Goal: Information Seeking & Learning: Learn about a topic

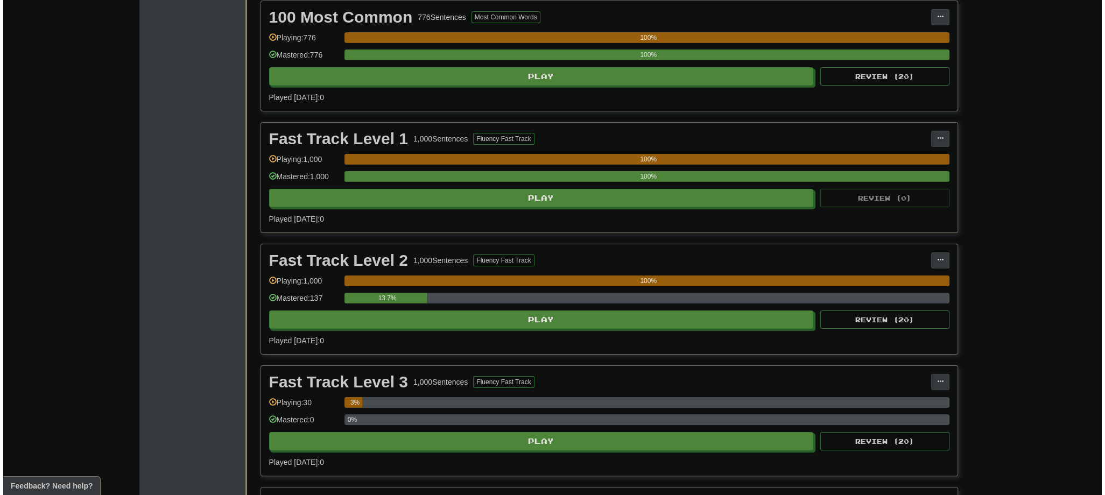
scroll to position [301, 0]
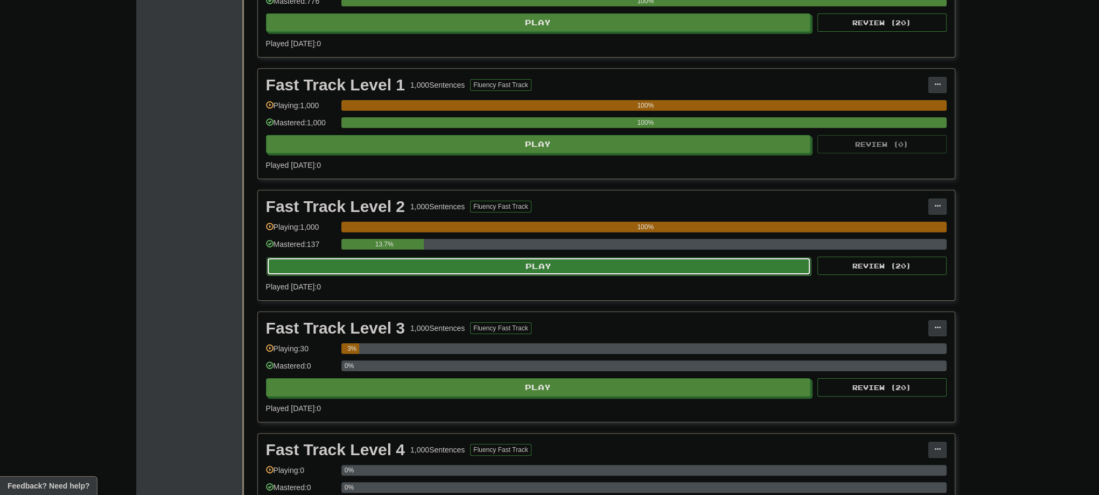
click at [521, 265] on button "Play" at bounding box center [538, 266] width 545 height 18
select select "**"
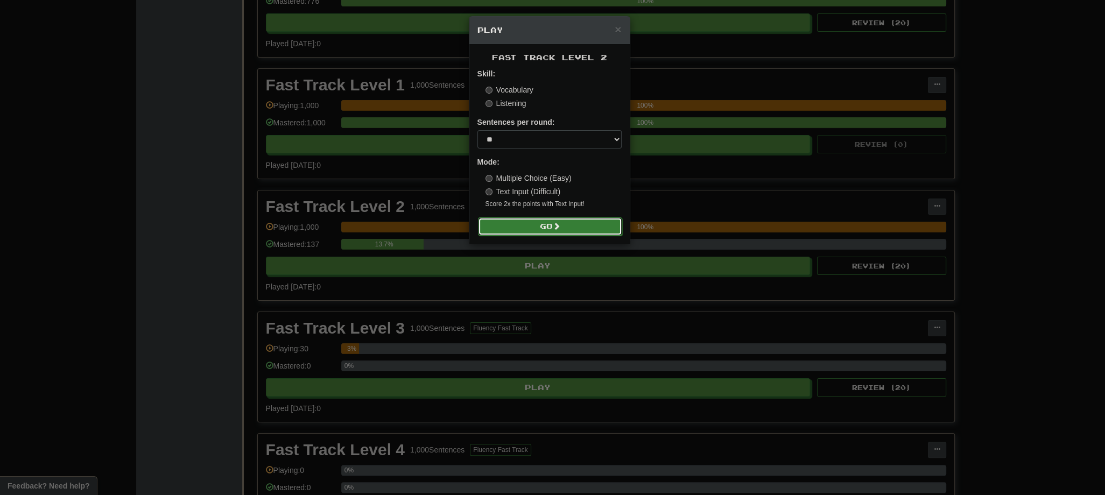
click at [516, 229] on button "Go" at bounding box center [550, 226] width 144 height 18
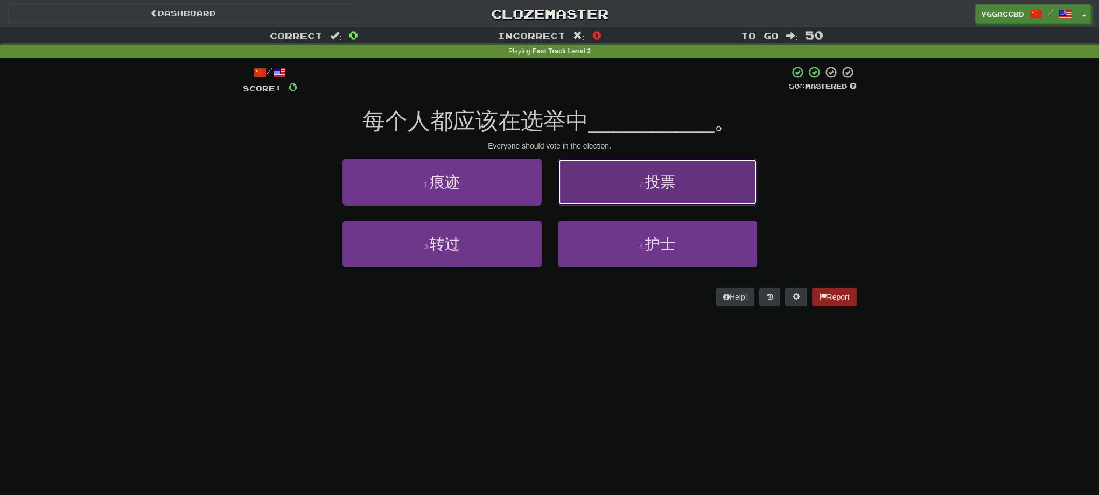
click at [652, 201] on button "2 . 投票" at bounding box center [657, 182] width 199 height 47
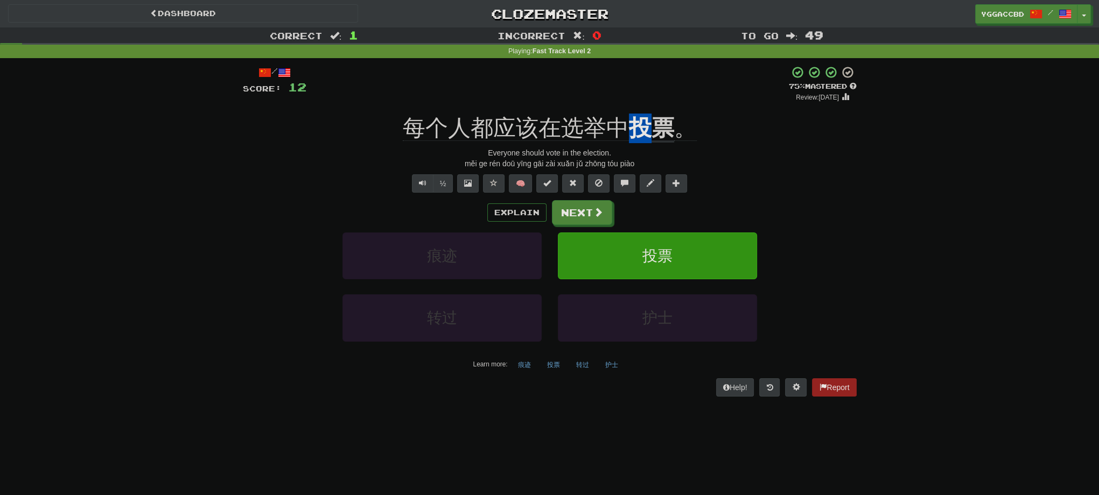
drag, startPoint x: 627, startPoint y: 106, endPoint x: 647, endPoint y: 110, distance: 20.5
click at [647, 110] on div "/ Score: 12 + 12 75 % Mastered Review: [DATE] 每个人都应该在选举中 投票 。 Everyone should v…" at bounding box center [550, 231] width 614 height 331
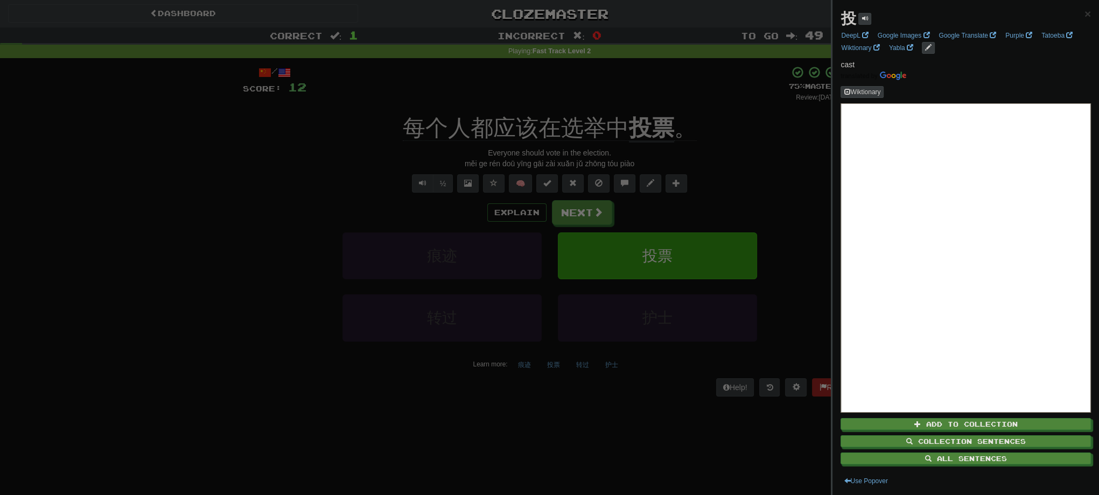
click at [659, 92] on div at bounding box center [549, 247] width 1099 height 495
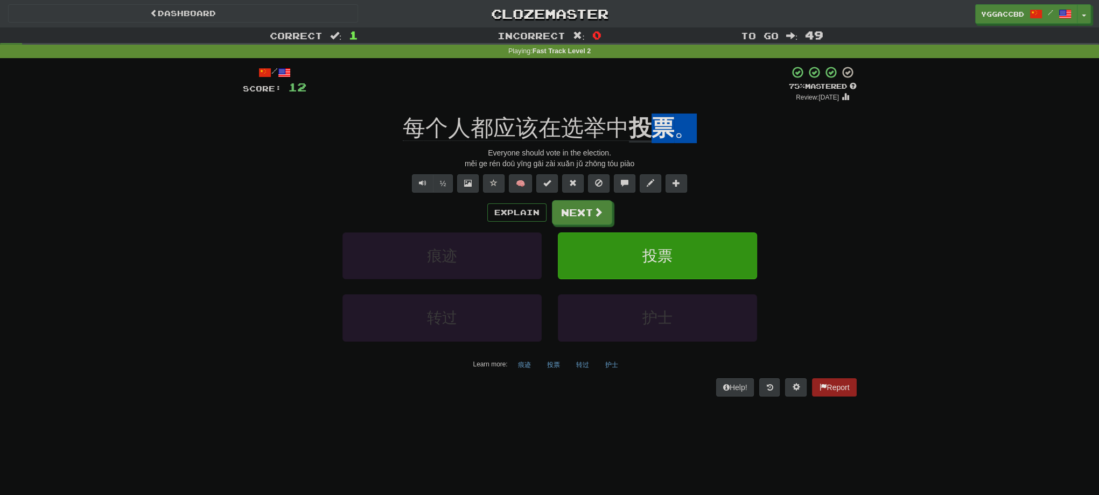
drag, startPoint x: 650, startPoint y: 111, endPoint x: 685, endPoint y: 111, distance: 35.5
click at [685, 111] on div "/ Score: 12 + 12 75 % Mastered Review: [DATE] 每个人都应该在选举中 投票 。 Everyone should v…" at bounding box center [550, 231] width 614 height 331
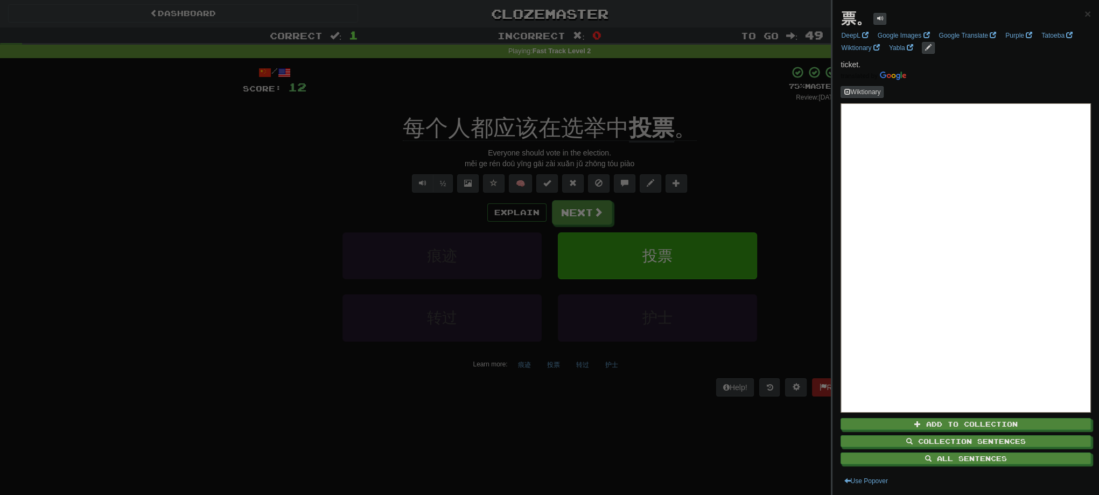
click at [726, 108] on div at bounding box center [549, 247] width 1099 height 495
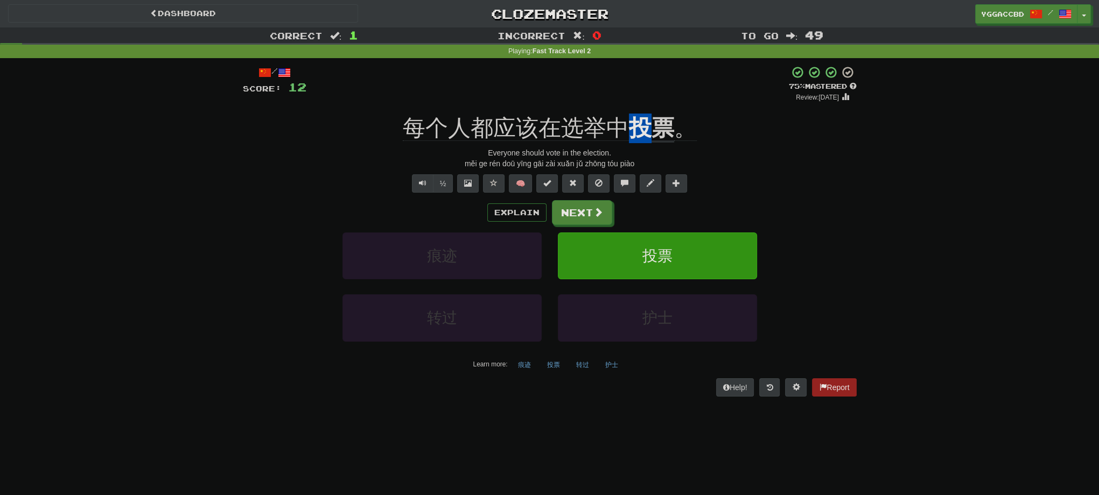
drag, startPoint x: 629, startPoint y: 111, endPoint x: 644, endPoint y: 109, distance: 15.3
click at [644, 109] on div "/ Score: 12 + 12 75 % Mastered Review: [DATE] 每个人都应该在选举中 投票 。 Everyone should v…" at bounding box center [550, 231] width 614 height 331
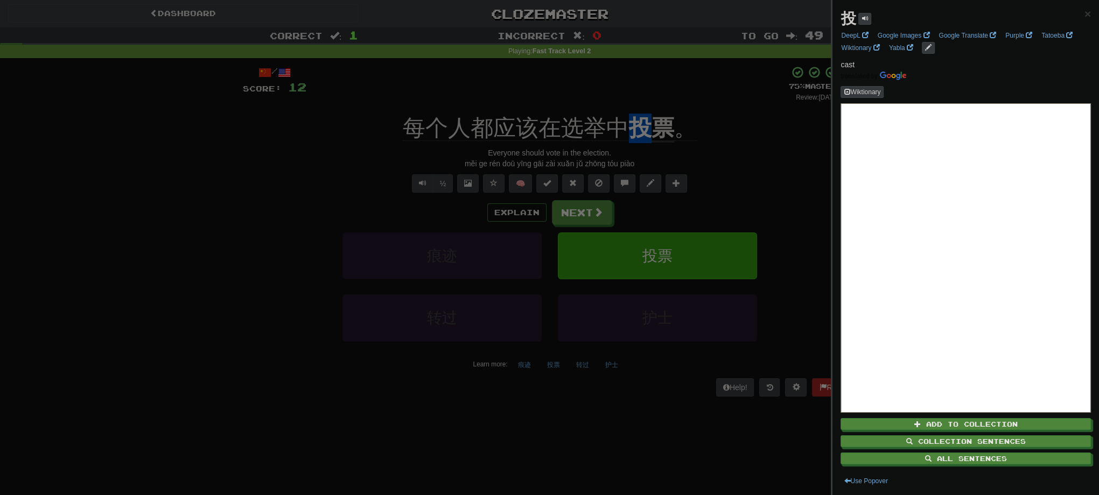
click at [670, 97] on div at bounding box center [549, 247] width 1099 height 495
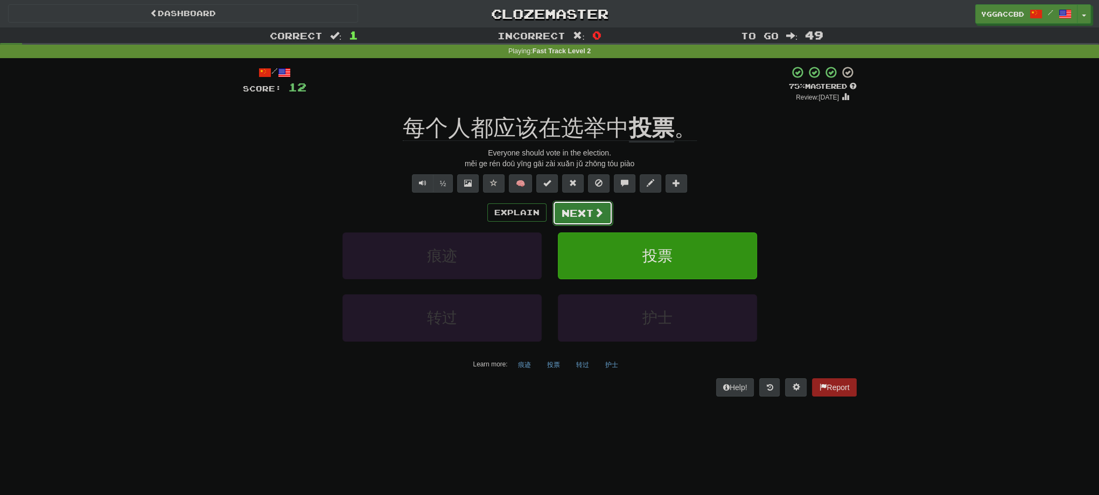
click at [599, 208] on span at bounding box center [599, 213] width 10 height 10
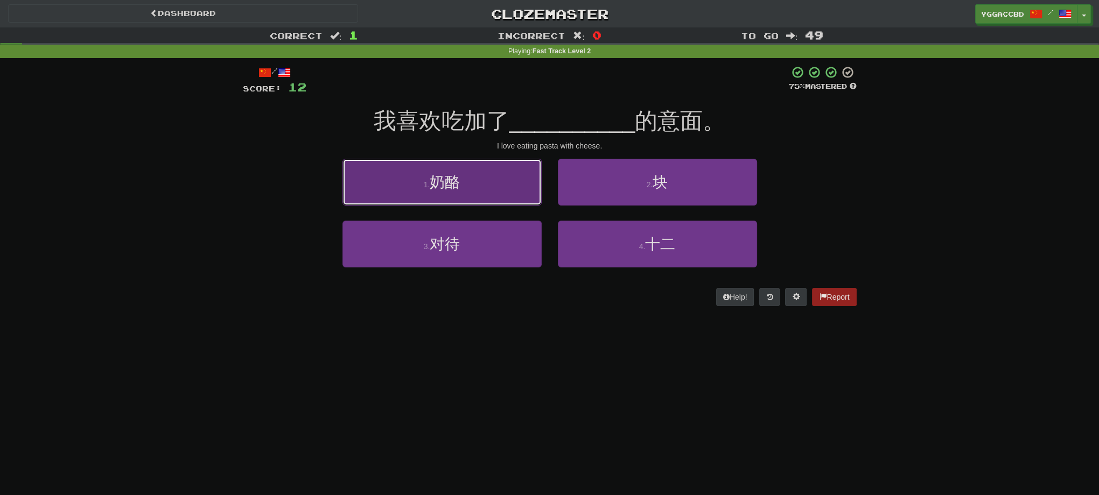
click at [480, 182] on button "1 . 奶酪" at bounding box center [441, 182] width 199 height 47
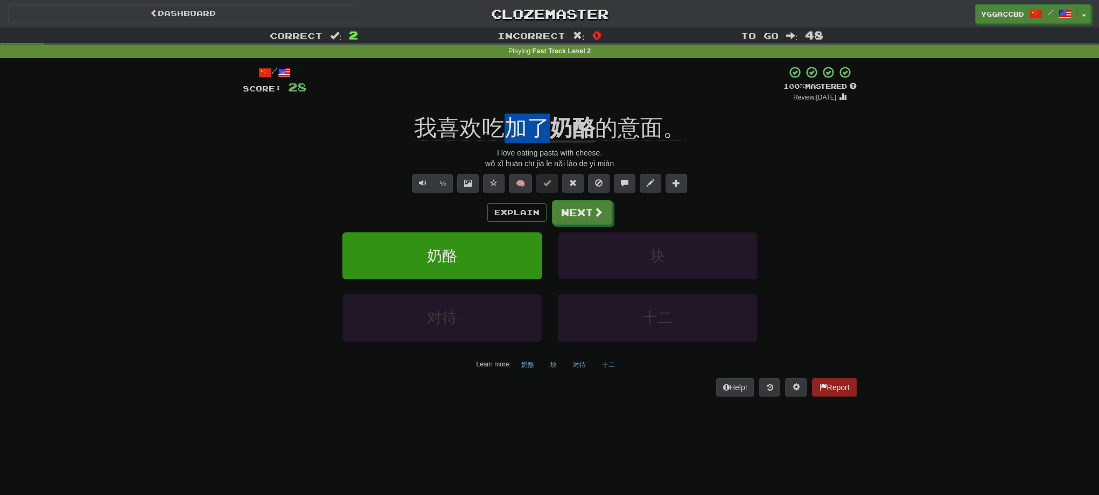
drag, startPoint x: 503, startPoint y: 106, endPoint x: 548, endPoint y: 109, distance: 44.8
click at [548, 109] on div "/ Score: 28 + 16 100 % Mastered Review: [DATE] 我喜欢吃加了 奶酪 的意面。 I love eating pas…" at bounding box center [550, 231] width 614 height 331
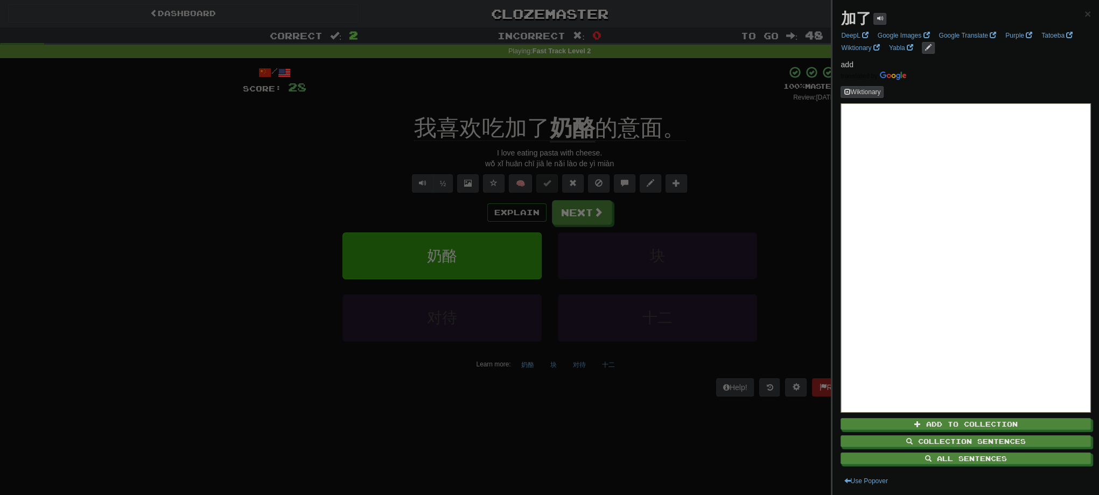
click at [579, 95] on div at bounding box center [549, 247] width 1099 height 495
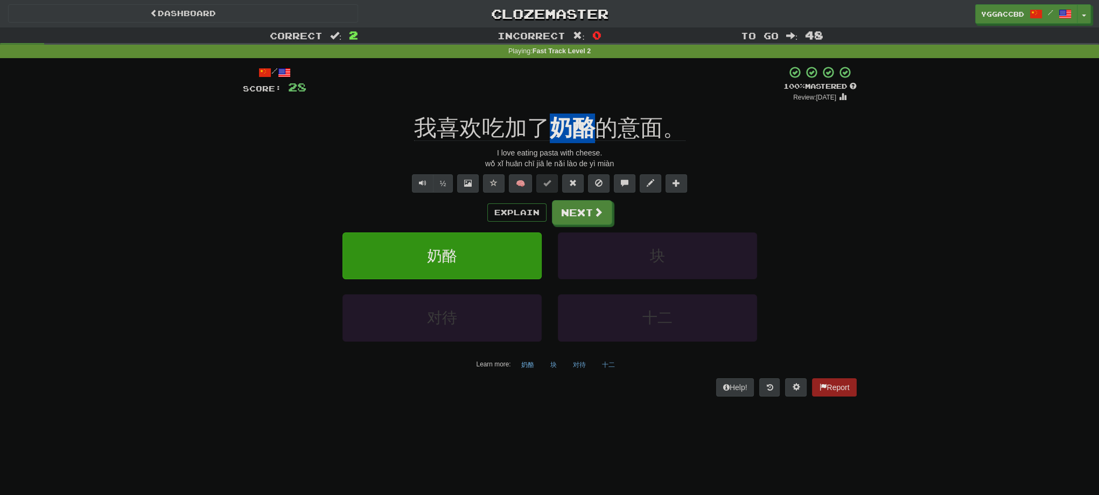
drag, startPoint x: 551, startPoint y: 106, endPoint x: 587, endPoint y: 106, distance: 36.1
click at [587, 106] on div "/ Score: 28 + 16 100 % Mastered Review: [DATE] 我喜欢吃加了 奶酪 的意面。 I love eating pas…" at bounding box center [550, 231] width 614 height 331
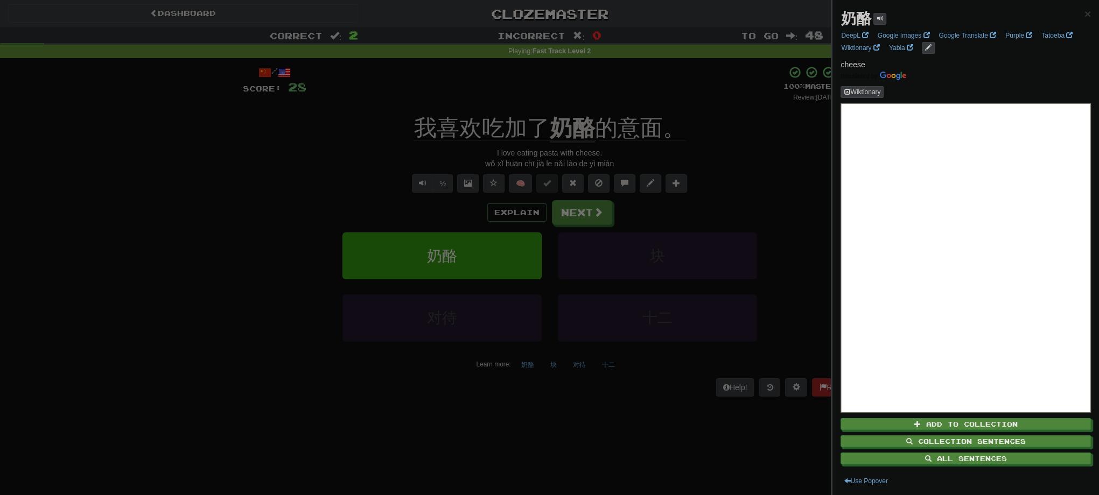
click at [606, 101] on div at bounding box center [549, 247] width 1099 height 495
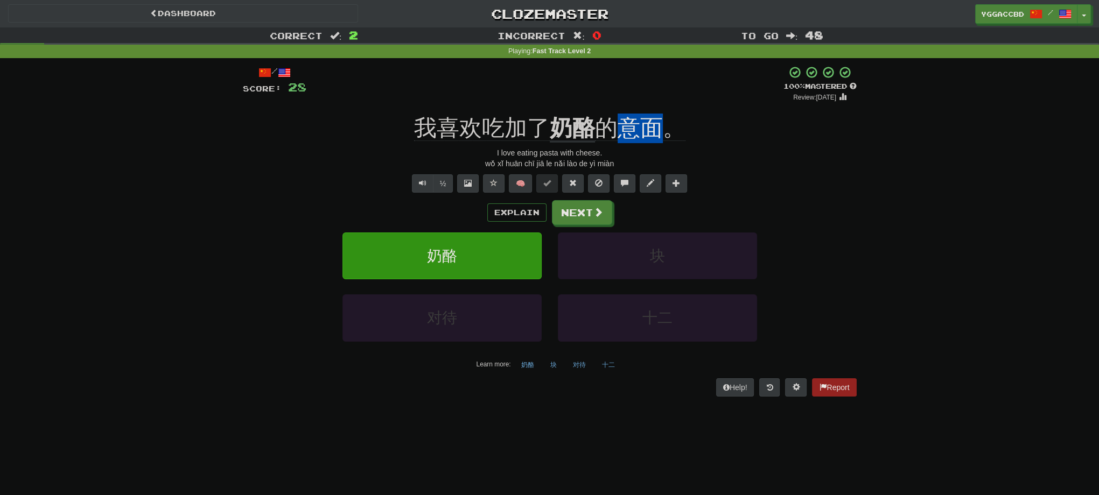
drag, startPoint x: 620, startPoint y: 105, endPoint x: 665, endPoint y: 109, distance: 44.9
click at [665, 109] on div "/ Score: 28 + 16 100 % Mastered Review: [DATE] 我喜欢吃加了 奶酪 的意面。 I love eating pas…" at bounding box center [550, 231] width 614 height 331
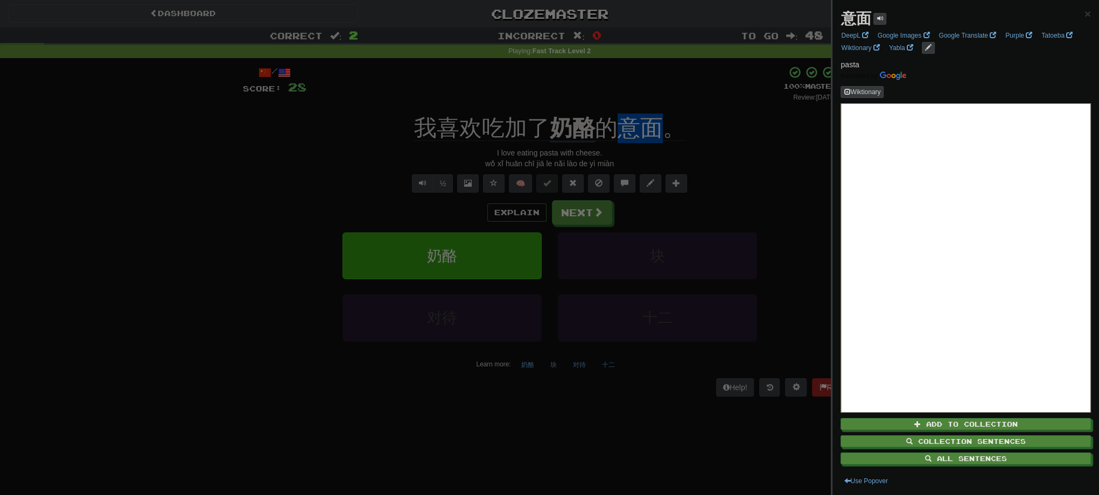
click at [642, 96] on div at bounding box center [549, 247] width 1099 height 495
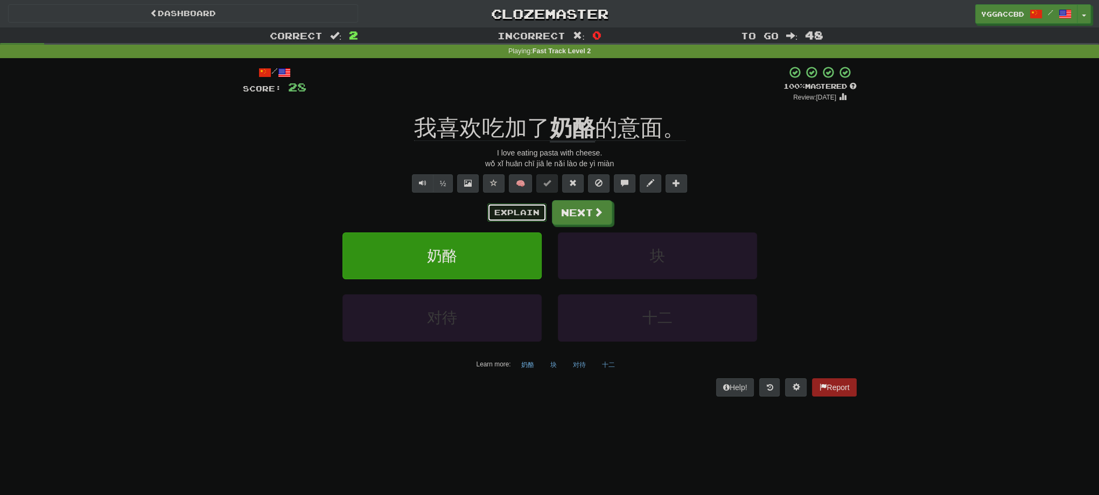
click at [514, 217] on button "Explain" at bounding box center [516, 212] width 59 height 18
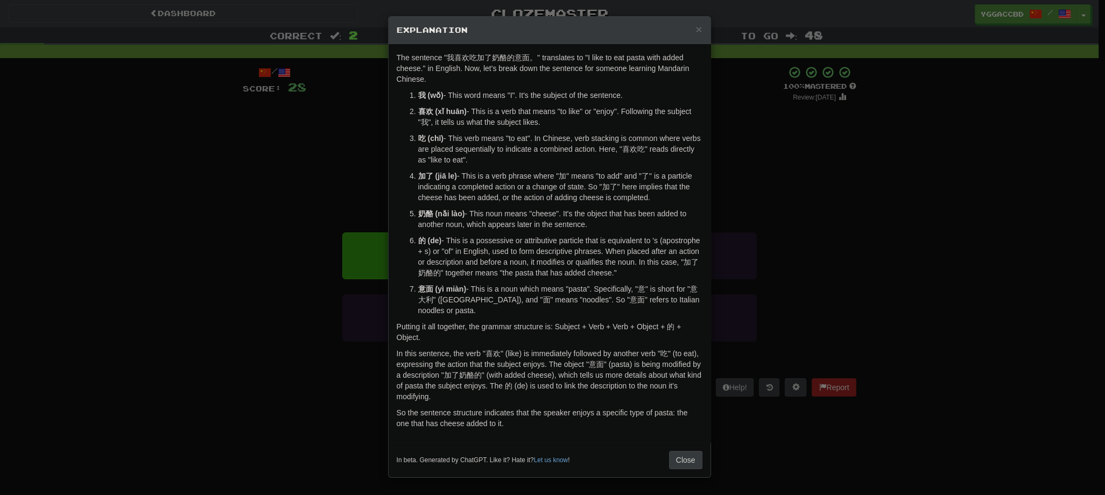
click at [795, 197] on div "× Explanation The sentence "我喜欢吃加了奶酪的意面。" translates to "I like to eat pasta wi…" at bounding box center [552, 247] width 1105 height 495
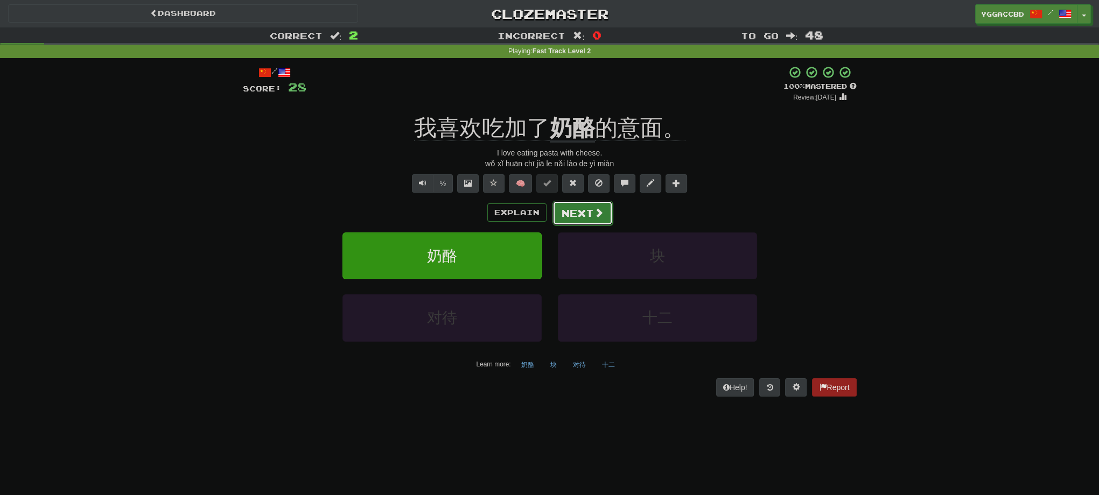
click at [571, 217] on button "Next" at bounding box center [582, 213] width 60 height 25
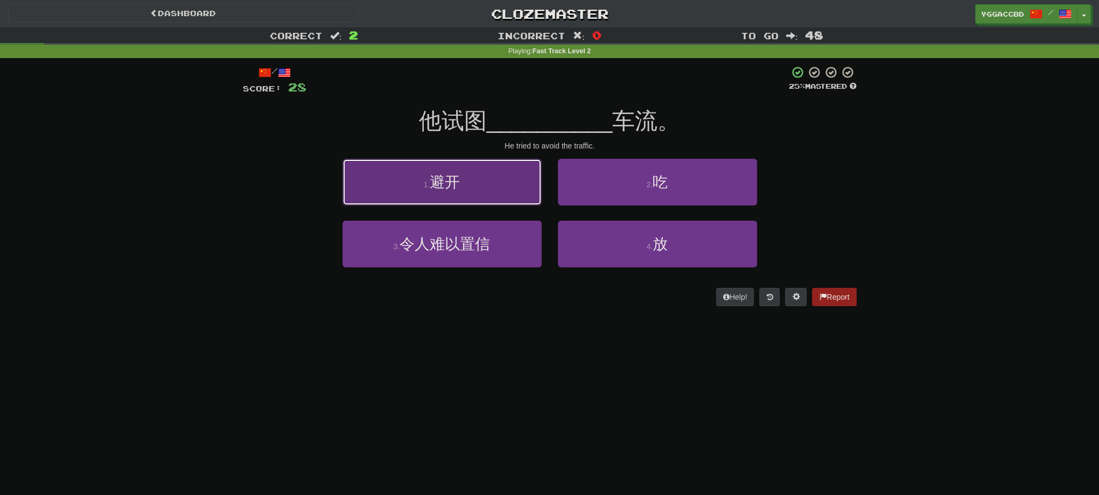
click at [497, 181] on button "1 . 避开" at bounding box center [441, 182] width 199 height 47
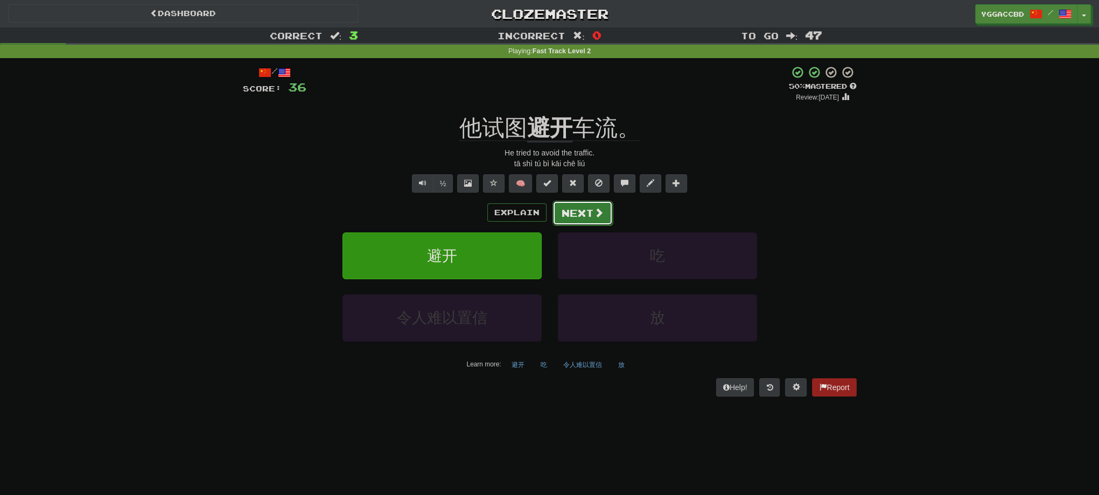
click at [573, 210] on button "Next" at bounding box center [582, 213] width 60 height 25
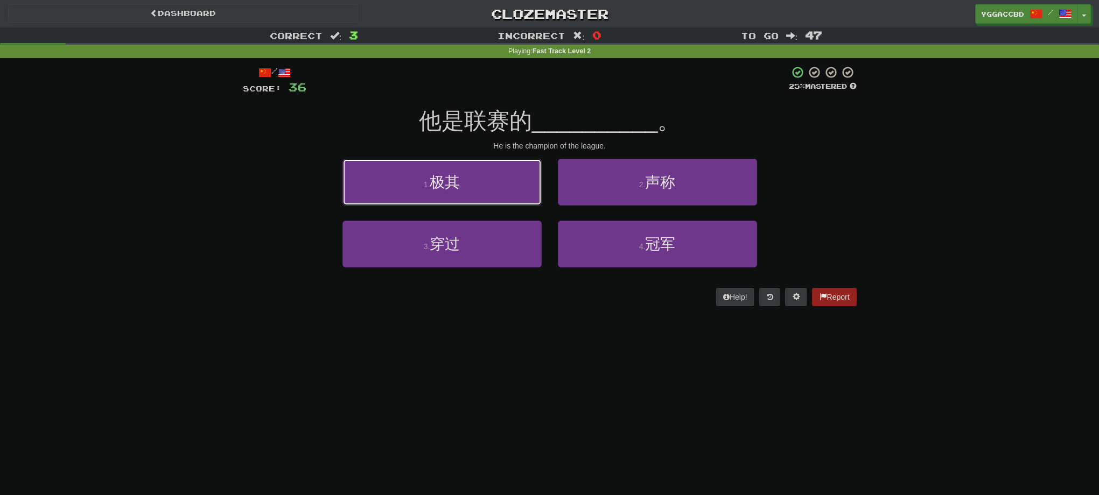
drag, startPoint x: 508, startPoint y: 195, endPoint x: 517, endPoint y: 195, distance: 9.2
click at [508, 195] on button "1 . 极其" at bounding box center [441, 182] width 199 height 47
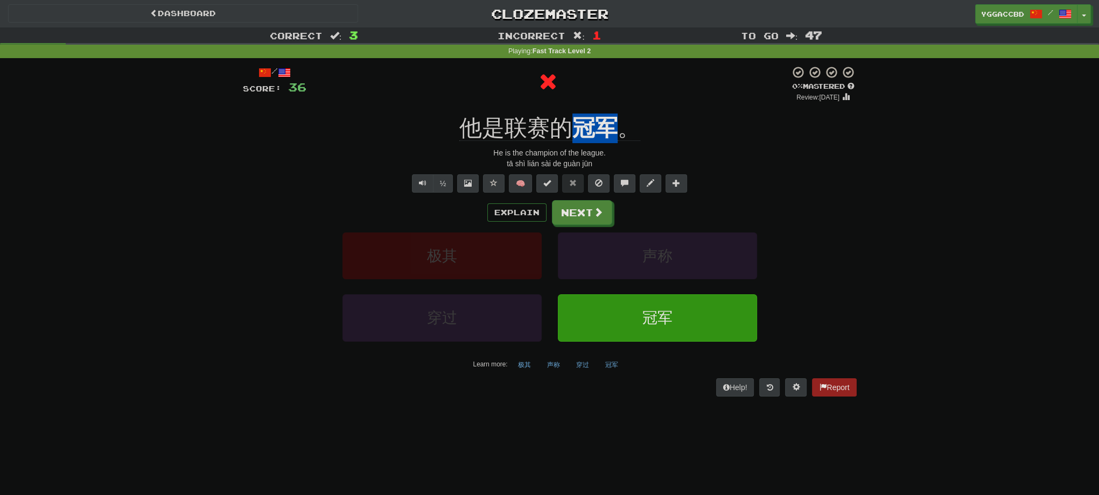
drag, startPoint x: 573, startPoint y: 106, endPoint x: 606, endPoint y: 110, distance: 33.1
click at [606, 110] on div "/ Score: 36 0 % Mastered Review: [DATE] 他是联赛的 冠军 。 He is the champion of the le…" at bounding box center [550, 231] width 614 height 331
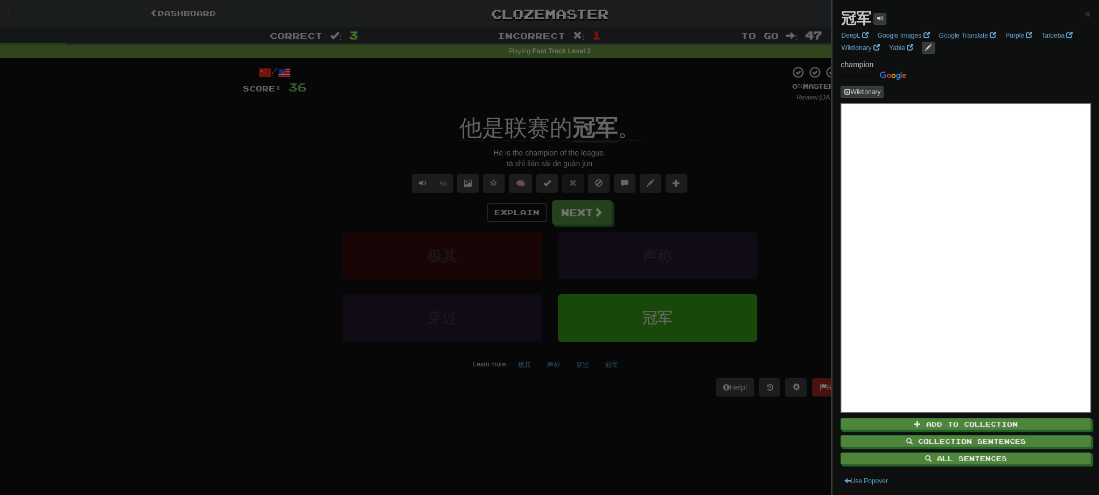
click at [738, 178] on div at bounding box center [549, 247] width 1099 height 495
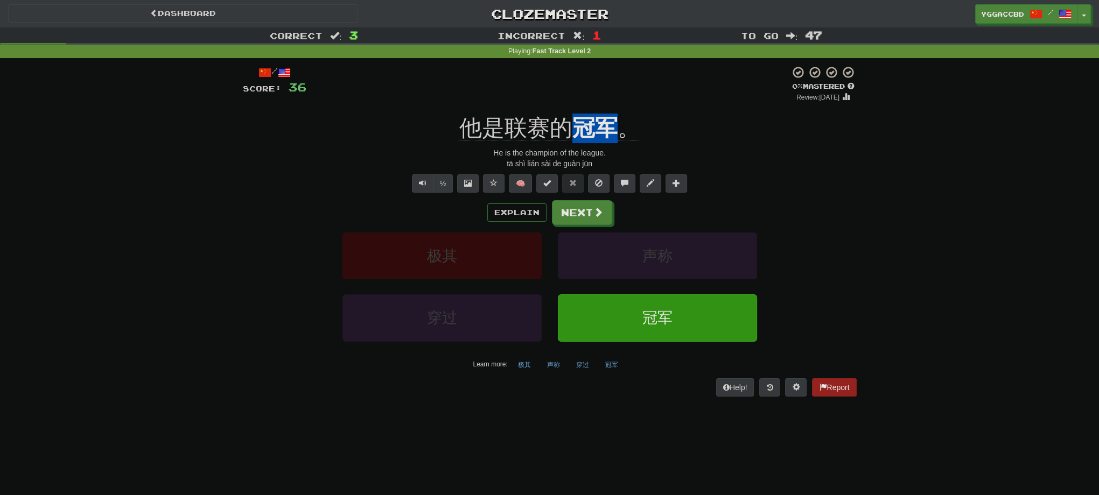
drag, startPoint x: 568, startPoint y: 107, endPoint x: 622, endPoint y: 114, distance: 54.4
click at [622, 114] on div "/ Score: 36 0 % Mastered Review: [DATE] 他是联赛的 冠军 。 He is the champion of the le…" at bounding box center [550, 231] width 614 height 331
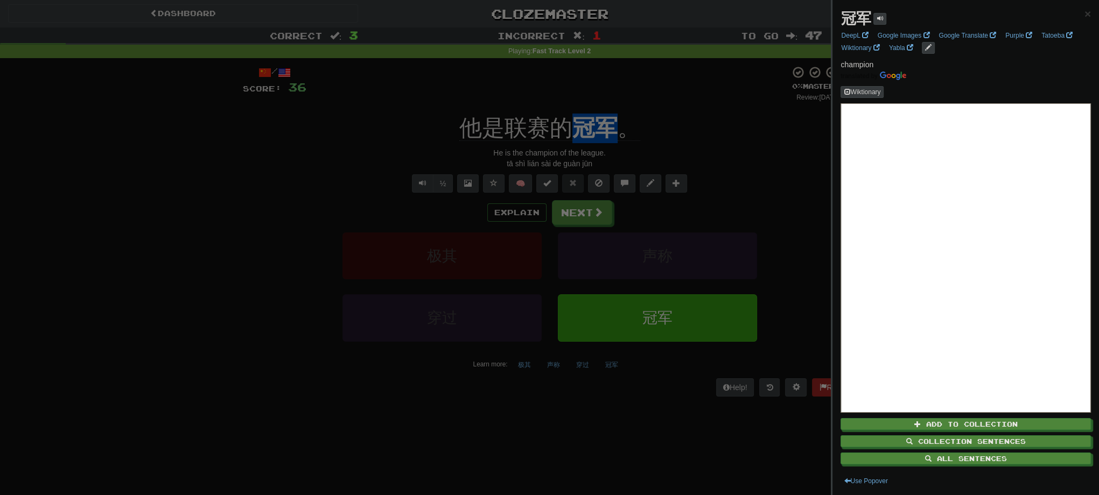
copy u "冠军"
drag, startPoint x: 201, startPoint y: 344, endPoint x: 231, endPoint y: 331, distance: 32.5
click at [204, 342] on div at bounding box center [549, 247] width 1099 height 495
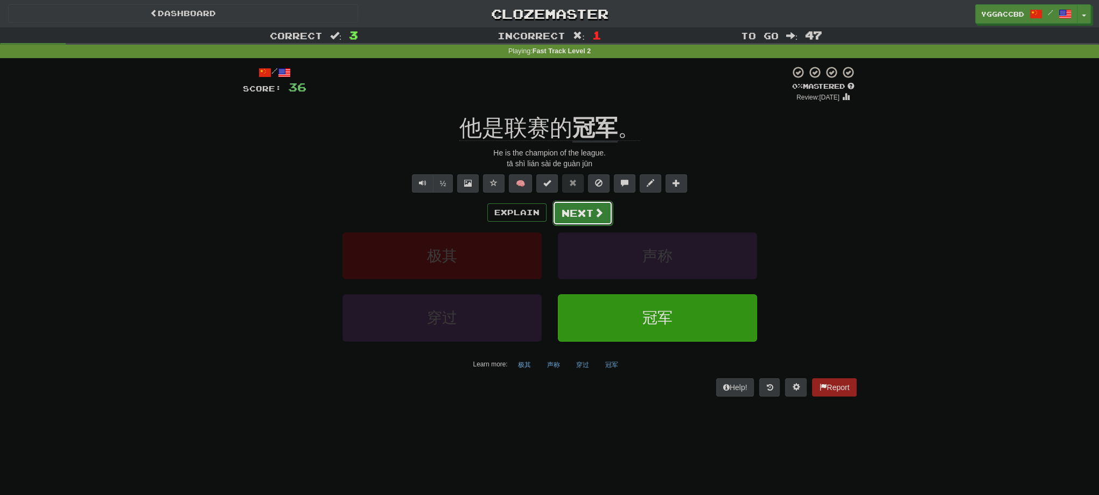
click at [569, 212] on button "Next" at bounding box center [582, 213] width 60 height 25
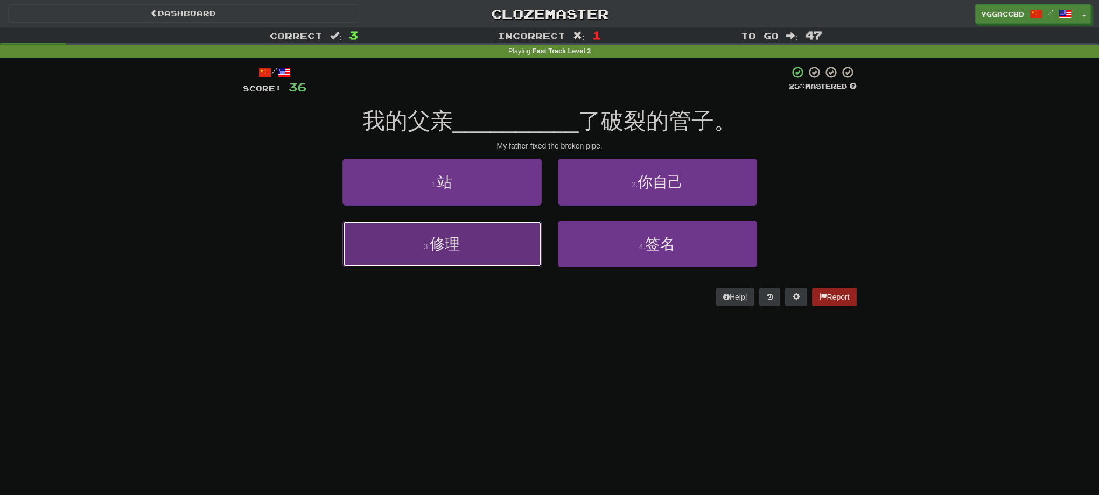
click at [391, 252] on button "3 . 修理" at bounding box center [441, 244] width 199 height 47
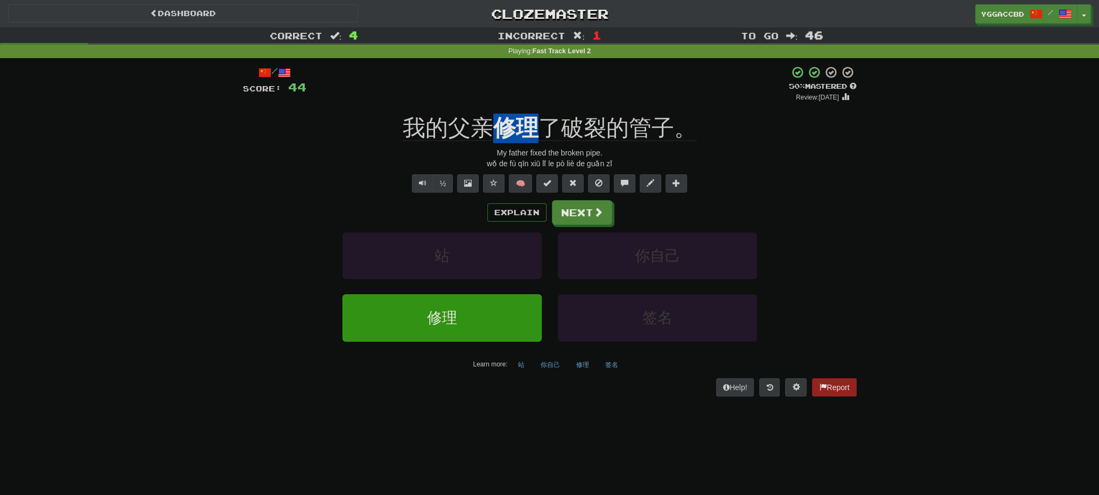
drag, startPoint x: 493, startPoint y: 109, endPoint x: 531, endPoint y: 111, distance: 38.9
click at [531, 111] on div "/ Score: 44 + 8 50 % Mastered Review: [DATE] 我的父亲 修理 了破裂的管子。 My father fixed th…" at bounding box center [550, 231] width 614 height 331
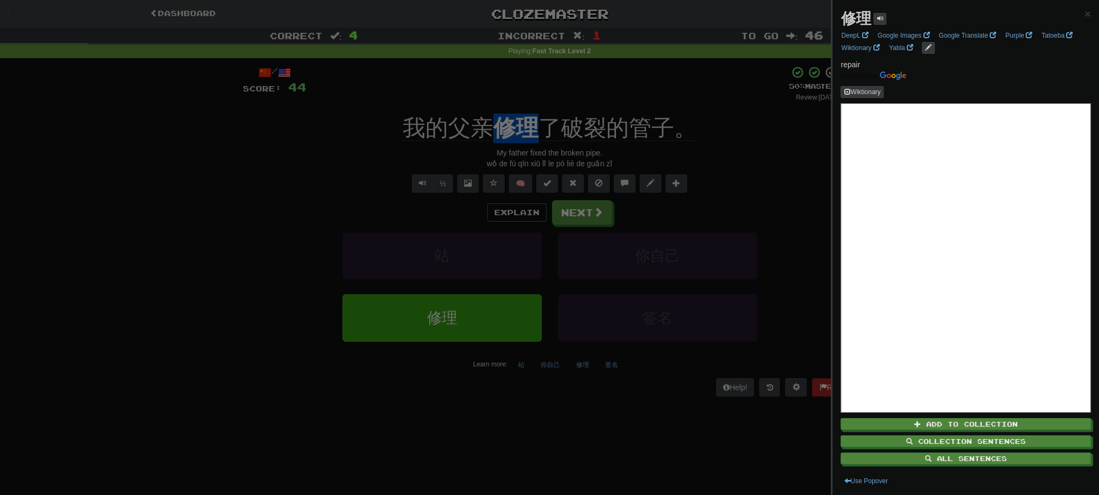
copy u "修理"
click at [177, 352] on div at bounding box center [549, 247] width 1099 height 495
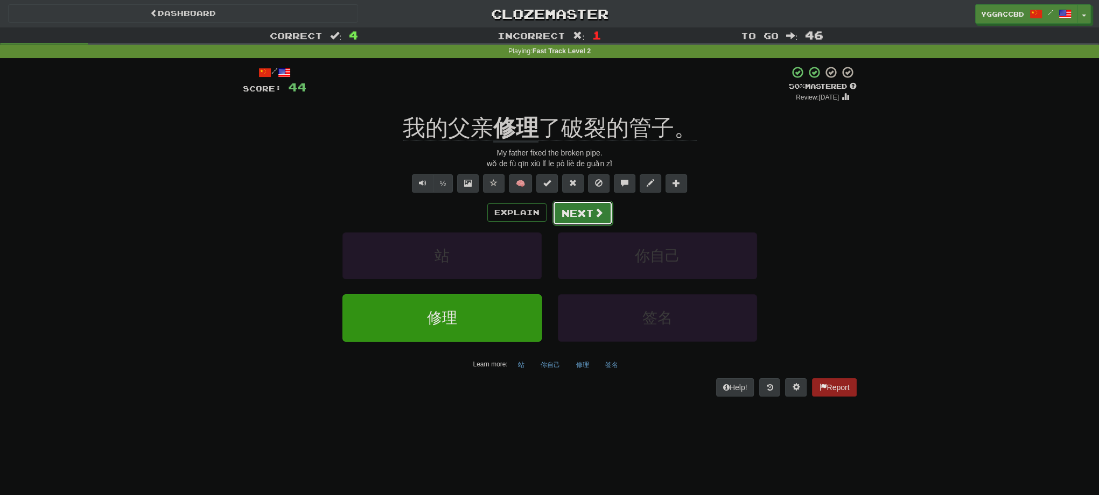
click at [557, 213] on button "Next" at bounding box center [582, 213] width 60 height 25
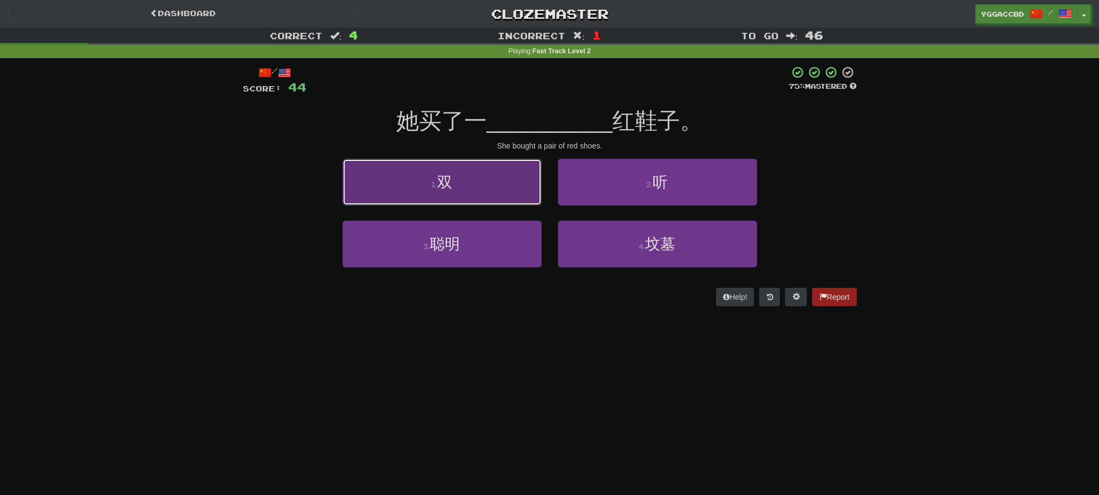
click at [495, 193] on button "1 . 双" at bounding box center [441, 182] width 199 height 47
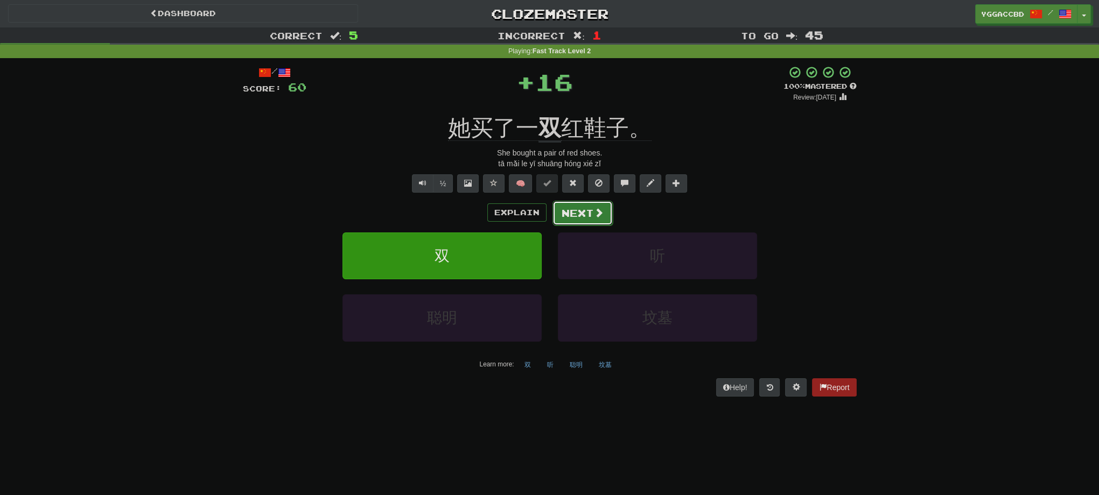
click at [577, 212] on button "Next" at bounding box center [582, 213] width 60 height 25
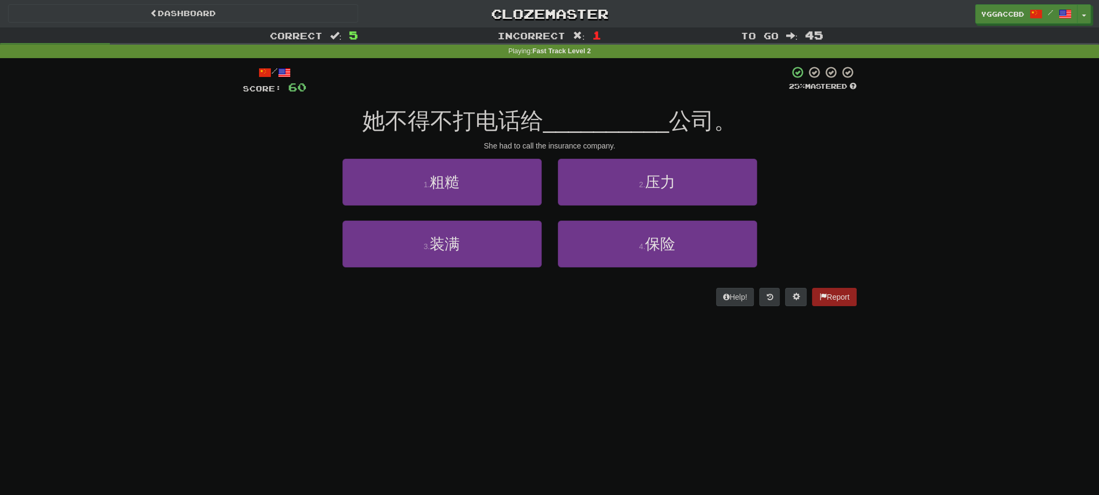
click at [601, 207] on div "2 . 压力" at bounding box center [657, 190] width 215 height 62
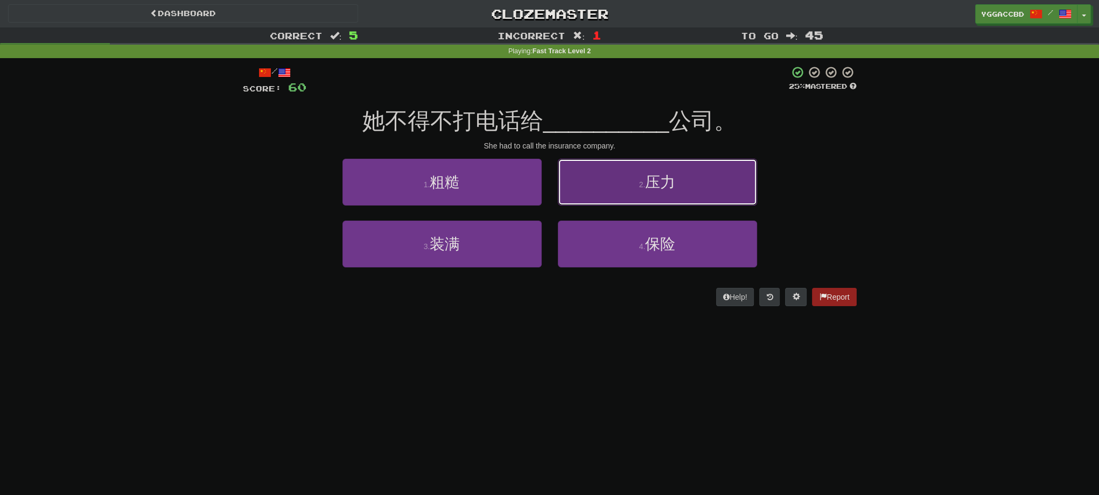
click at [601, 205] on button "2 . 压力" at bounding box center [657, 182] width 199 height 47
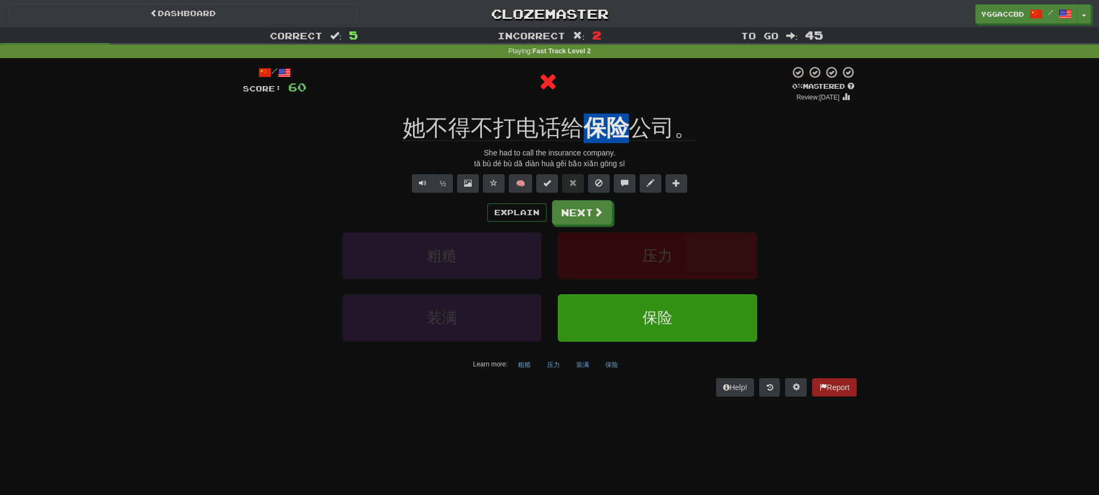
drag, startPoint x: 584, startPoint y: 105, endPoint x: 620, endPoint y: 109, distance: 36.9
click at [620, 109] on div "/ Score: 60 0 % Mastered Review: [DATE] 她不得不打电话给 保险 公司。 She had to call the ins…" at bounding box center [550, 231] width 614 height 331
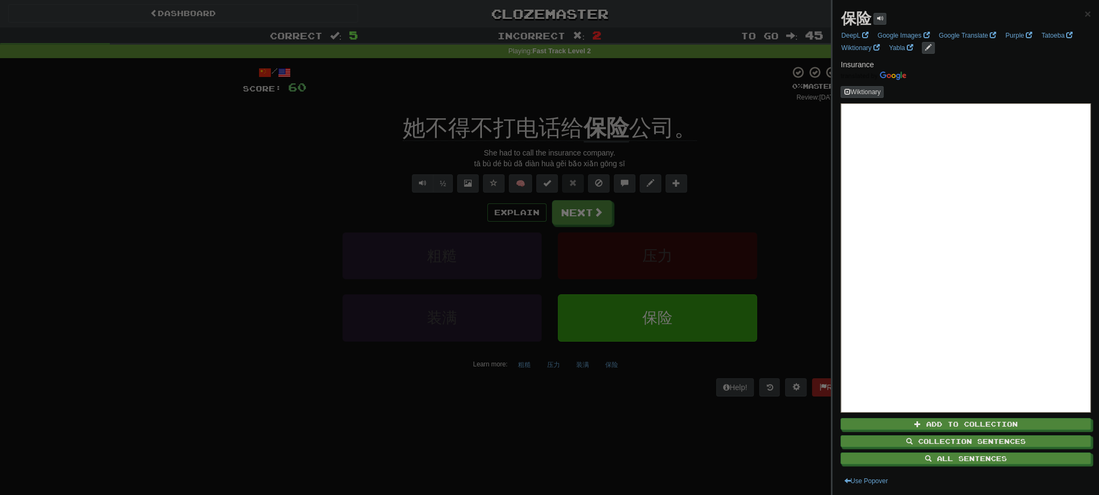
click at [646, 80] on div at bounding box center [549, 247] width 1099 height 495
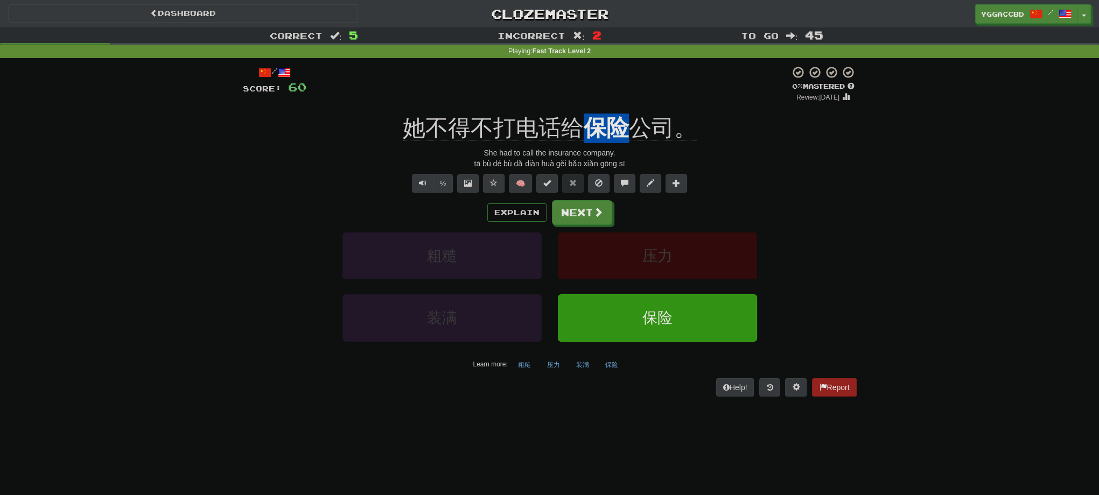
drag, startPoint x: 585, startPoint y: 109, endPoint x: 625, endPoint y: 115, distance: 40.3
click at [625, 115] on div "/ Score: 60 0 % Mastered Review: [DATE] 她不得不打电话给 保险 公司。 She had to call the ins…" at bounding box center [550, 231] width 614 height 331
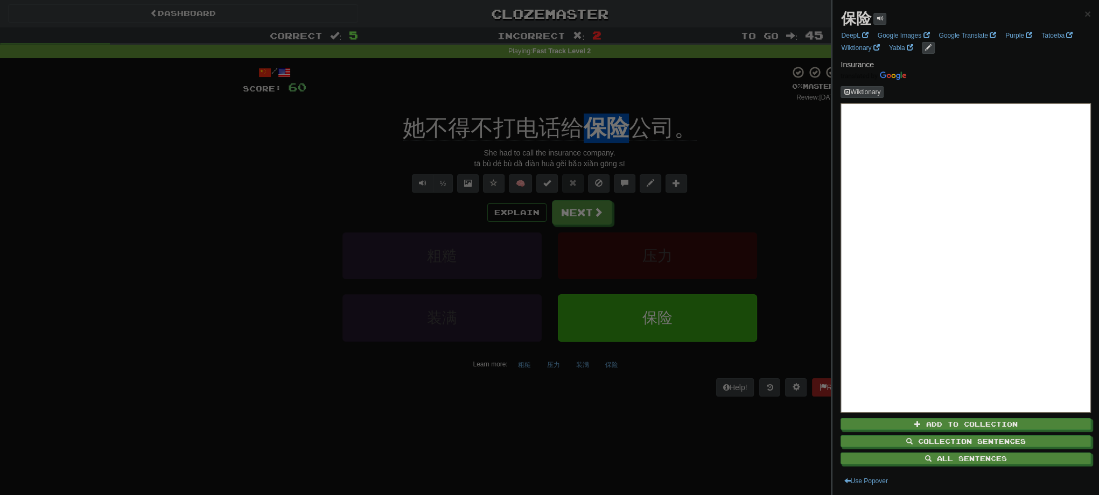
copy u "保险"
drag, startPoint x: 134, startPoint y: 401, endPoint x: 259, endPoint y: 345, distance: 137.4
click at [134, 401] on div at bounding box center [549, 247] width 1099 height 495
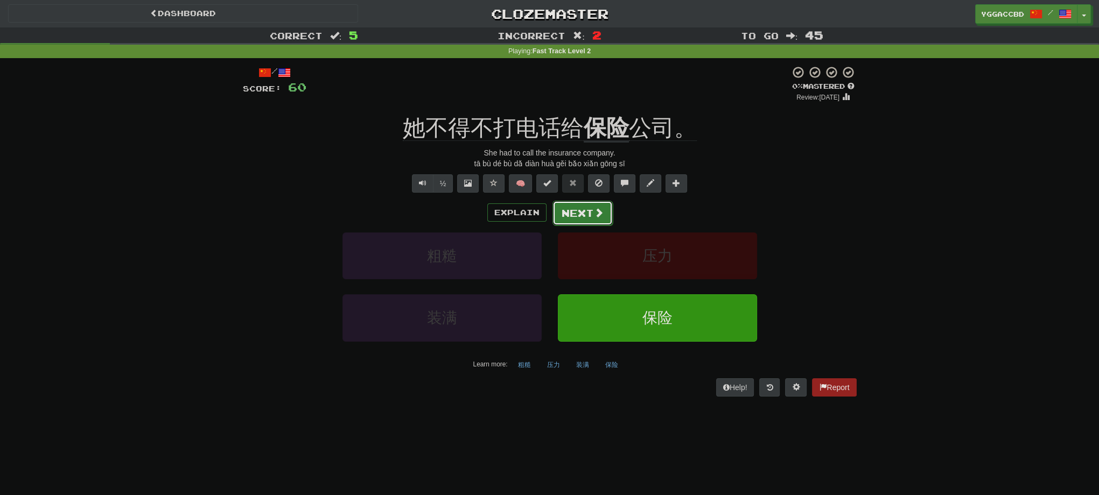
click at [573, 209] on button "Next" at bounding box center [582, 213] width 60 height 25
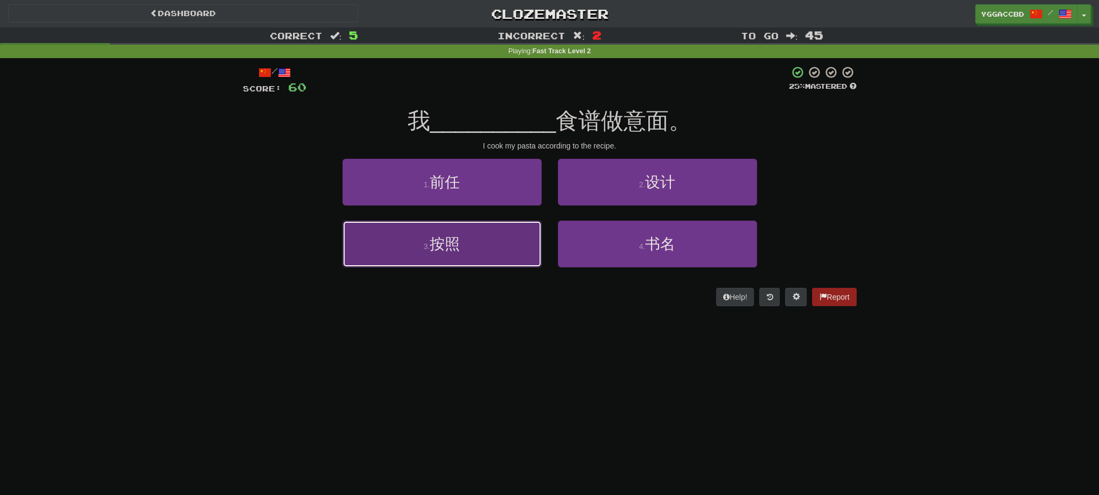
click at [480, 247] on button "3 . 按照" at bounding box center [441, 244] width 199 height 47
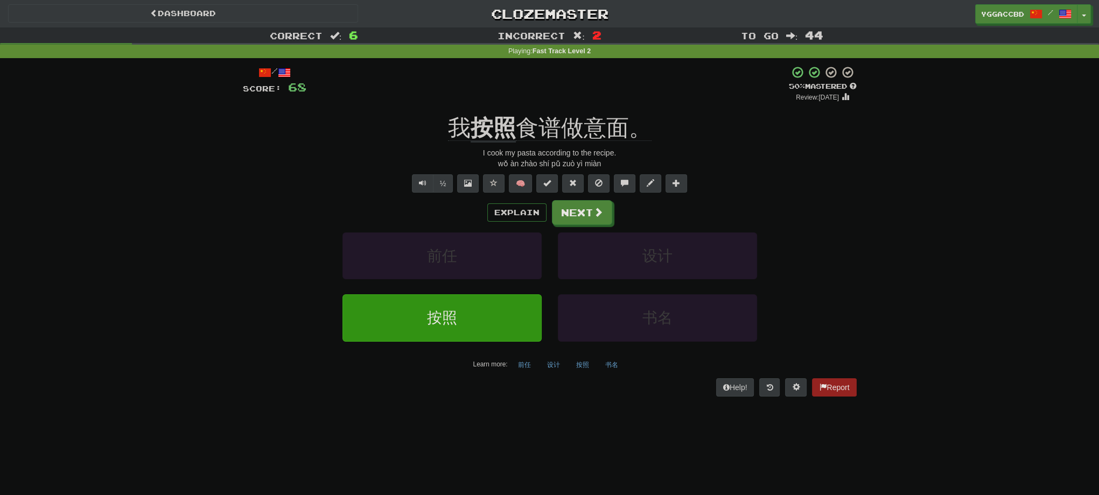
drag, startPoint x: 188, startPoint y: 239, endPoint x: 228, endPoint y: 239, distance: 39.8
click at [188, 239] on div "Correct : 6 Incorrect : 2 To go : 44 Playing : Fast Track Level 2 / Score: 68 +…" at bounding box center [549, 219] width 1099 height 384
click at [583, 219] on button "Next" at bounding box center [582, 213] width 60 height 25
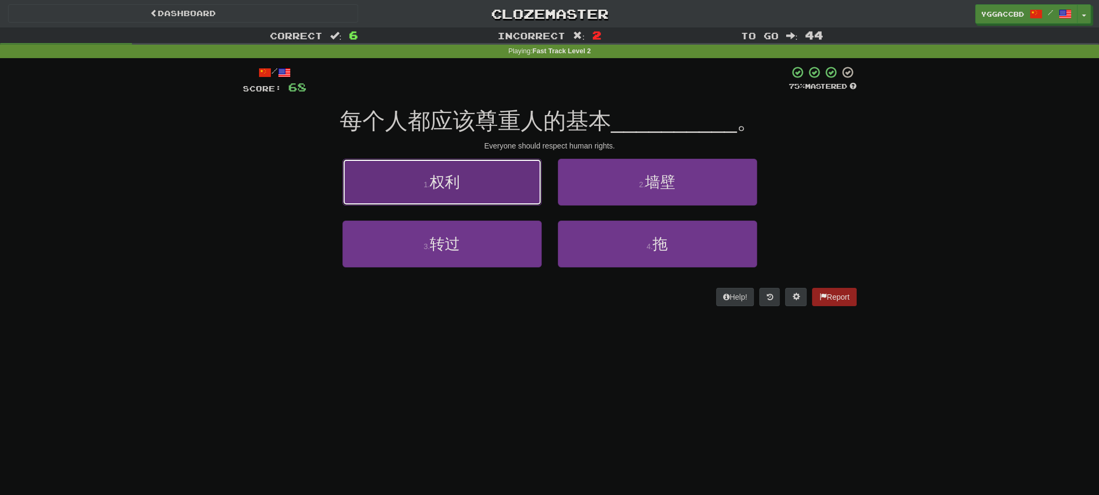
click at [462, 181] on button "1 . 权利" at bounding box center [441, 182] width 199 height 47
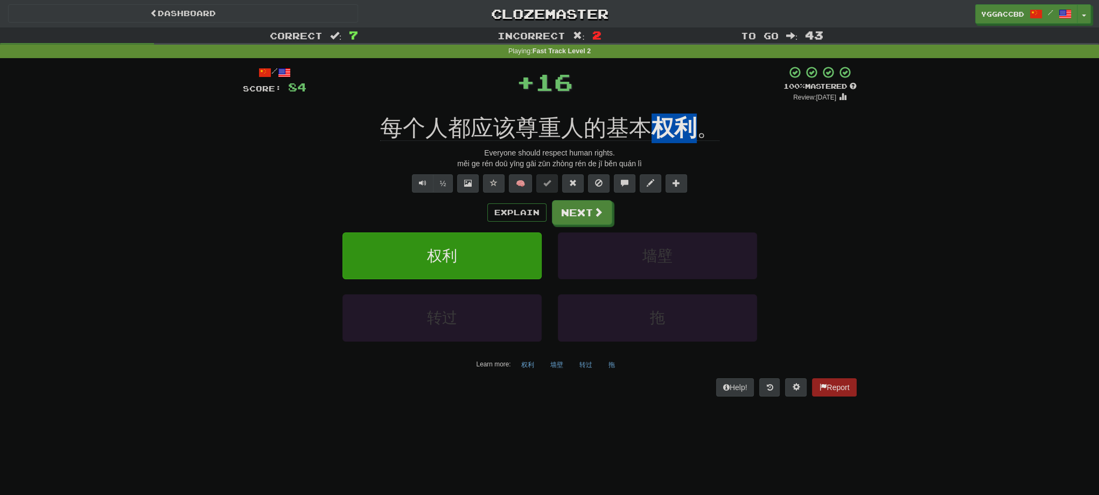
drag, startPoint x: 650, startPoint y: 105, endPoint x: 694, endPoint y: 110, distance: 44.5
click at [694, 110] on div "/ Score: 84 + 16 100 % Mastered Review: [DATE] 每个人都应该尊重人的基本 权利 。 Everyone shoul…" at bounding box center [550, 231] width 614 height 331
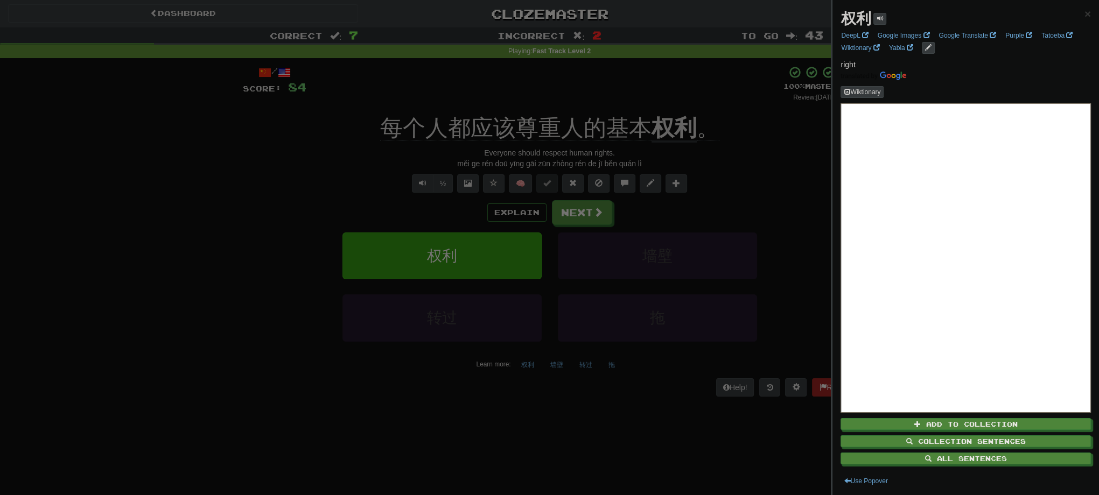
click at [790, 144] on div at bounding box center [549, 247] width 1099 height 495
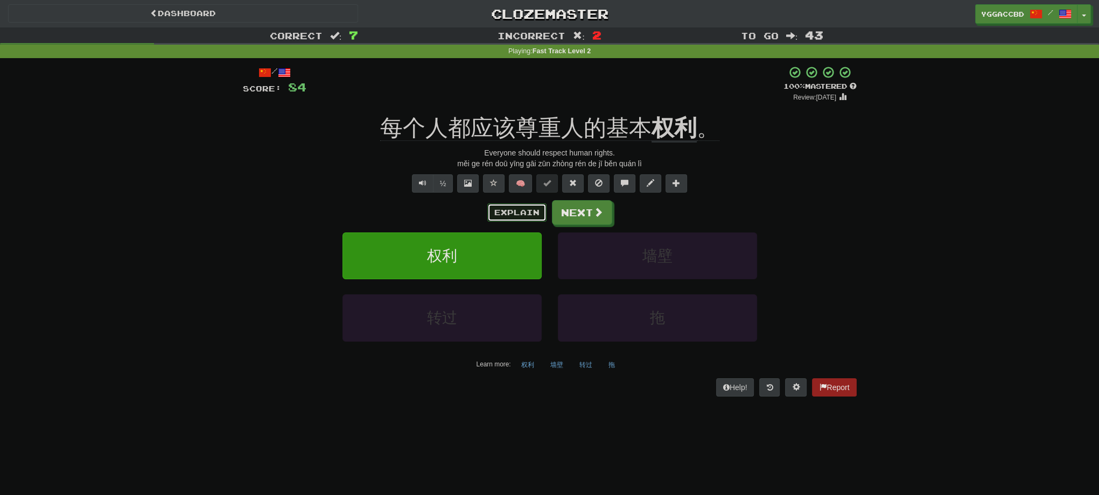
click at [522, 210] on button "Explain" at bounding box center [516, 212] width 59 height 18
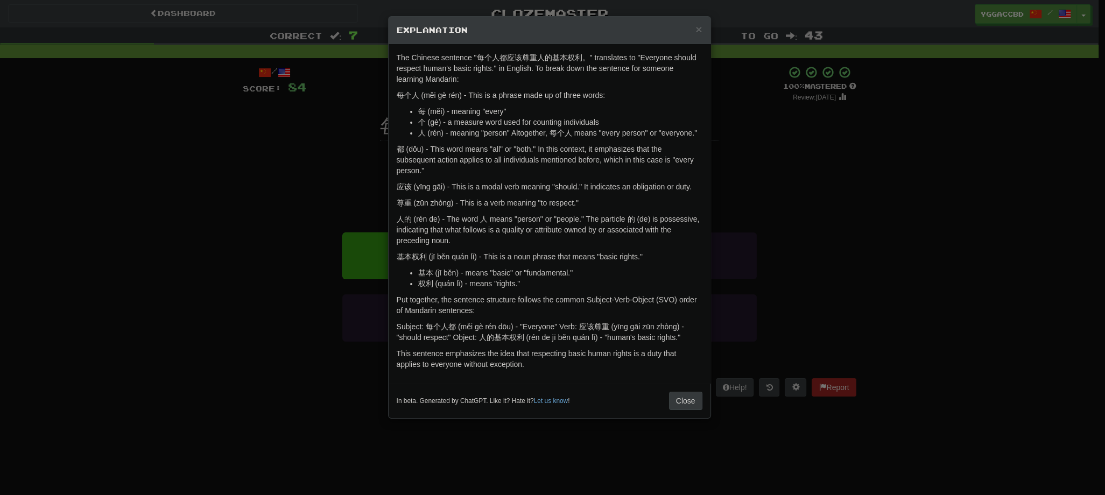
click at [898, 285] on div "× Explanation The Chinese sentence "每个人都应该尊重人的基本权利。" translates to "Everyone sh…" at bounding box center [552, 247] width 1105 height 495
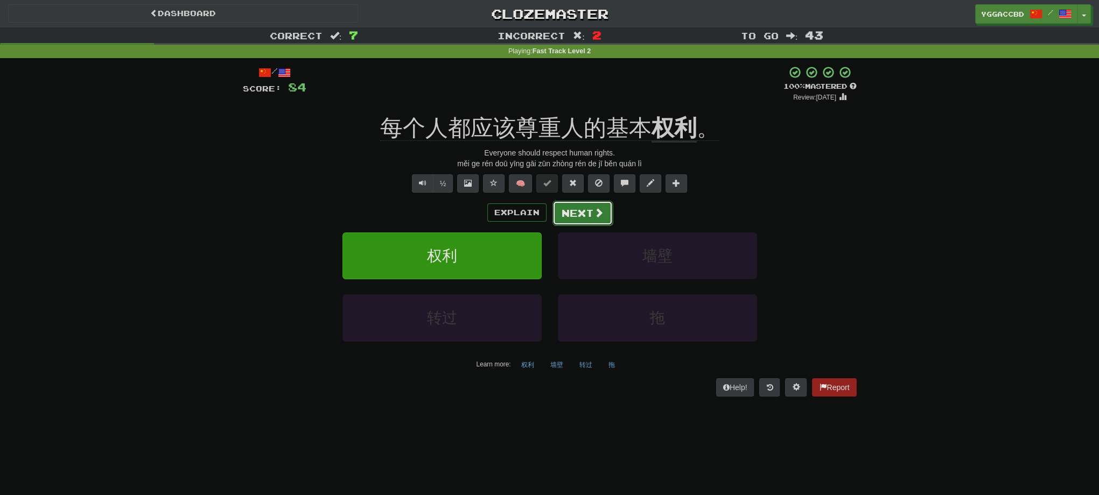
click at [581, 208] on button "Next" at bounding box center [582, 213] width 60 height 25
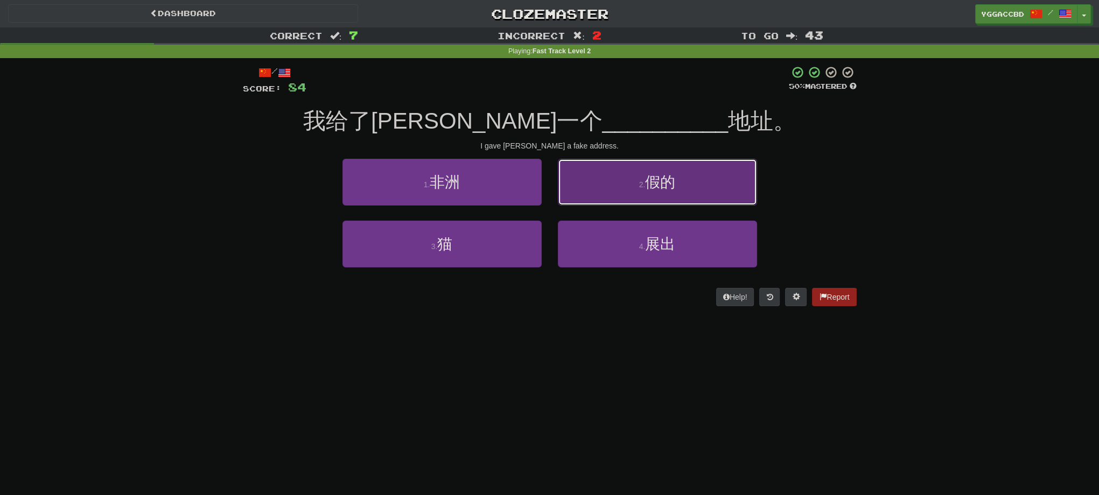
click at [581, 184] on button "2 . 假的" at bounding box center [657, 182] width 199 height 47
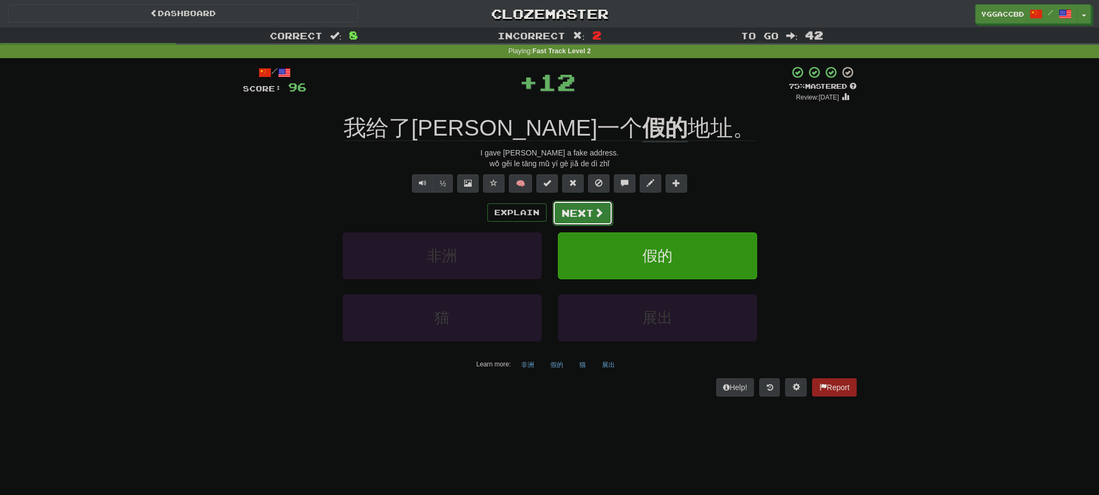
click at [594, 213] on span at bounding box center [599, 213] width 10 height 10
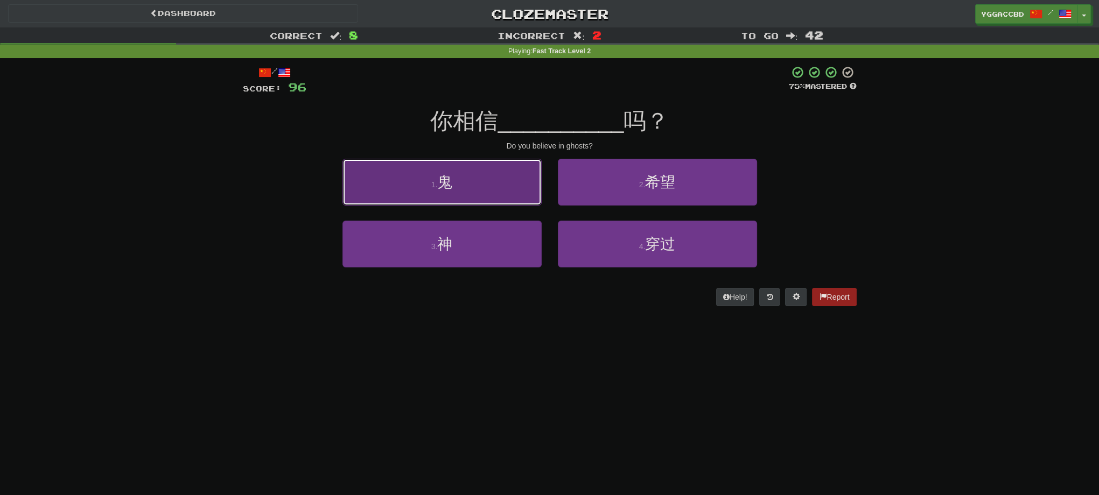
click at [452, 185] on span "鬼" at bounding box center [444, 182] width 15 height 17
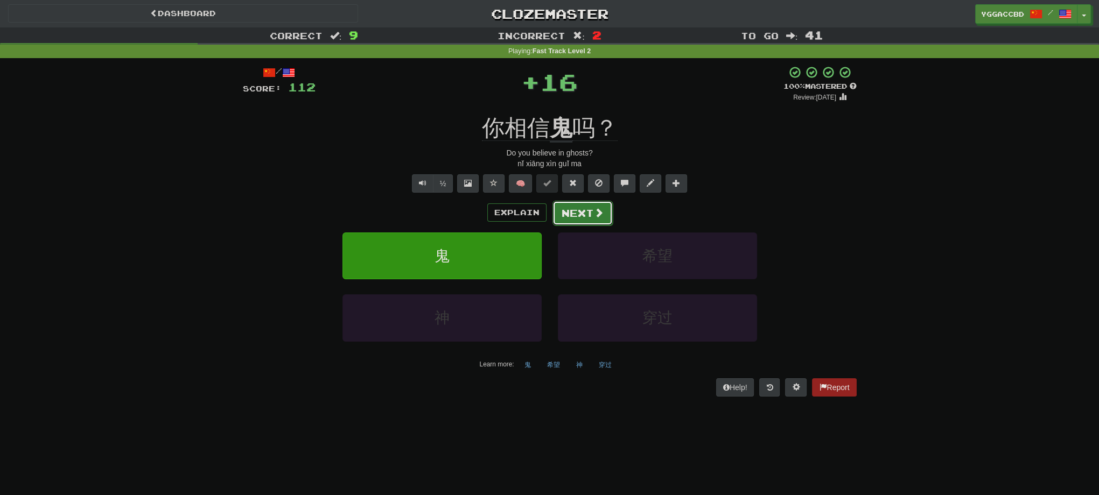
click at [579, 213] on button "Next" at bounding box center [582, 213] width 60 height 25
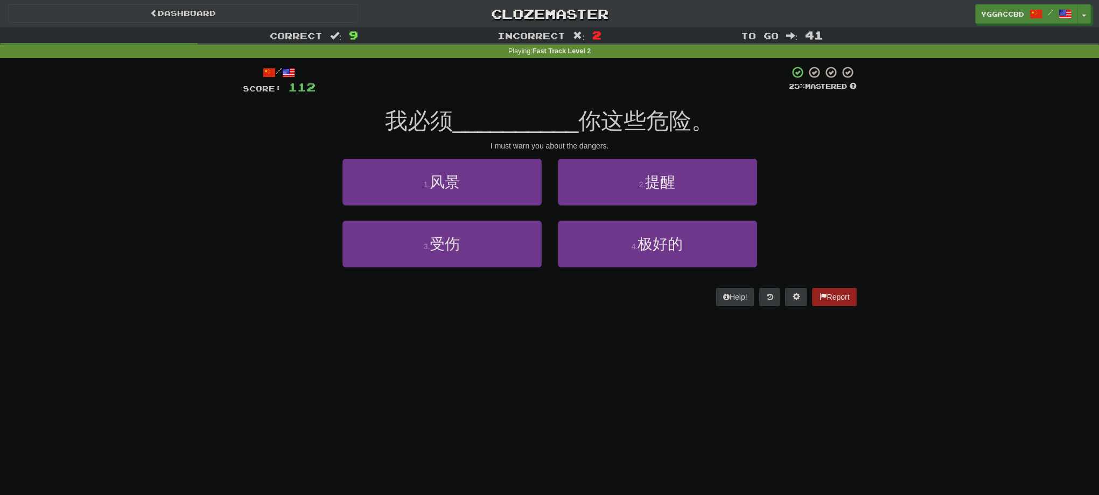
drag, startPoint x: 378, startPoint y: 392, endPoint x: 420, endPoint y: 375, distance: 44.9
click at [380, 392] on div "Dashboard Clozemaster yggaccBD / Toggle Dropdown Dashboard Leaderboard Activity…" at bounding box center [549, 247] width 1099 height 495
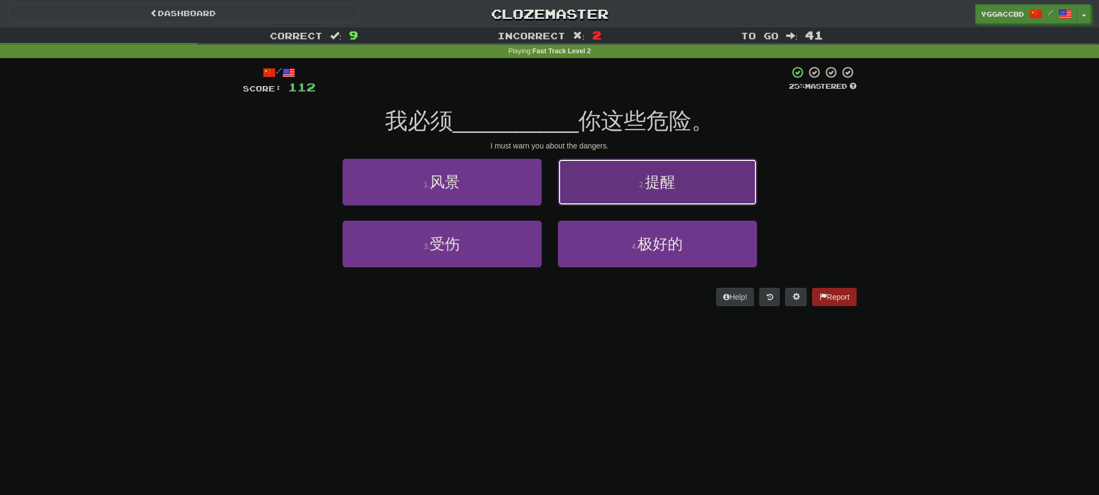
click at [631, 180] on button "2 . 提醒" at bounding box center [657, 182] width 199 height 47
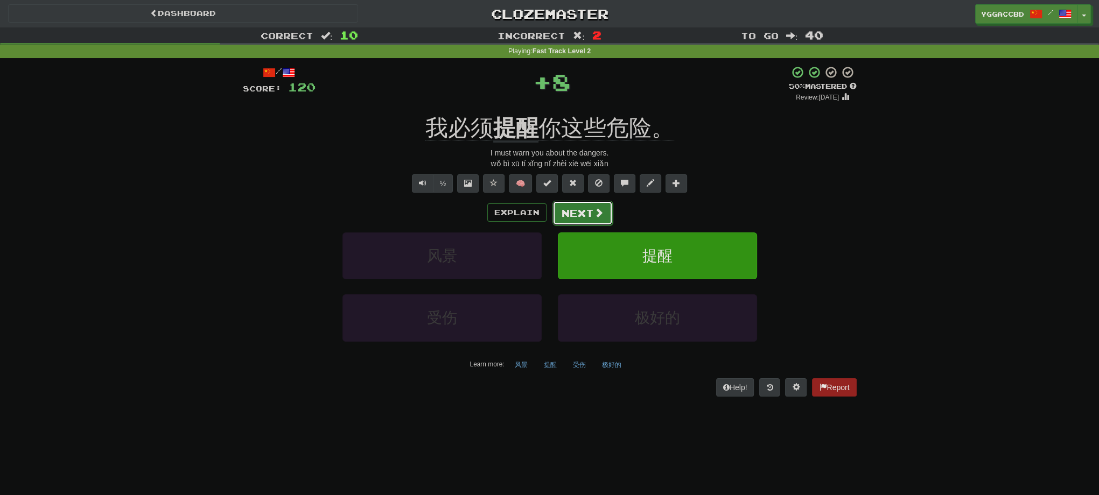
click at [585, 224] on button "Next" at bounding box center [582, 213] width 60 height 25
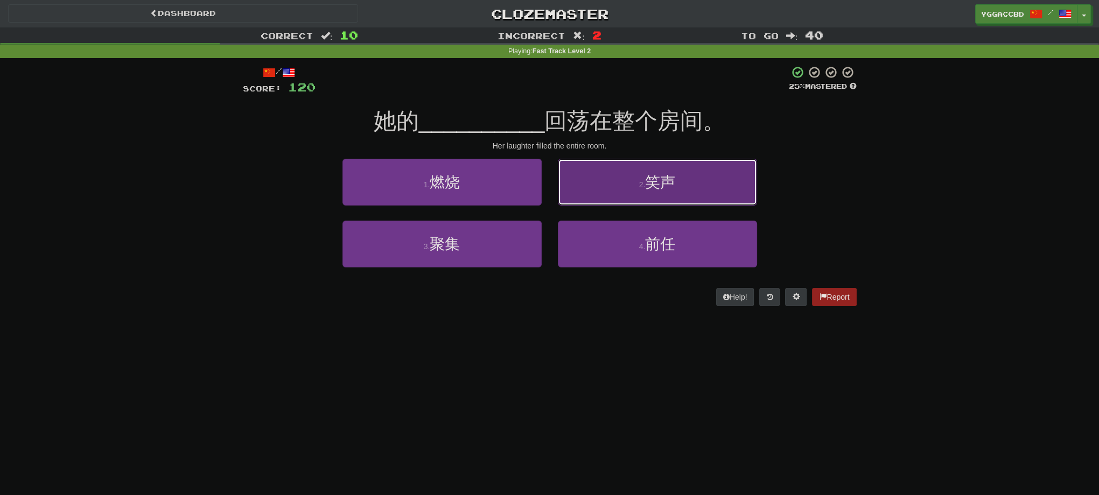
click at [647, 194] on button "2 . 笑声" at bounding box center [657, 182] width 199 height 47
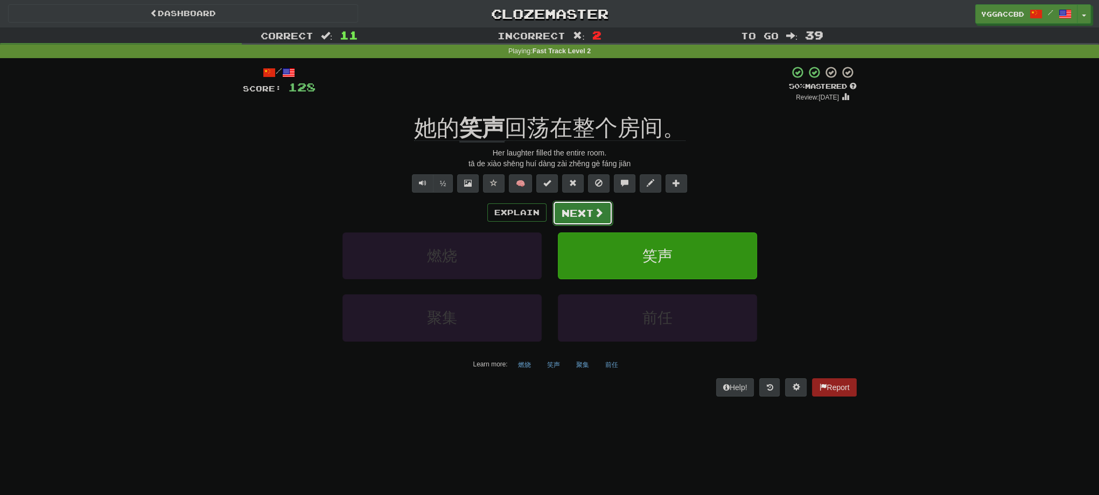
click at [594, 214] on span at bounding box center [599, 213] width 10 height 10
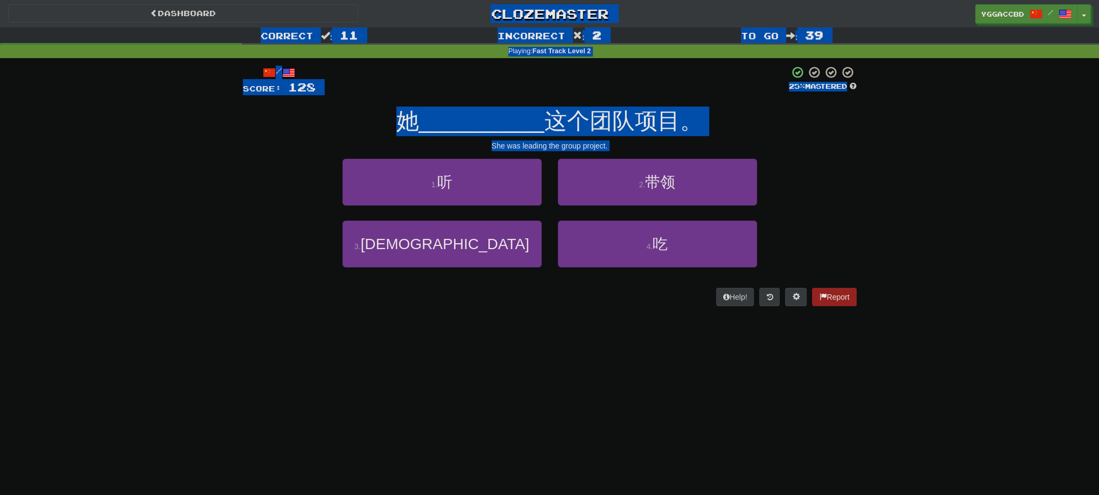
drag, startPoint x: 637, startPoint y: 152, endPoint x: -6, endPoint y: -24, distance: 667.3
click at [0, 0] on html "Dashboard Clozemaster yggaccBD / Toggle Dropdown Dashboard Leaderboard Activity…" at bounding box center [549, 438] width 1099 height 877
click at [628, 154] on div "/ Score: 128 25 % Mastered 她 __________ 这个团队项目。 She was leading the group proje…" at bounding box center [550, 186] width 614 height 241
drag, startPoint x: 627, startPoint y: 151, endPoint x: 433, endPoint y: 6, distance: 241.6
click at [433, 6] on div "Dashboard Clozemaster yggaccBD / Toggle Dropdown Dashboard Leaderboard Activity…" at bounding box center [549, 160] width 1099 height 321
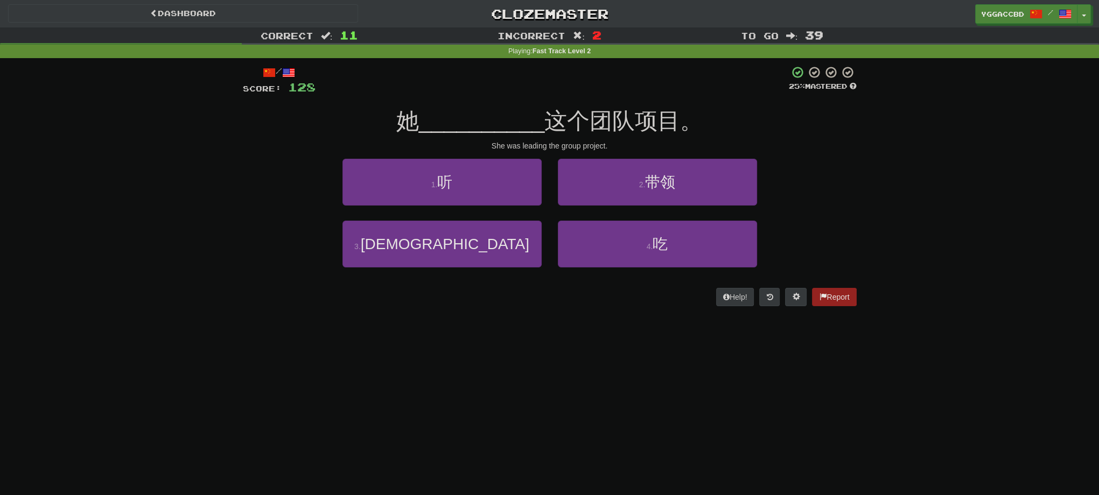
click at [635, 153] on div "/ Score: 128 25 % Mastered 她 __________ 这个团队项目。 She was leading the group proje…" at bounding box center [550, 186] width 614 height 241
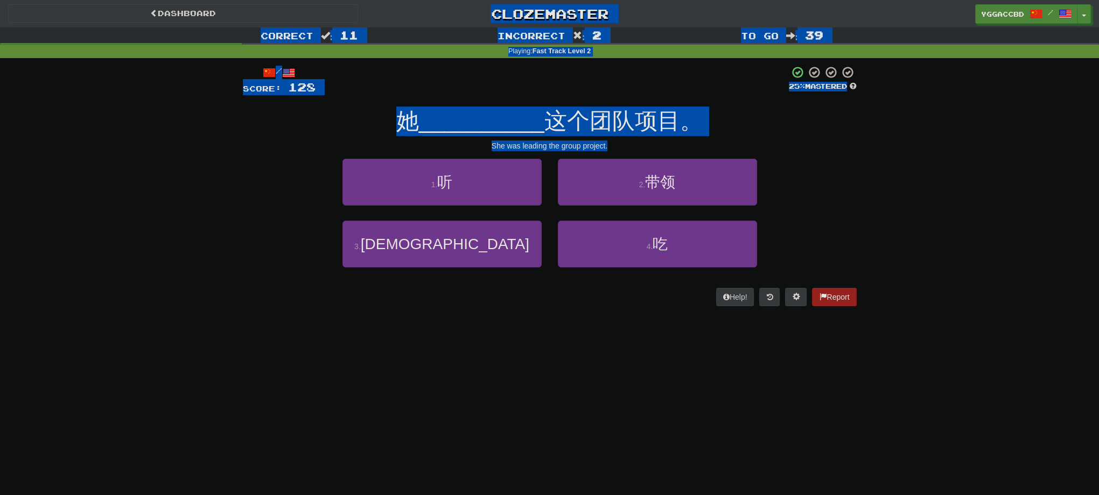
drag, startPoint x: 651, startPoint y: 151, endPoint x: 413, endPoint y: 4, distance: 279.9
click at [413, 4] on div "Dashboard Clozemaster yggaccBD / Toggle Dropdown Dashboard Leaderboard Activity…" at bounding box center [549, 160] width 1099 height 321
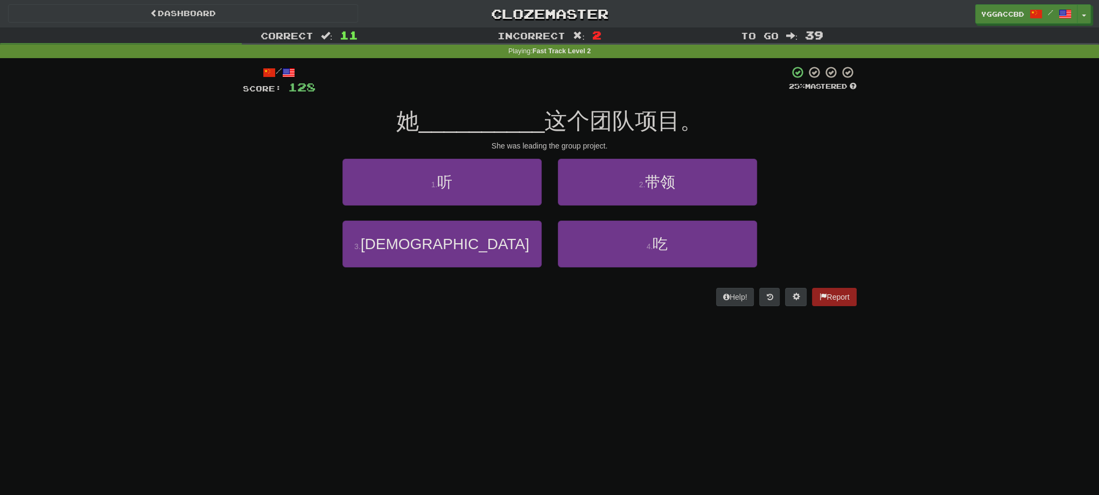
click at [1003, 183] on div "Correct : 11 Incorrect : 2 To go : 39 Playing : Fast Track Level 2 / Score: 128…" at bounding box center [549, 174] width 1099 height 294
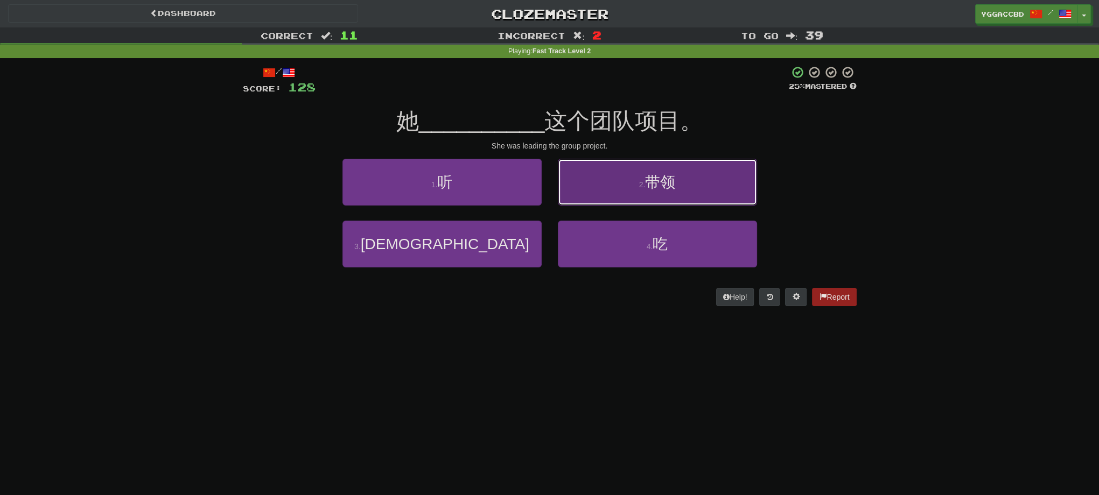
click at [698, 198] on button "2 . 带领" at bounding box center [657, 182] width 199 height 47
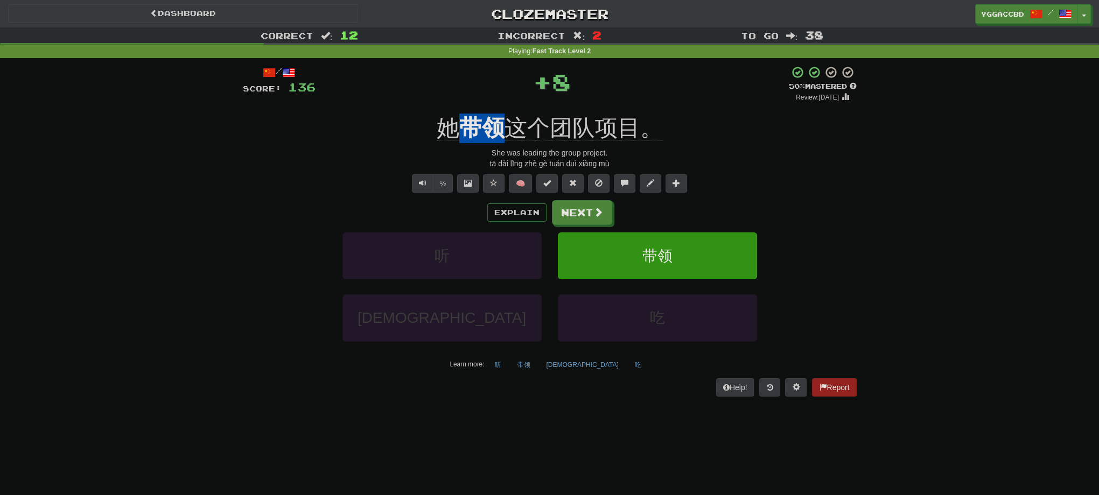
drag, startPoint x: 463, startPoint y: 110, endPoint x: 494, endPoint y: 108, distance: 30.8
click at [494, 108] on div "/ Score: 136 + 8 50 % Mastered Review: [DATE] 她 带领 这个团队项目。 She was leading the …" at bounding box center [550, 231] width 614 height 331
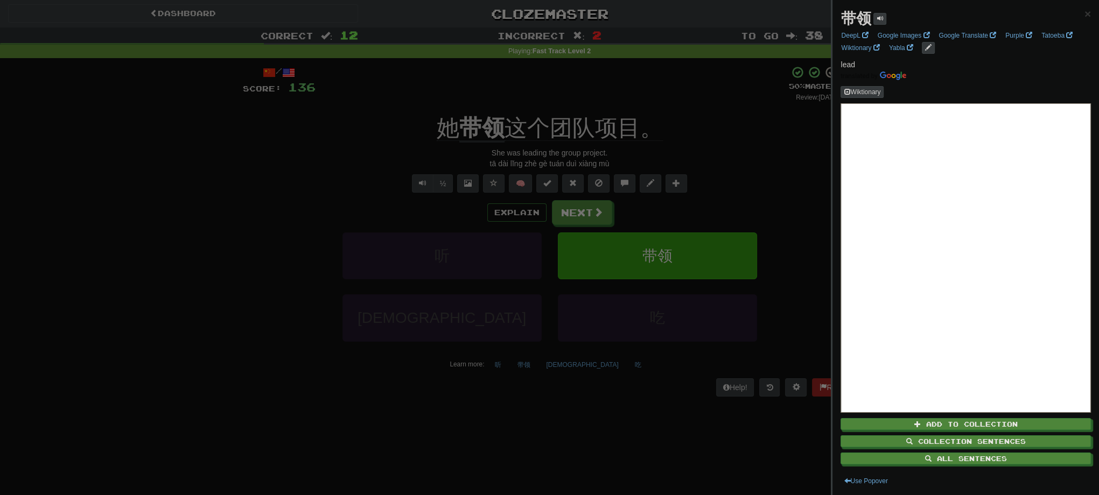
click at [747, 144] on div at bounding box center [549, 247] width 1099 height 495
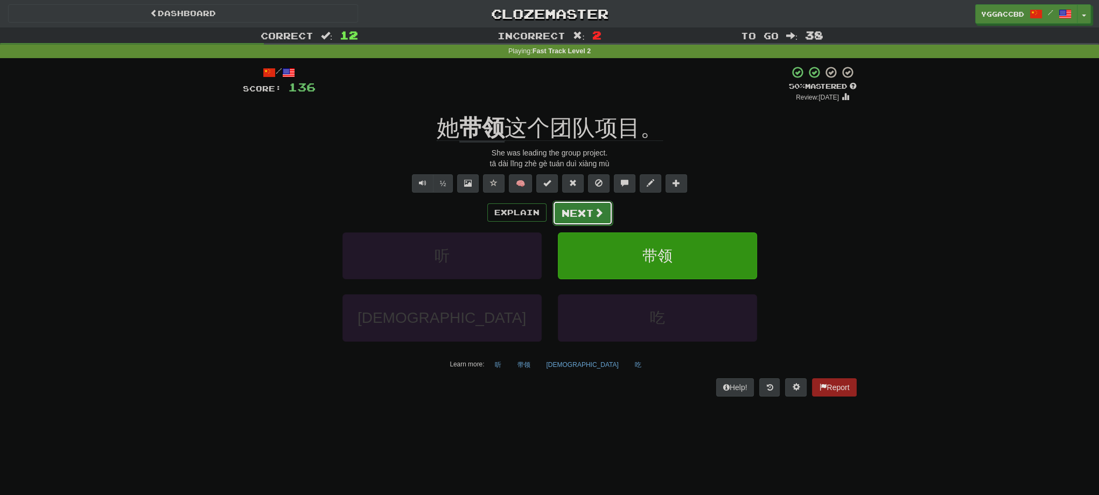
click at [575, 219] on button "Next" at bounding box center [582, 213] width 60 height 25
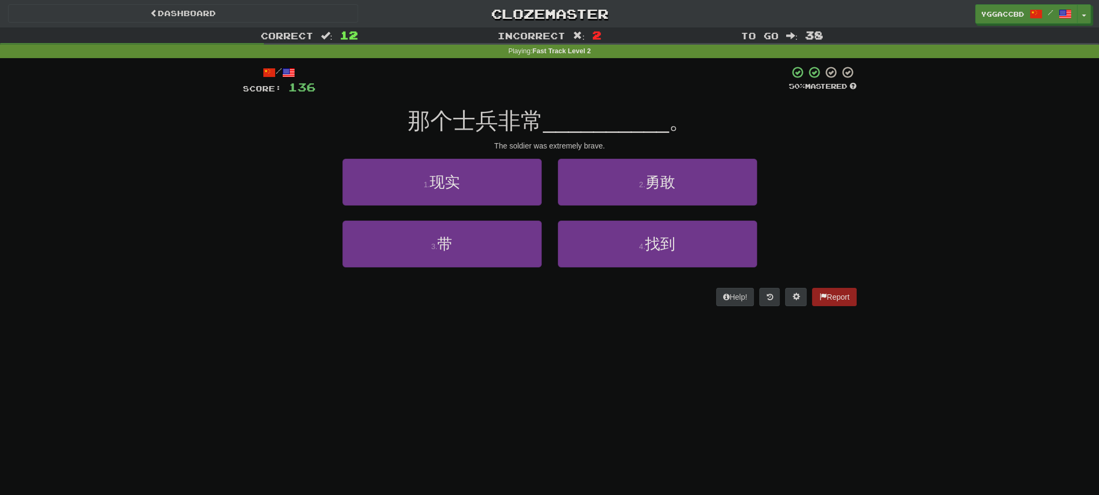
click at [717, 431] on div "Dashboard Clozemaster yggaccBD / Toggle Dropdown Dashboard Leaderboard Activity…" at bounding box center [549, 247] width 1099 height 495
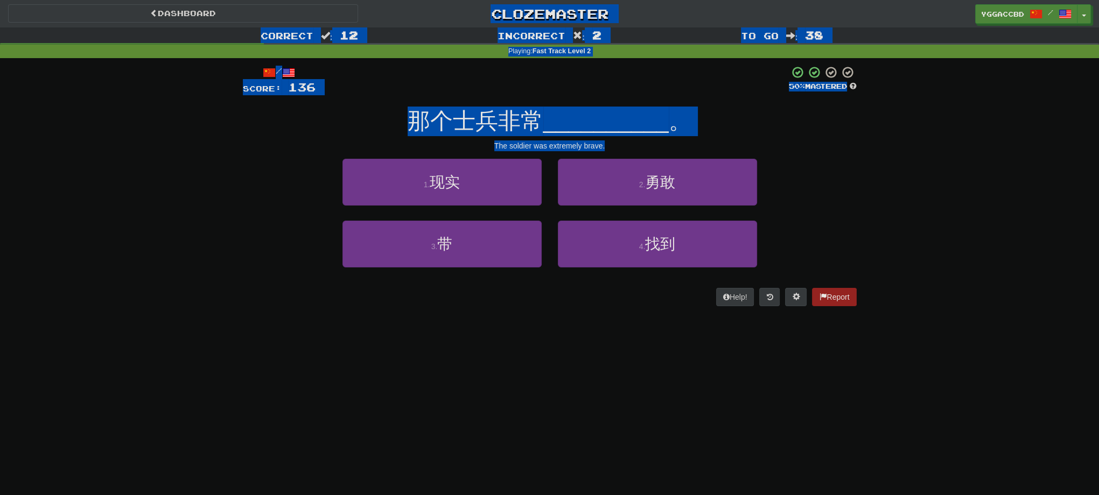
drag, startPoint x: 622, startPoint y: 150, endPoint x: 154, endPoint y: 12, distance: 488.2
click at [154, 12] on div "Dashboard Clozemaster yggaccBD / Toggle Dropdown Dashboard Leaderboard Activity…" at bounding box center [549, 160] width 1099 height 321
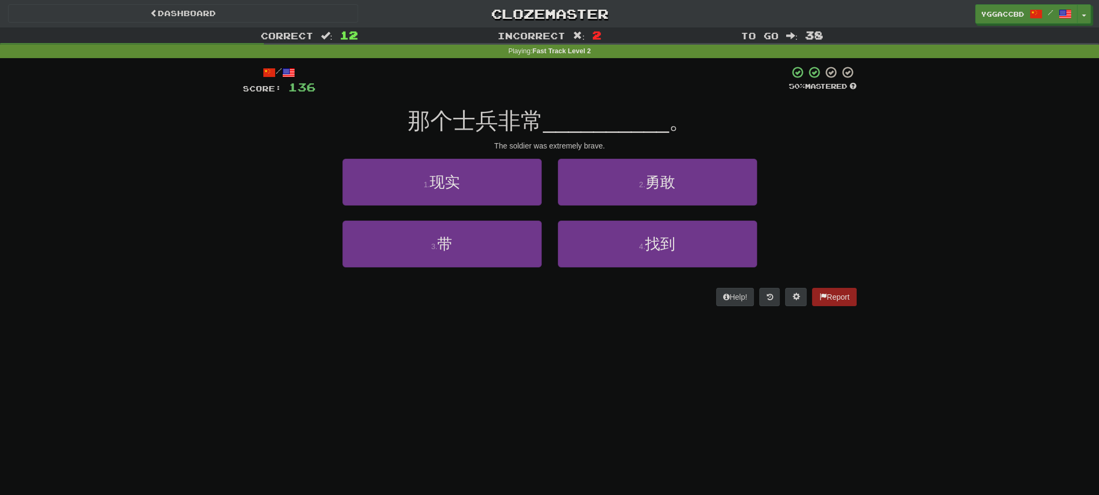
click at [639, 152] on div "/ Score: 136 50 % Mastered 那个士兵非常 __________ 。 The soldier was extremely brave.…" at bounding box center [550, 186] width 614 height 241
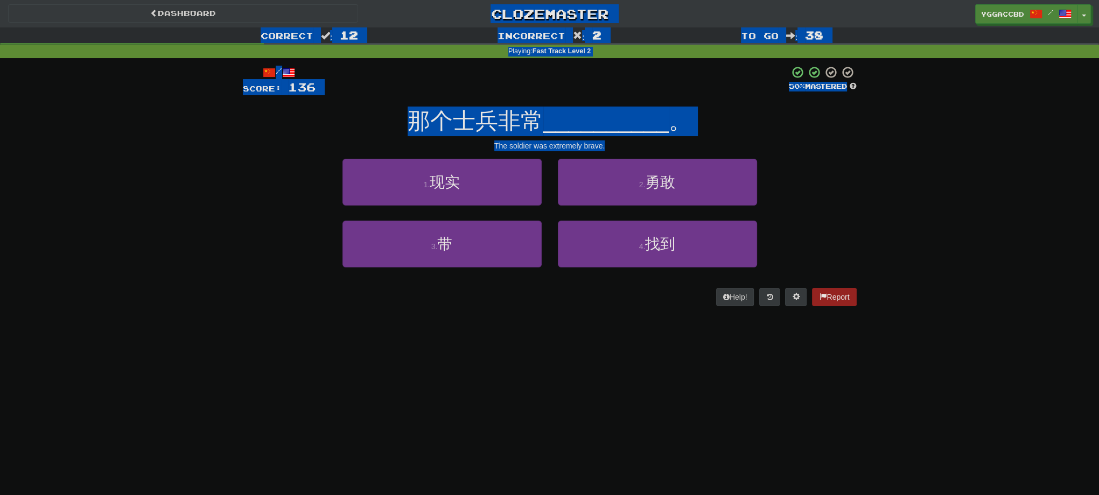
drag, startPoint x: 615, startPoint y: 147, endPoint x: 443, endPoint y: 12, distance: 218.9
click at [443, 12] on div "Dashboard Clozemaster yggaccBD / Toggle Dropdown Dashboard Leaderboard Activity…" at bounding box center [549, 160] width 1099 height 321
click at [612, 149] on div "The soldier was extremely brave." at bounding box center [550, 146] width 614 height 11
drag, startPoint x: 604, startPoint y: 121, endPoint x: 424, endPoint y: 13, distance: 209.6
click at [424, 13] on div "Dashboard Clozemaster yggaccBD / Toggle Dropdown Dashboard Leaderboard Activity…" at bounding box center [549, 160] width 1099 height 321
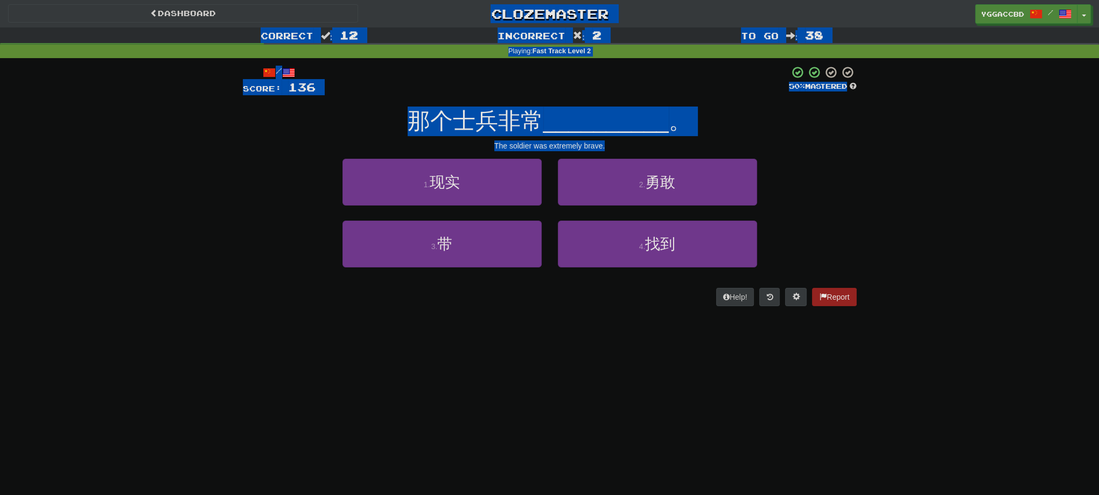
click at [767, 138] on div "/ Score: 136 50 % Mastered 那个士兵非常 __________ 。 The soldier was extremely brave.…" at bounding box center [550, 186] width 614 height 241
drag, startPoint x: 635, startPoint y: 151, endPoint x: 412, endPoint y: 6, distance: 266.1
click at [412, 6] on div "Dashboard Clozemaster yggaccBD / Toggle Dropdown Dashboard Leaderboard Activity…" at bounding box center [549, 160] width 1099 height 321
click at [620, 152] on div "/ Score: 136 50 % Mastered 那个士兵非常 __________ 。 The soldier was extremely brave.…" at bounding box center [550, 186] width 614 height 241
drag, startPoint x: 630, startPoint y: 152, endPoint x: 424, endPoint y: 6, distance: 252.6
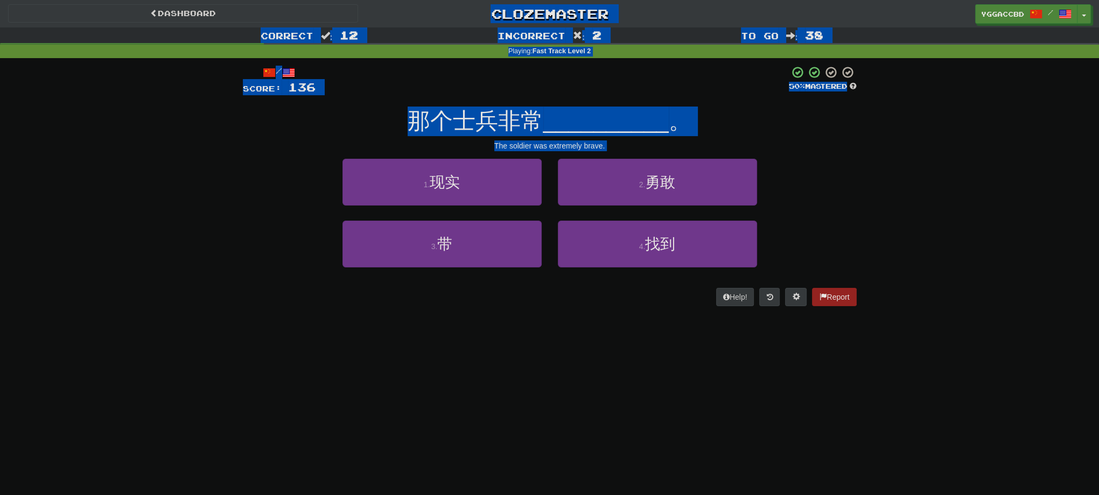
click at [424, 6] on div "Dashboard Clozemaster yggaccBD / Toggle Dropdown Dashboard Leaderboard Activity…" at bounding box center [549, 160] width 1099 height 321
click at [888, 143] on div "Correct : 12 Incorrect : 2 To go : 38 Playing : Fast Track Level 2 / Score: 136…" at bounding box center [549, 174] width 1099 height 294
drag, startPoint x: 627, startPoint y: 152, endPoint x: 418, endPoint y: 1, distance: 258.0
click at [418, 1] on div "Dashboard Clozemaster yggaccBD / Toggle Dropdown Dashboard Leaderboard Activity…" at bounding box center [549, 160] width 1099 height 321
click at [864, 158] on div "Correct : 12 Incorrect : 2 To go : 38 Playing : Fast Track Level 2 / Score: 136…" at bounding box center [549, 174] width 1099 height 294
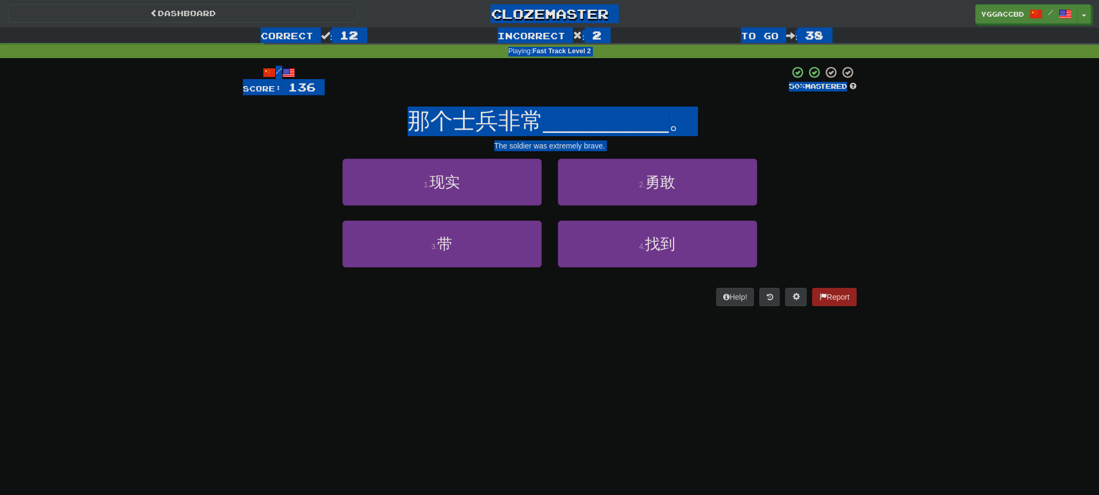
drag, startPoint x: 789, startPoint y: 272, endPoint x: 417, endPoint y: 6, distance: 457.6
click at [417, 6] on div "Dashboard Clozemaster yggaccBD / Toggle Dropdown Dashboard Leaderboard Activity…" at bounding box center [549, 160] width 1099 height 321
click at [883, 157] on div "Correct : 12 Incorrect : 2 To go : 38 Playing : Fast Track Level 2 / Score: 136…" at bounding box center [549, 174] width 1099 height 294
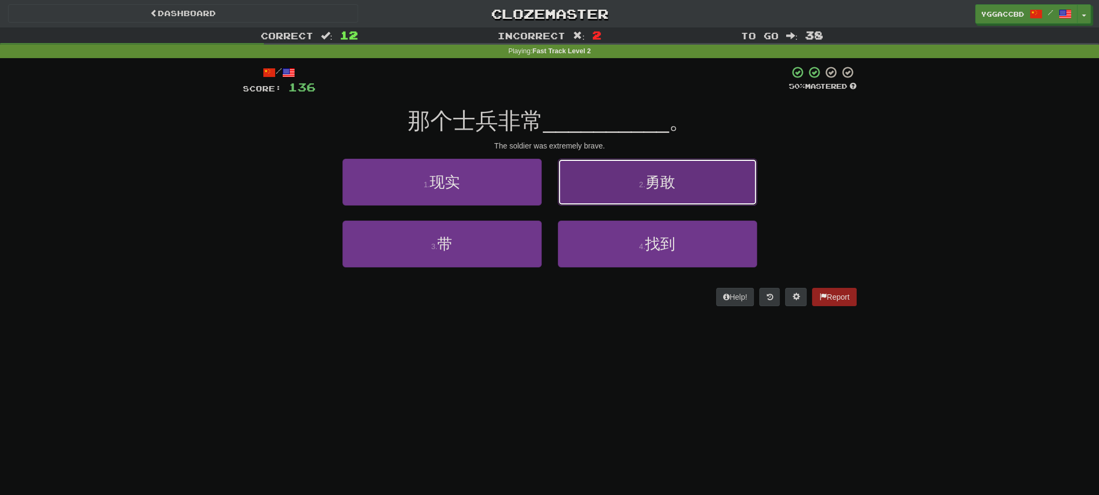
click at [680, 178] on button "2 . 勇敢" at bounding box center [657, 182] width 199 height 47
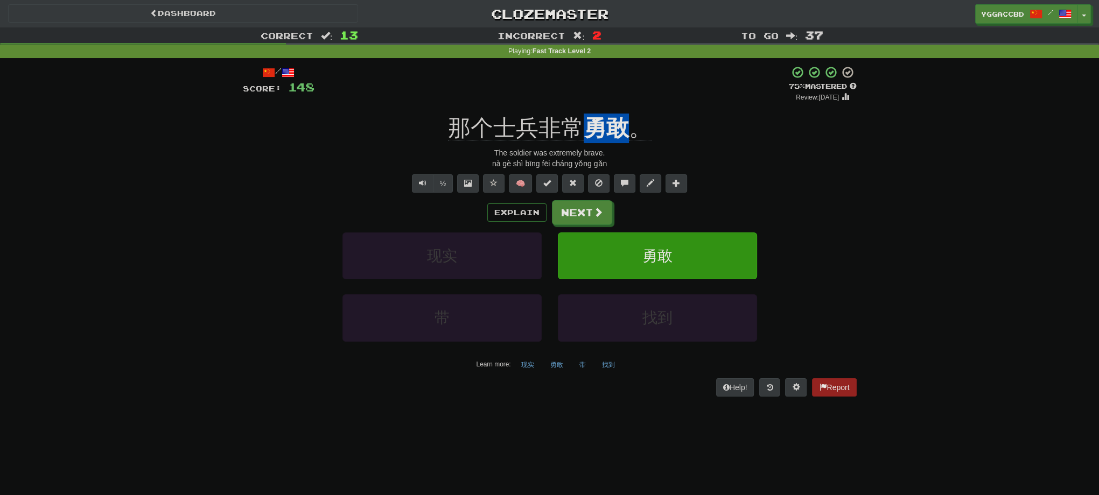
drag, startPoint x: 584, startPoint y: 111, endPoint x: 623, endPoint y: 113, distance: 39.9
click at [623, 113] on div "/ Score: 148 + 12 75 % Mastered Review: [DATE] 那个士兵非常 勇敢 。 The soldier was extr…" at bounding box center [550, 231] width 614 height 331
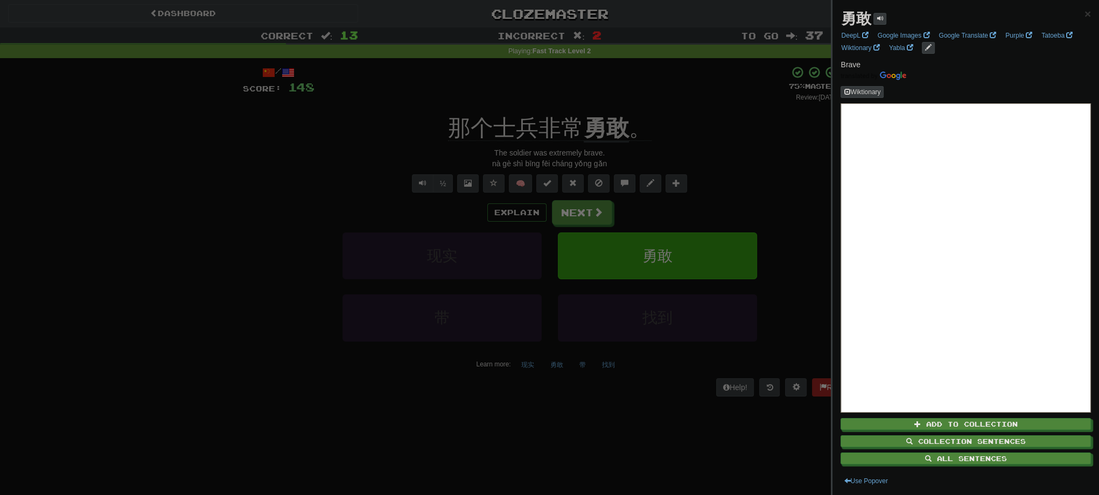
click at [256, 209] on div at bounding box center [549, 247] width 1099 height 495
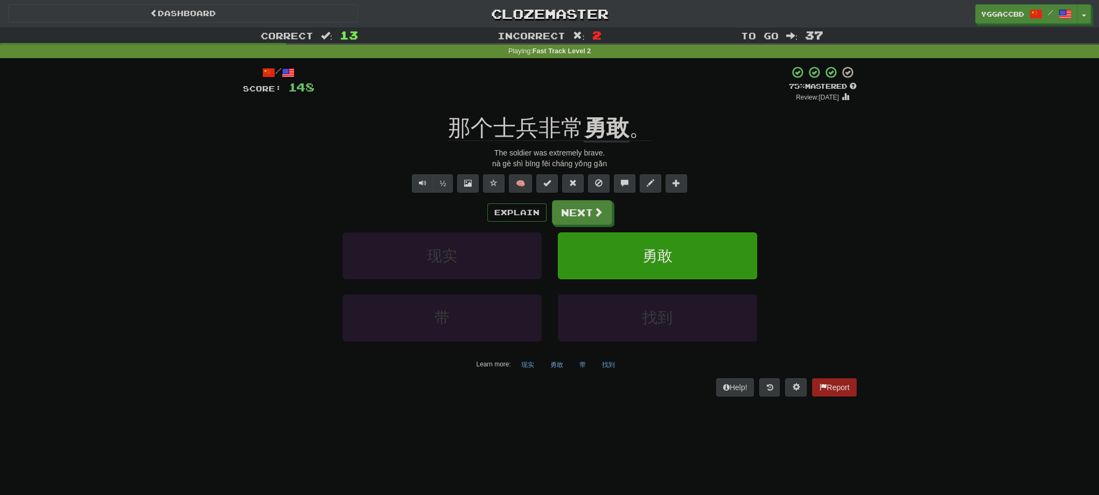
click at [186, 261] on div "Correct : 13 Incorrect : 2 To go : 37 Playing : Fast Track Level 2 / Score: 148…" at bounding box center [549, 219] width 1099 height 384
click at [584, 215] on button "Next" at bounding box center [582, 213] width 60 height 25
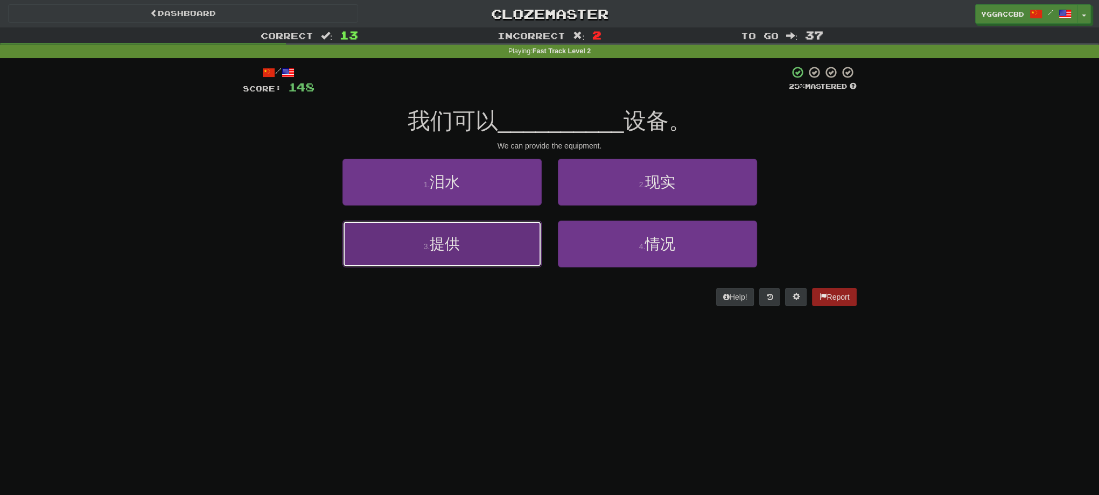
click at [437, 252] on span "提供" at bounding box center [445, 244] width 30 height 17
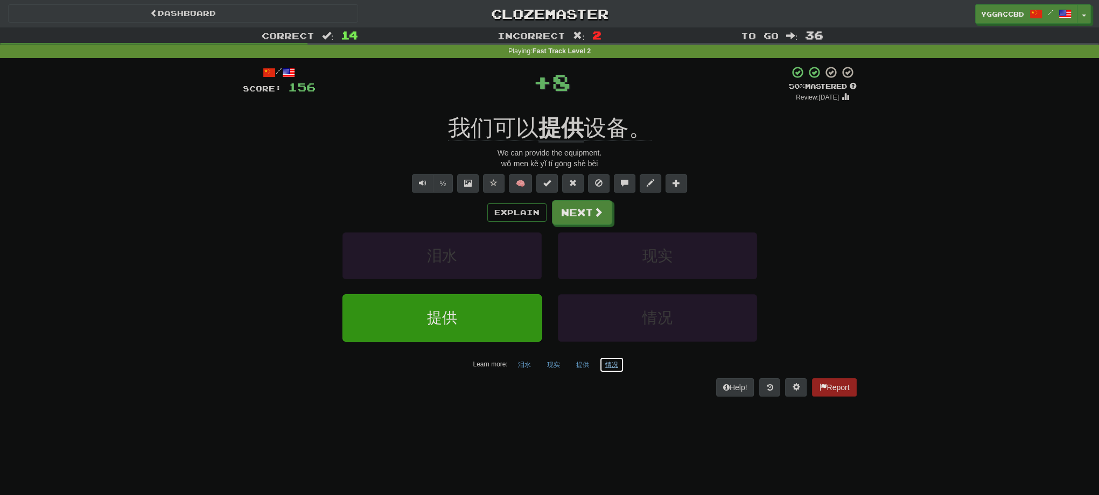
click at [616, 363] on button "情况" at bounding box center [611, 365] width 25 height 16
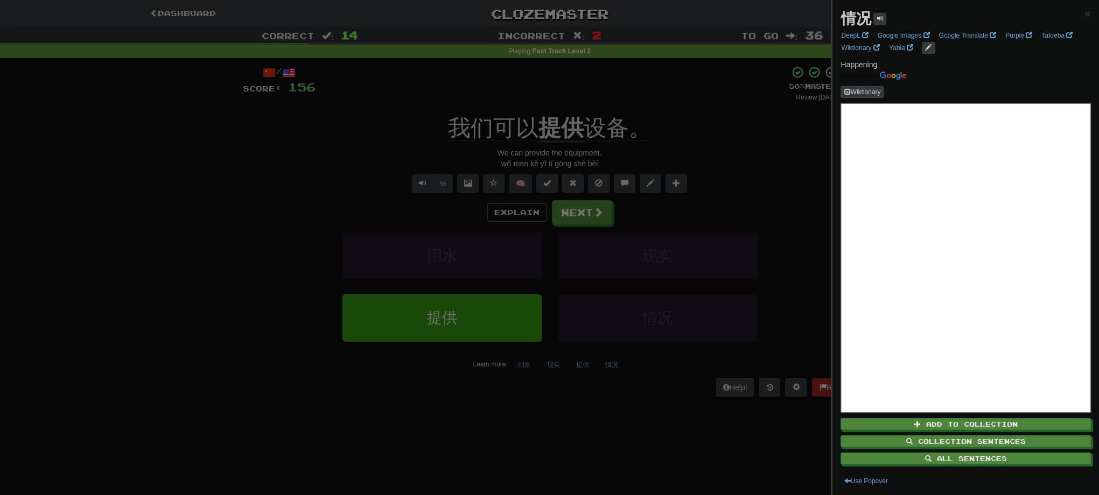
click at [856, 17] on strong "情况" at bounding box center [855, 18] width 30 height 17
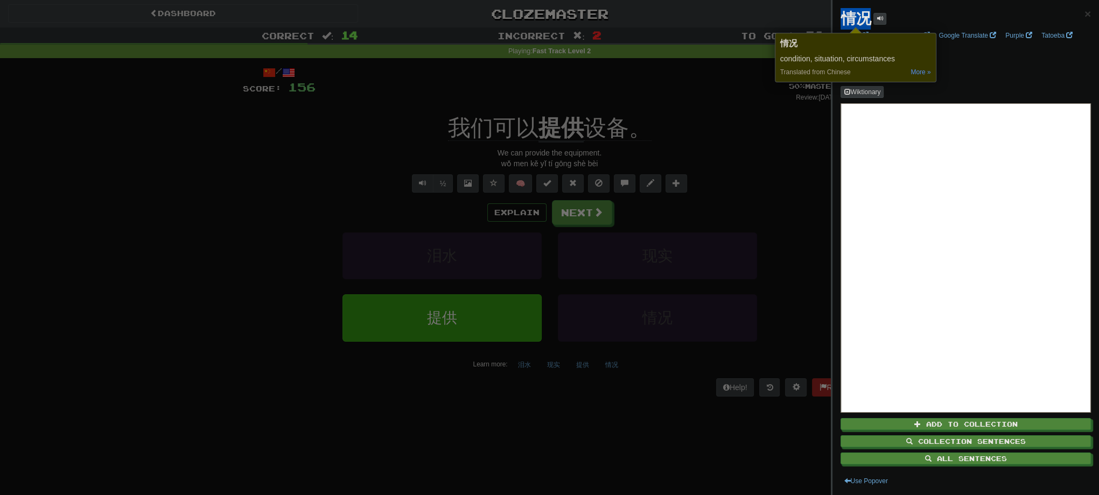
copy strong "情况"
click at [167, 224] on div at bounding box center [549, 247] width 1099 height 495
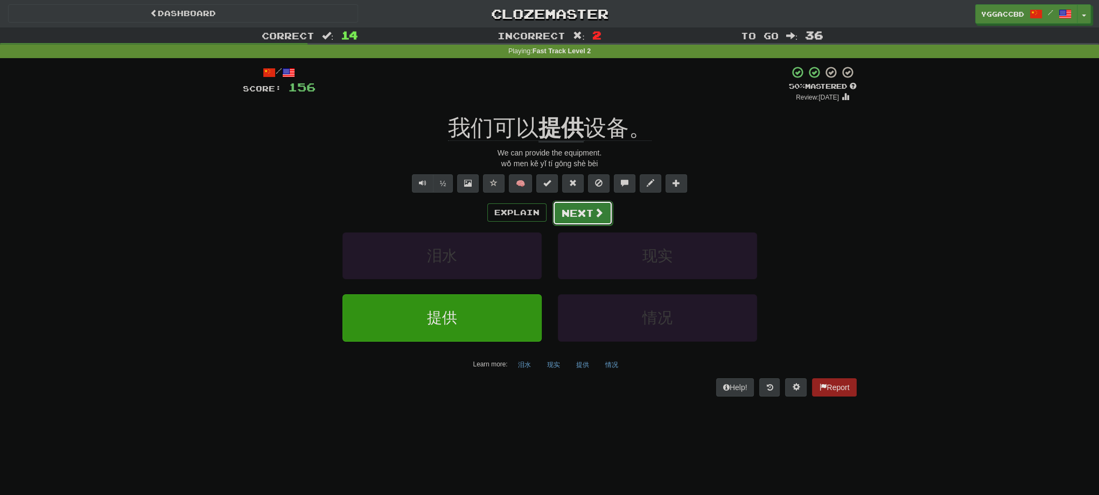
click at [591, 208] on button "Next" at bounding box center [582, 213] width 60 height 25
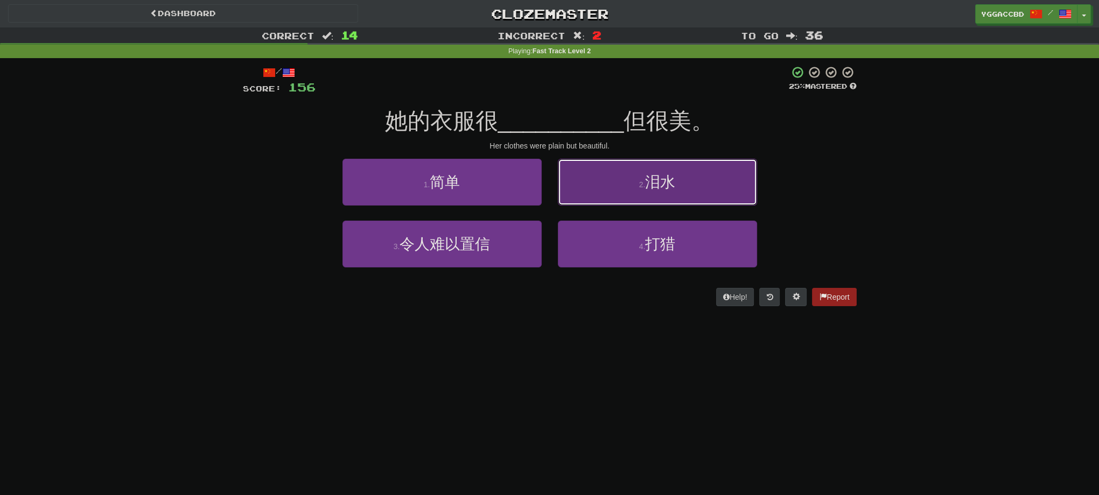
click at [675, 180] on span "泪水" at bounding box center [660, 182] width 30 height 17
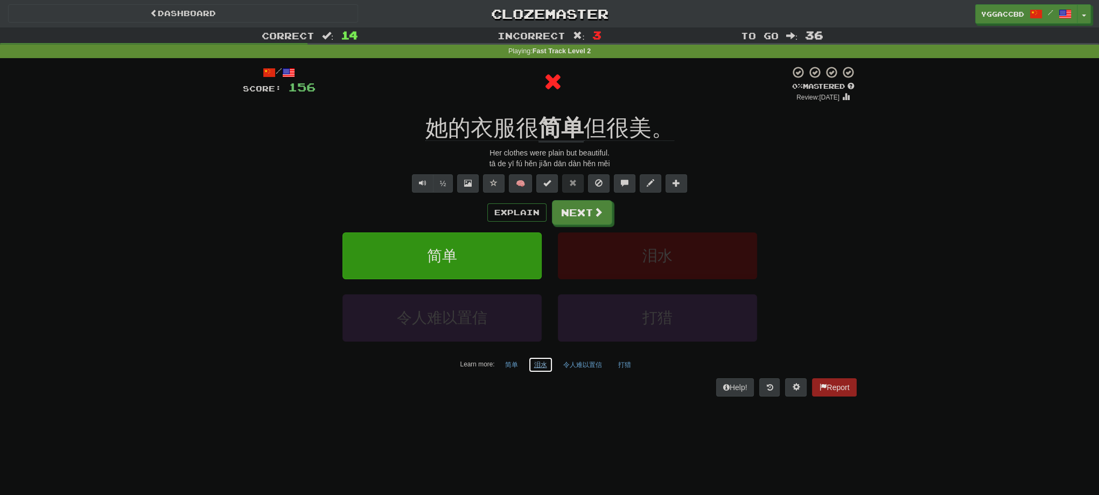
click at [542, 367] on button "泪水" at bounding box center [540, 365] width 25 height 16
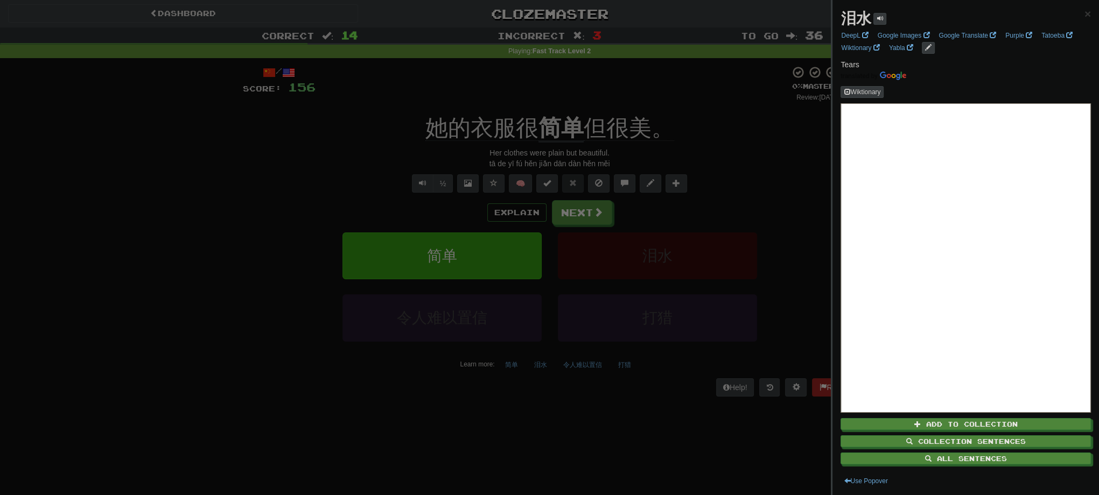
click at [828, 163] on div at bounding box center [549, 247] width 1099 height 495
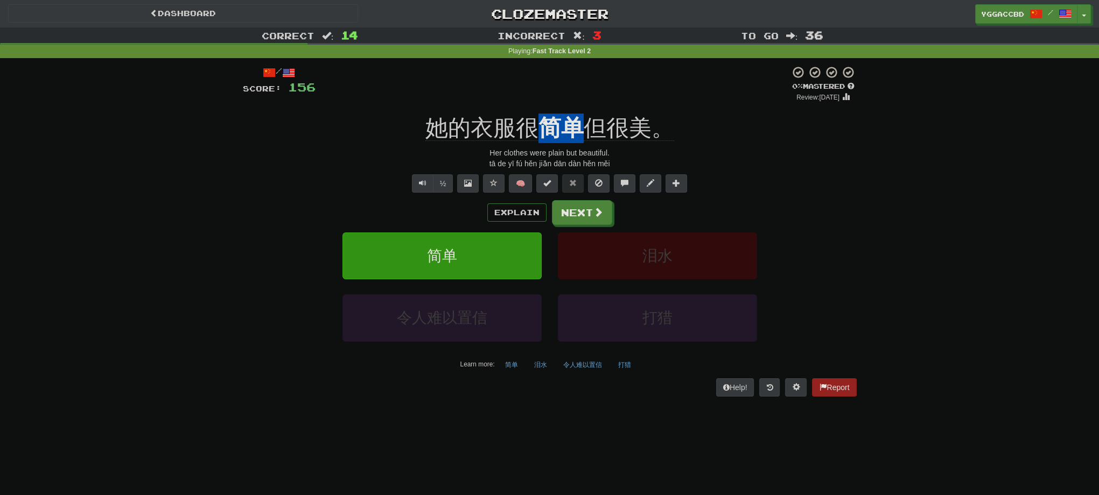
drag, startPoint x: 539, startPoint y: 109, endPoint x: 579, endPoint y: 114, distance: 40.2
click at [579, 114] on div "/ Score: 156 0 % Mastered Review: [DATE] 她的衣服很 简单 但很美。 Her clothes were plain b…" at bounding box center [550, 231] width 614 height 331
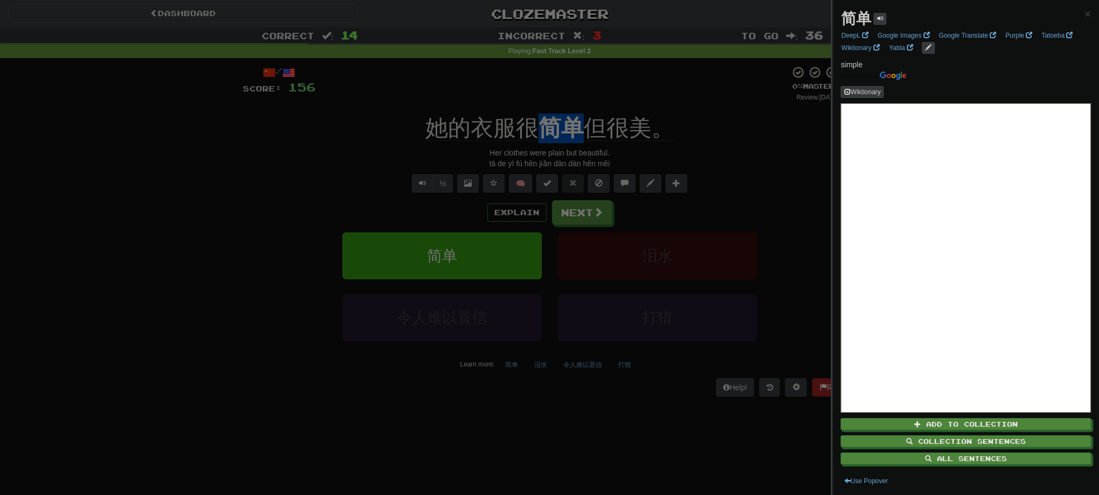
click at [853, 23] on strong "简单" at bounding box center [855, 18] width 30 height 17
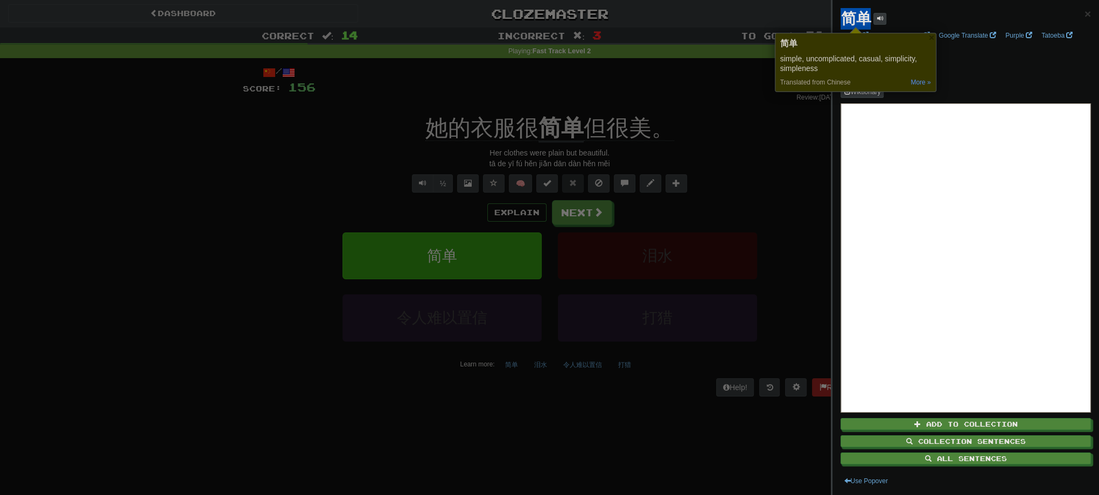
copy strong "简单"
click at [68, 215] on div at bounding box center [549, 247] width 1099 height 495
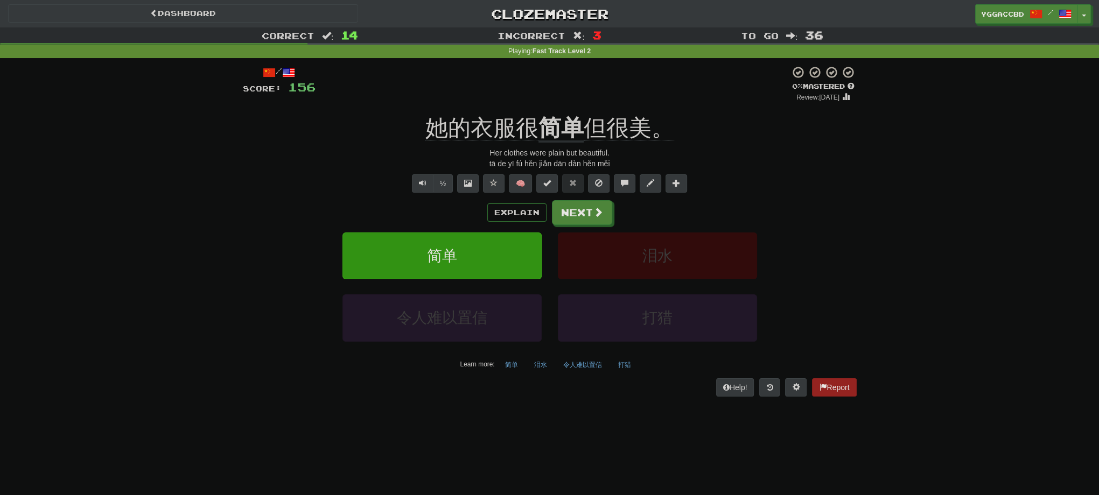
drag, startPoint x: 181, startPoint y: 307, endPoint x: 460, endPoint y: 242, distance: 286.4
click at [181, 307] on div "Correct : 14 Incorrect : 3 To go : 36 Playing : Fast Track Level 2 / Score: 156…" at bounding box center [549, 219] width 1099 height 384
click at [579, 216] on button "Next" at bounding box center [582, 213] width 60 height 25
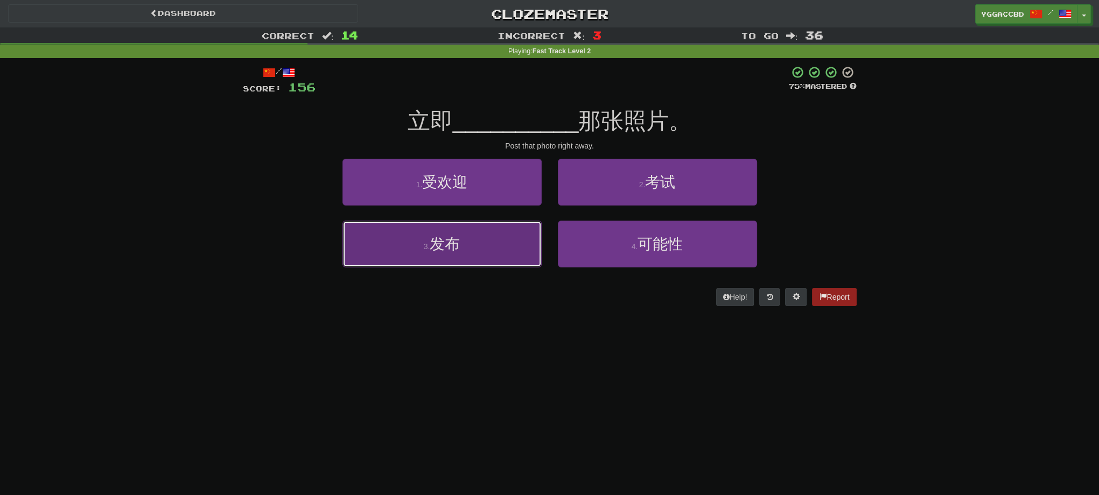
click at [410, 241] on button "3 . 发布" at bounding box center [441, 244] width 199 height 47
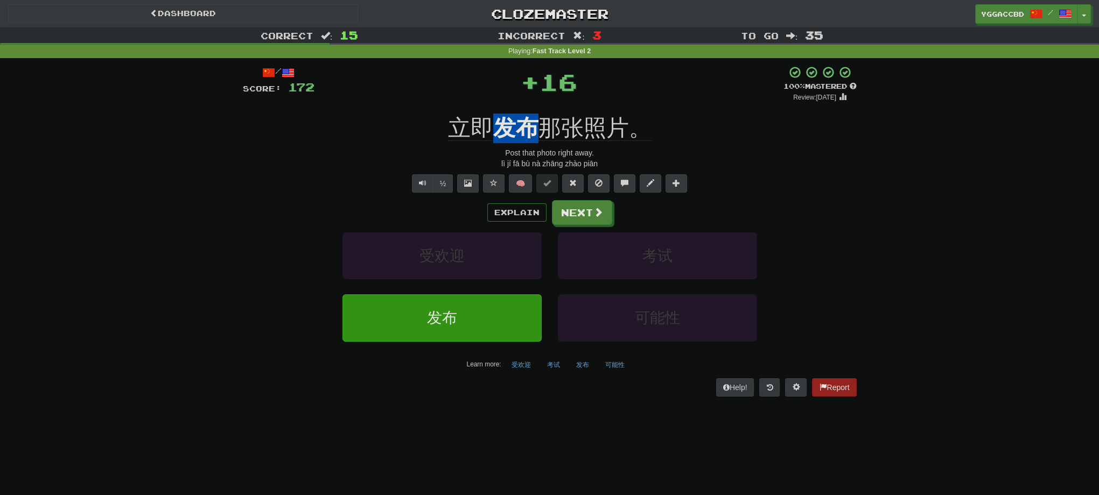
drag, startPoint x: 518, startPoint y: 111, endPoint x: 528, endPoint y: 112, distance: 9.7
click at [528, 112] on div "/ Score: 172 + 16 100 % Mastered Review: [DATE] 立即 发布 那张照片。 Post that photo rig…" at bounding box center [550, 231] width 614 height 331
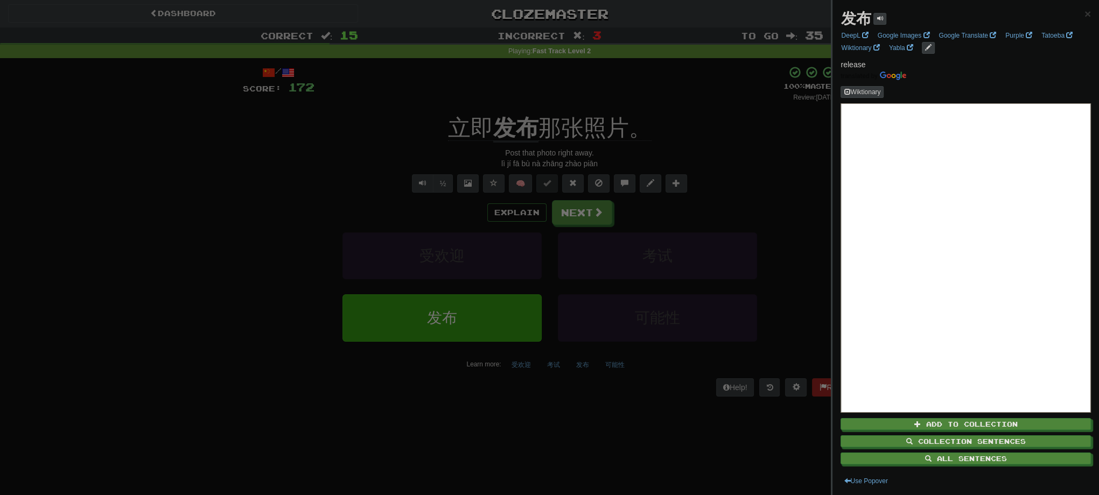
click at [710, 151] on div at bounding box center [549, 247] width 1099 height 495
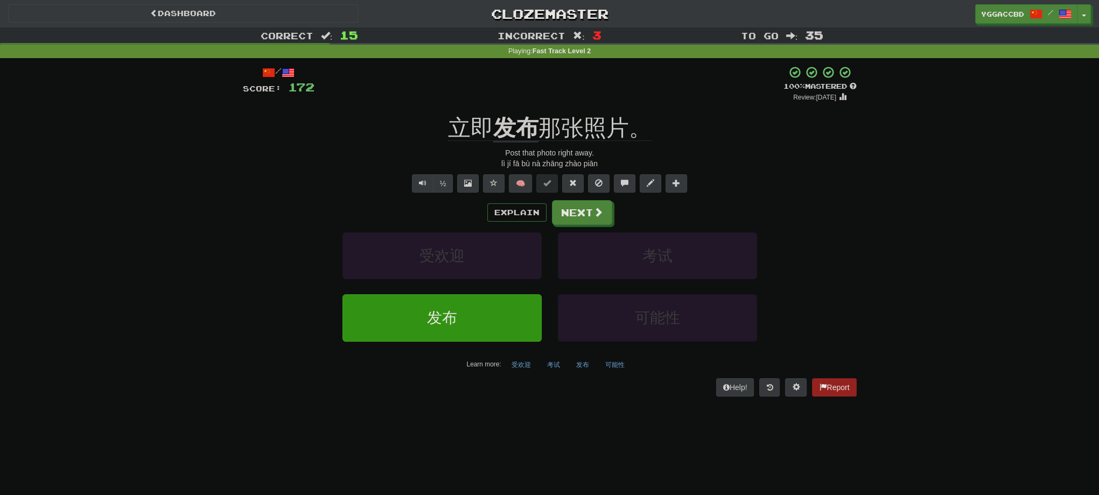
click at [866, 232] on div "Correct : 15 Incorrect : 3 To go : 35 Playing : Fast Track Level 2 / Score: 172…" at bounding box center [549, 219] width 1099 height 384
click at [582, 215] on button "Next" at bounding box center [582, 213] width 60 height 25
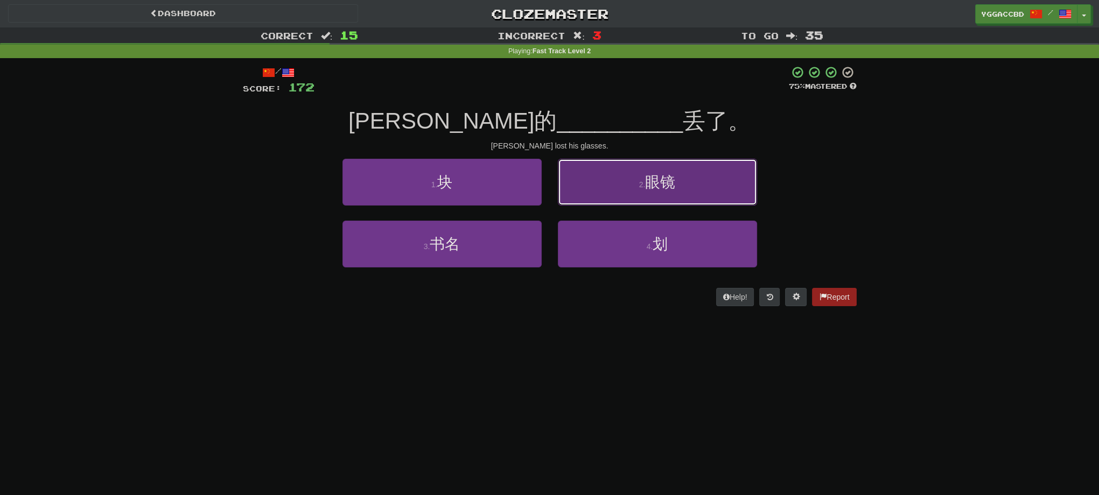
click at [664, 185] on span "眼镜" at bounding box center [660, 182] width 30 height 17
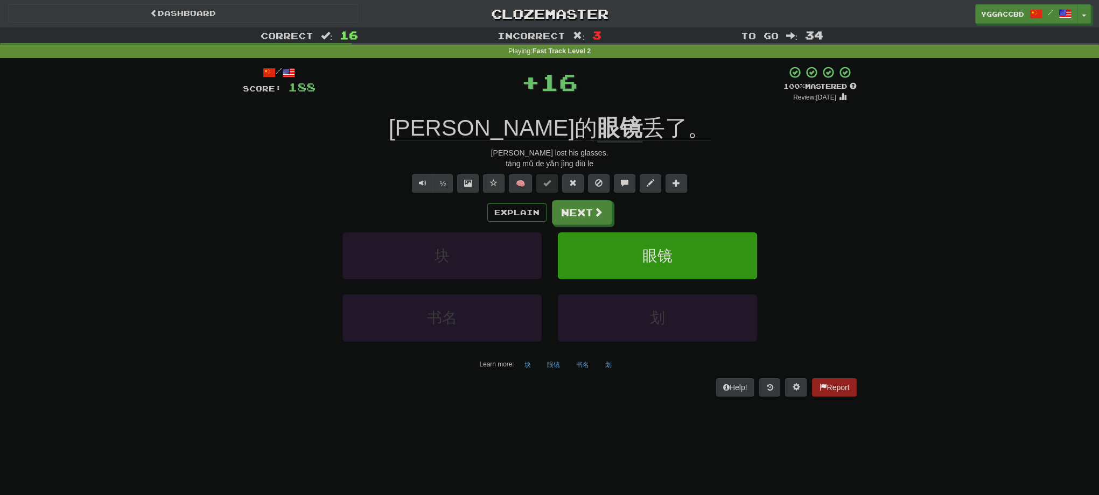
click at [558, 108] on div "/ Score: 188 + 16 100 % Mastered Review: [DATE] [PERSON_NAME]的 眼镜 丢了。 [PERSON_N…" at bounding box center [550, 231] width 614 height 331
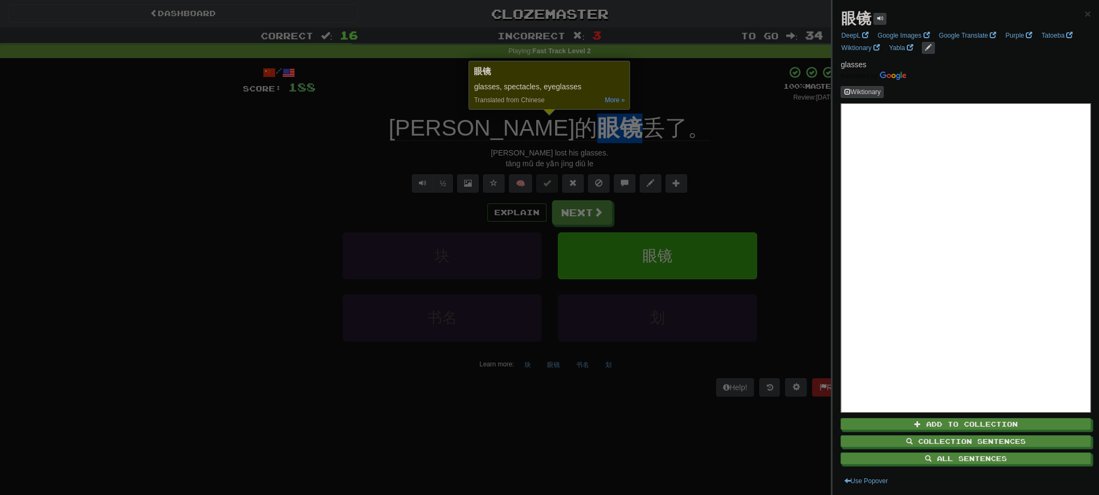
click at [679, 101] on div at bounding box center [549, 247] width 1099 height 495
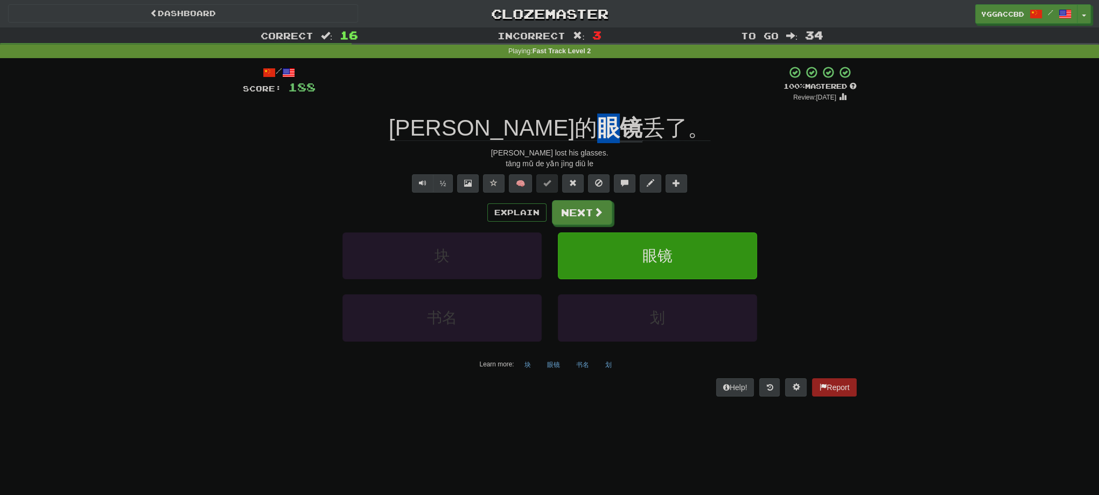
drag, startPoint x: 530, startPoint y: 110, endPoint x: 551, endPoint y: 113, distance: 21.2
click at [551, 113] on div "/ Score: 188 + 16 100 % Mastered Review: [DATE] [PERSON_NAME]的 眼镜 丢了。 [PERSON_N…" at bounding box center [550, 231] width 614 height 331
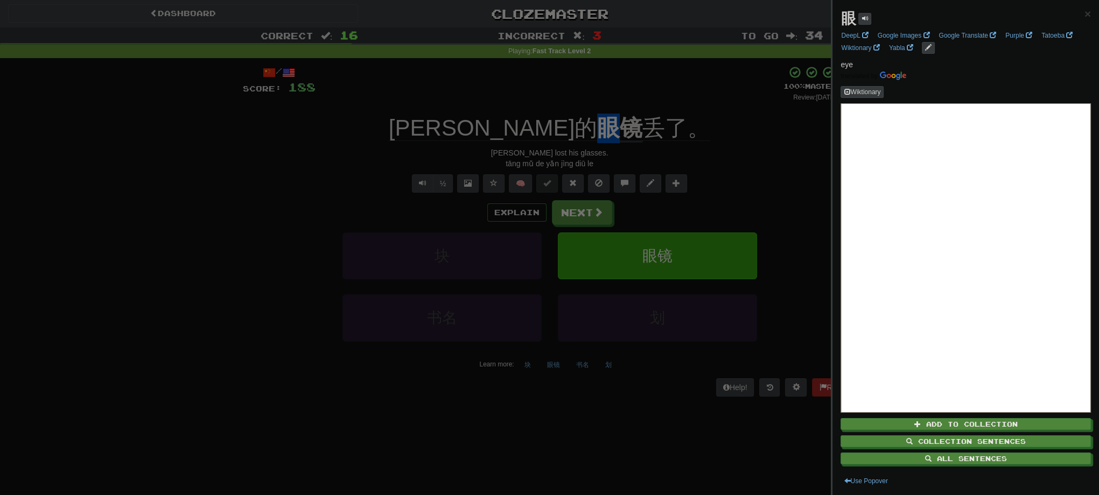
click at [571, 94] on div at bounding box center [549, 247] width 1099 height 495
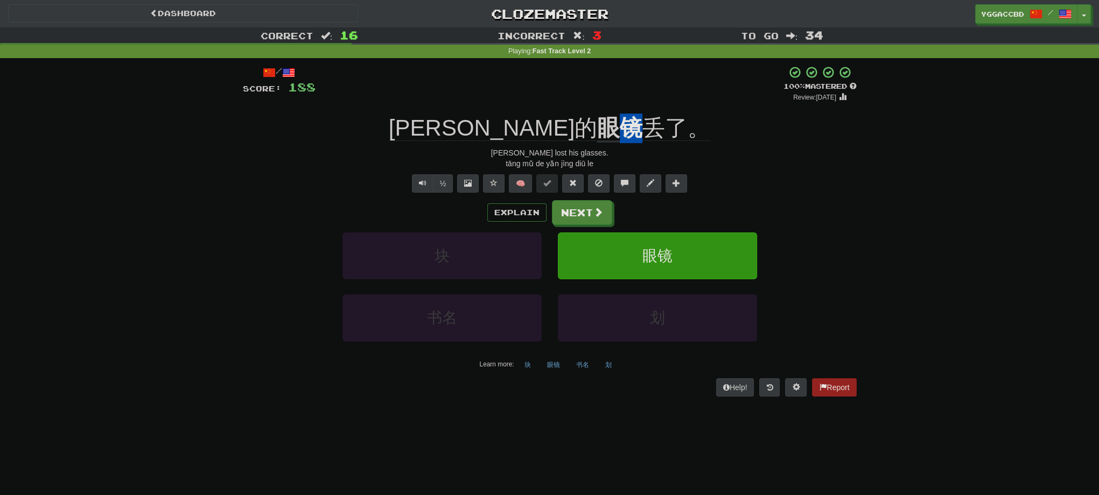
drag, startPoint x: 551, startPoint y: 109, endPoint x: 564, endPoint y: 111, distance: 13.1
click at [564, 111] on div "/ Score: 188 + 16 100 % Mastered Review: [DATE] [PERSON_NAME]的 眼镜 丢了。 [PERSON_N…" at bounding box center [550, 231] width 614 height 331
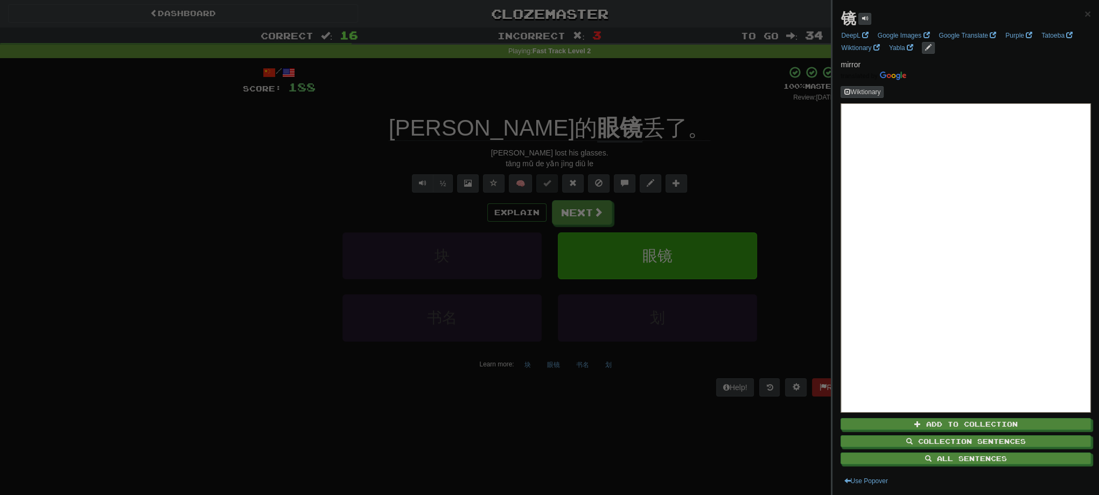
click at [661, 100] on div at bounding box center [549, 247] width 1099 height 495
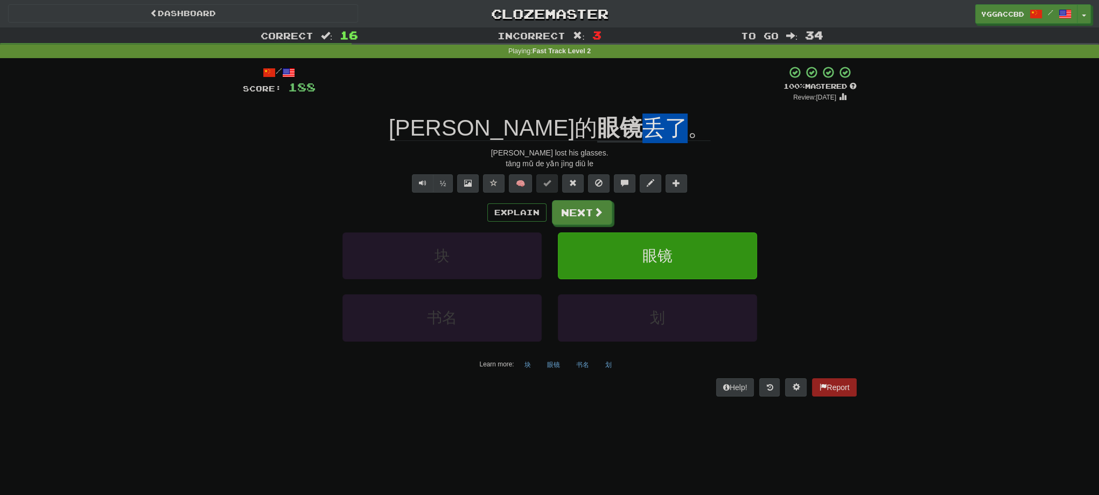
click at [613, 114] on div "/ Score: 188 + 16 100 % Mastered Review: [DATE] [PERSON_NAME]的 眼镜 丢了。 [PERSON_N…" at bounding box center [550, 231] width 614 height 331
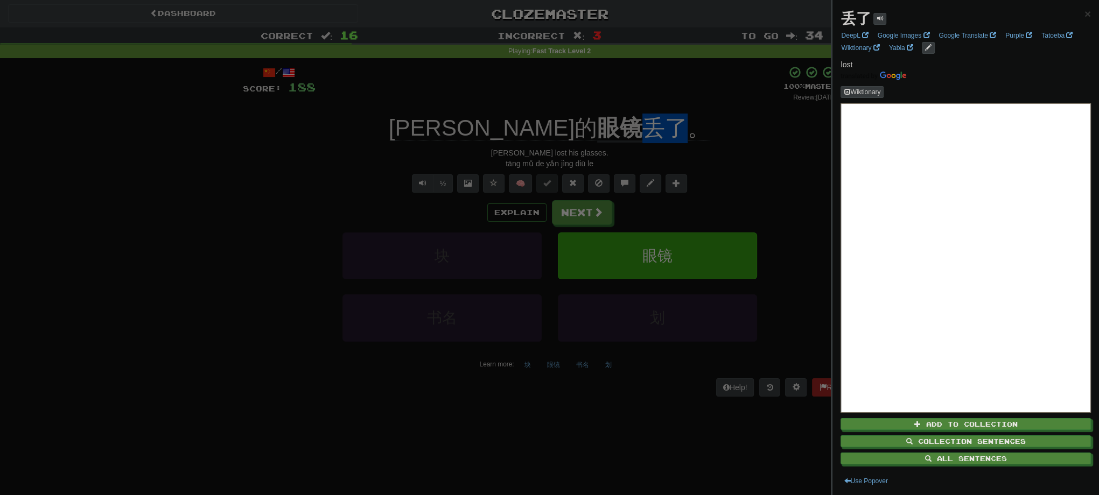
click at [679, 108] on div at bounding box center [549, 247] width 1099 height 495
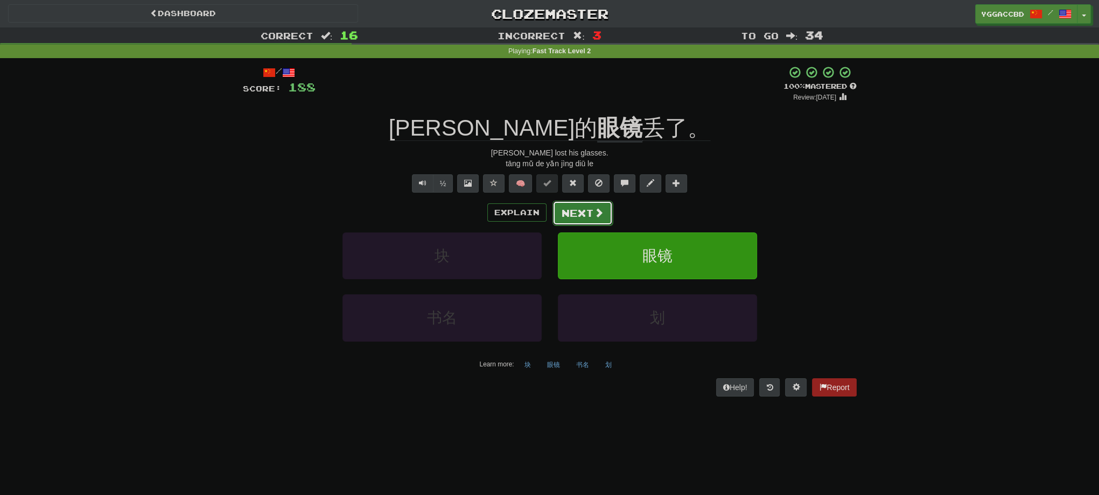
click at [594, 213] on span at bounding box center [599, 213] width 10 height 10
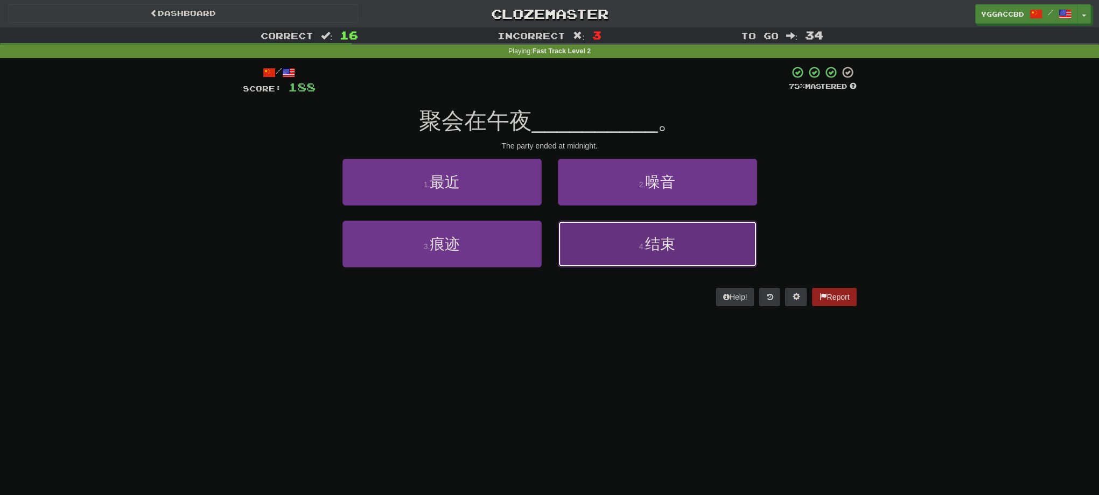
drag, startPoint x: 654, startPoint y: 238, endPoint x: 697, endPoint y: 238, distance: 43.1
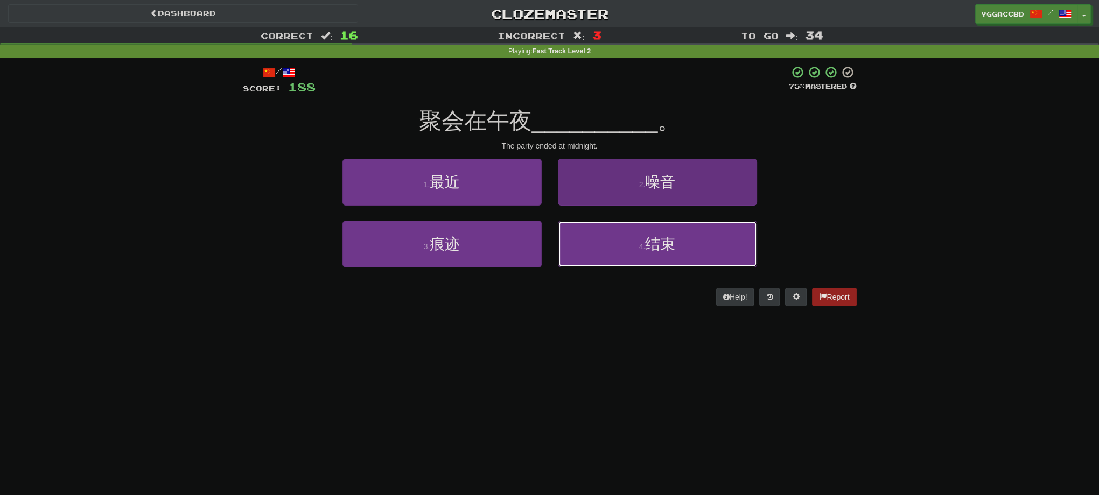
click at [655, 238] on span "结束" at bounding box center [660, 244] width 30 height 17
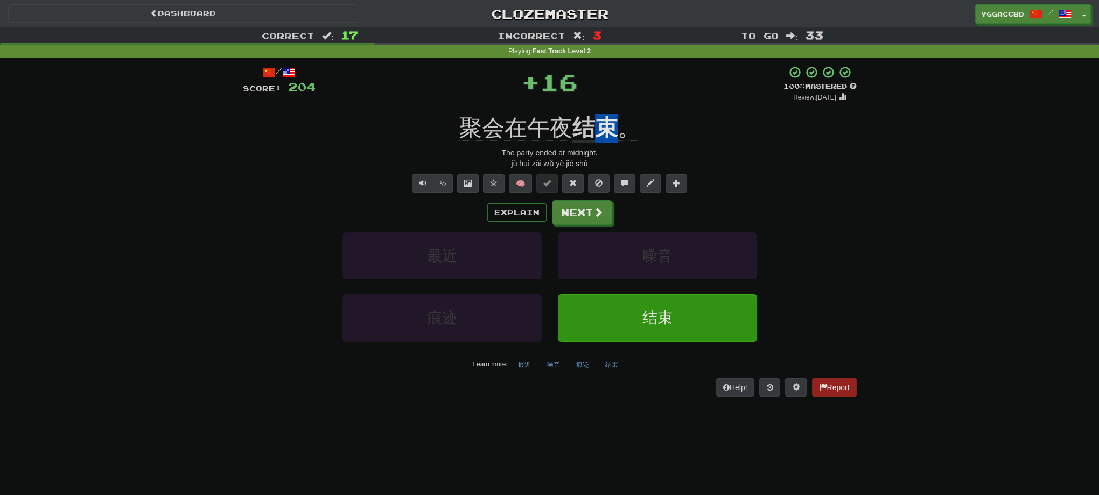
drag, startPoint x: 601, startPoint y: 107, endPoint x: 611, endPoint y: 109, distance: 10.5
click at [611, 109] on div "/ Score: 204 + 16 100 % Mastered Review: [DATE] 聚会在午夜 结束 。 The party ended at m…" at bounding box center [550, 231] width 614 height 331
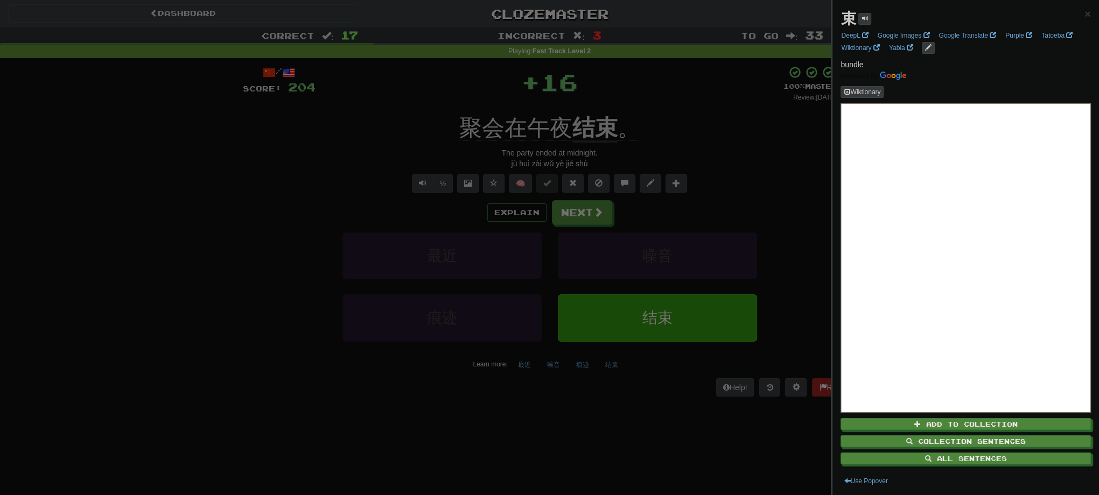
click at [608, 90] on div at bounding box center [549, 247] width 1099 height 495
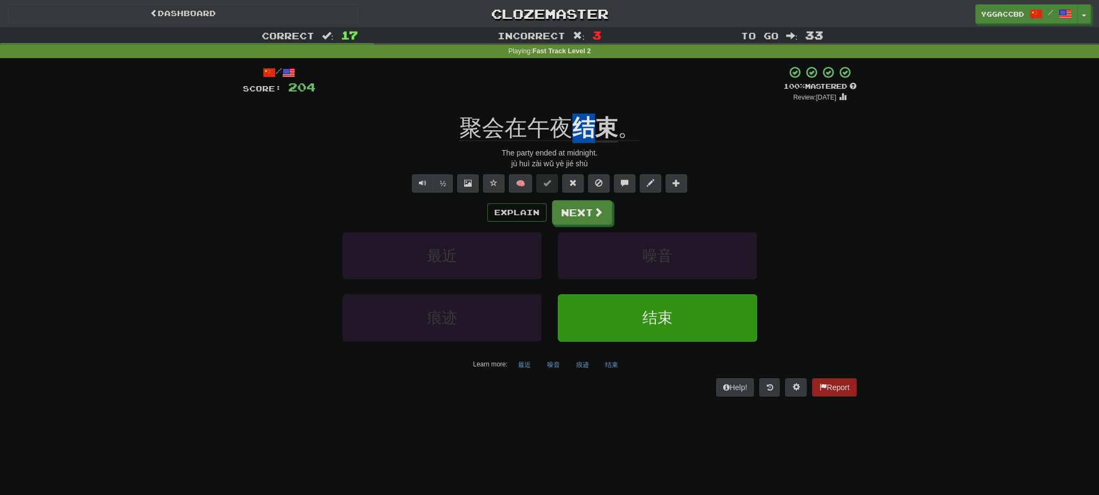
drag, startPoint x: 577, startPoint y: 112, endPoint x: 591, endPoint y: 113, distance: 14.0
click at [591, 113] on div "/ Score: 204 + 16 100 % Mastered Review: [DATE] 聚会在午夜 结束 。 The party ended at m…" at bounding box center [550, 231] width 614 height 331
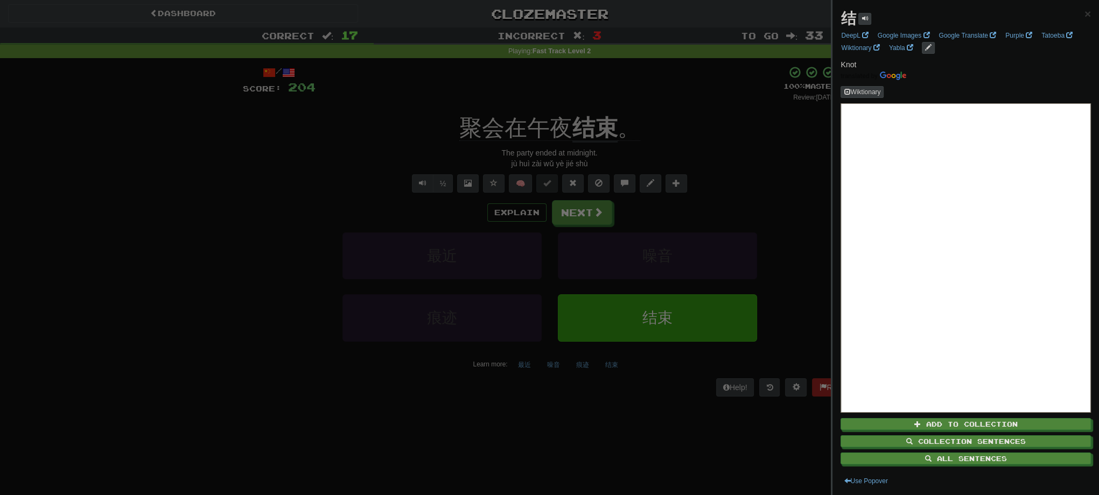
click at [606, 97] on div at bounding box center [549, 247] width 1099 height 495
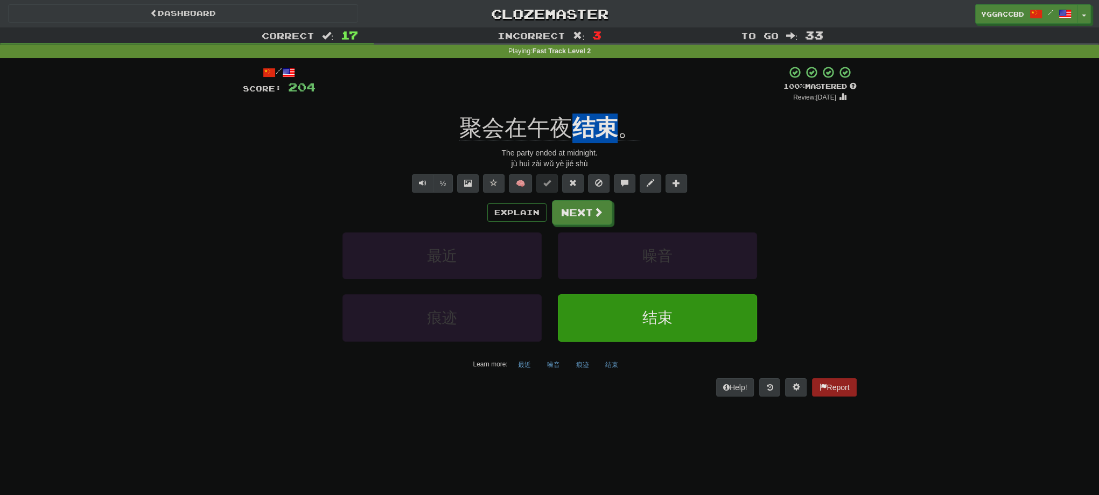
drag, startPoint x: 571, startPoint y: 112, endPoint x: 617, endPoint y: 116, distance: 46.5
click at [617, 116] on div "/ Score: 204 + 16 100 % Mastered Review: [DATE] 聚会在午夜 结束 。 The party ended at m…" at bounding box center [550, 231] width 614 height 331
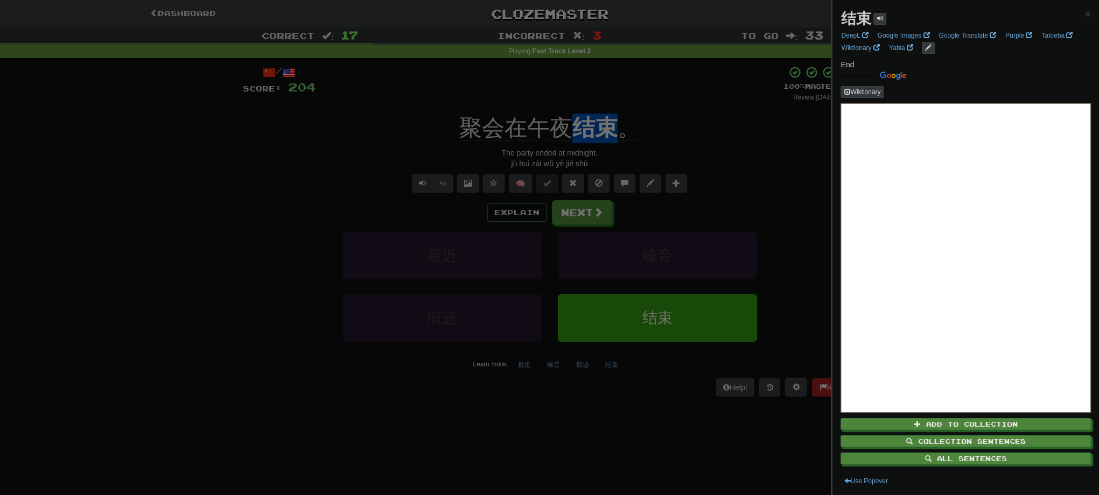
click at [651, 108] on div at bounding box center [549, 247] width 1099 height 495
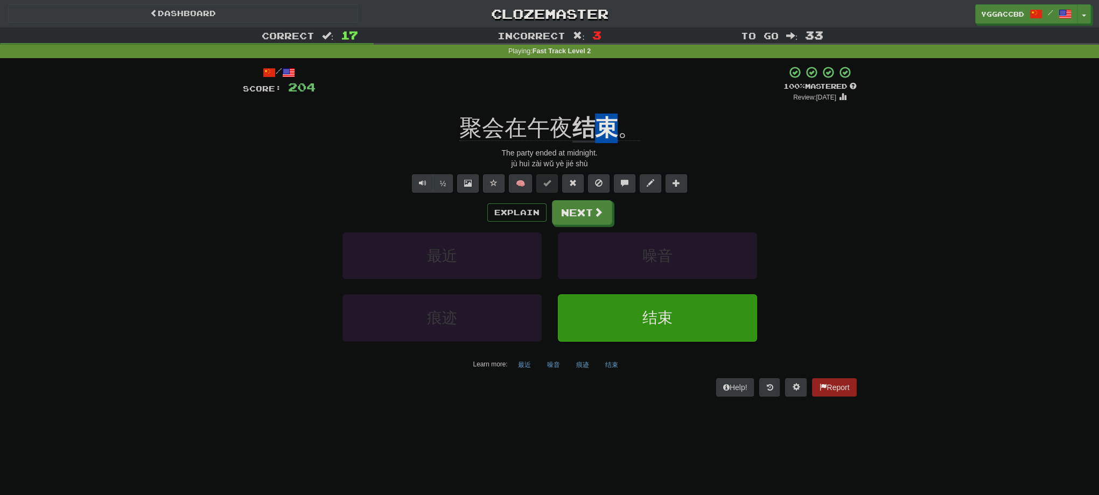
drag, startPoint x: 603, startPoint y: 111, endPoint x: 609, endPoint y: 112, distance: 6.5
click at [609, 112] on div "/ Score: 204 + 16 100 % Mastered Review: [DATE] 聚会在午夜 结束 。 The party ended at m…" at bounding box center [550, 231] width 614 height 331
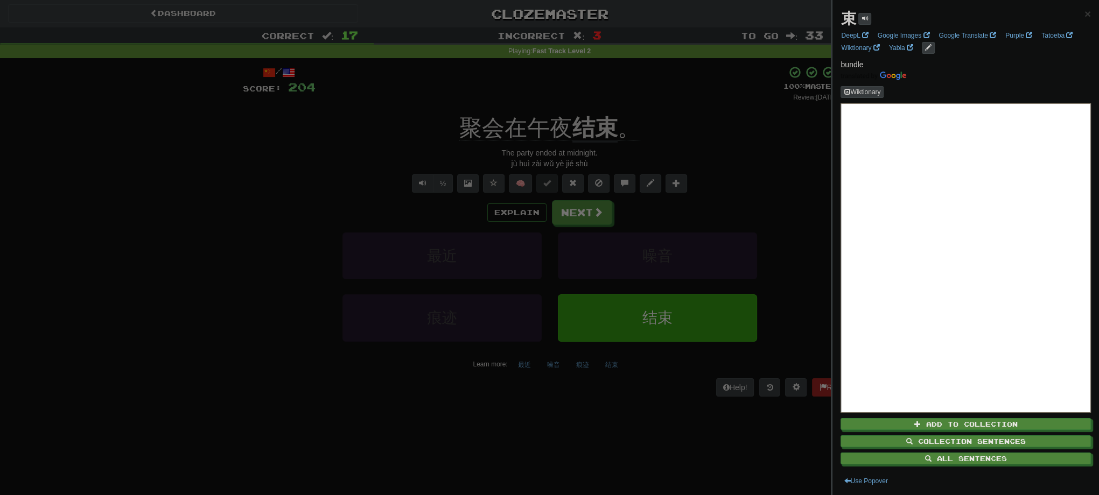
click at [664, 116] on div at bounding box center [549, 247] width 1099 height 495
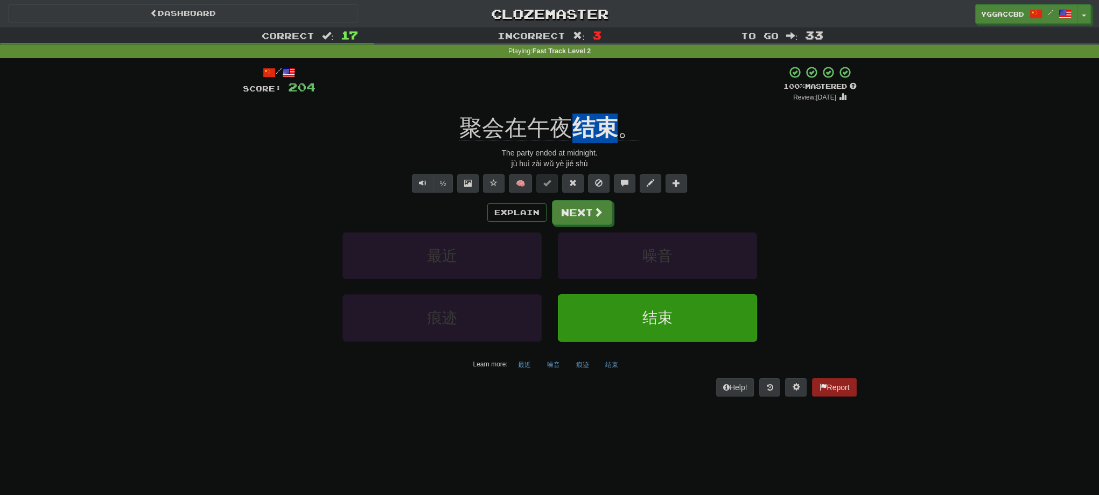
drag, startPoint x: 577, startPoint y: 113, endPoint x: 613, endPoint y: 113, distance: 36.6
click at [613, 113] on div "/ Score: 204 + 16 100 % Mastered Review: [DATE] 聚会在午夜 结束 。 The party ended at m…" at bounding box center [550, 231] width 614 height 331
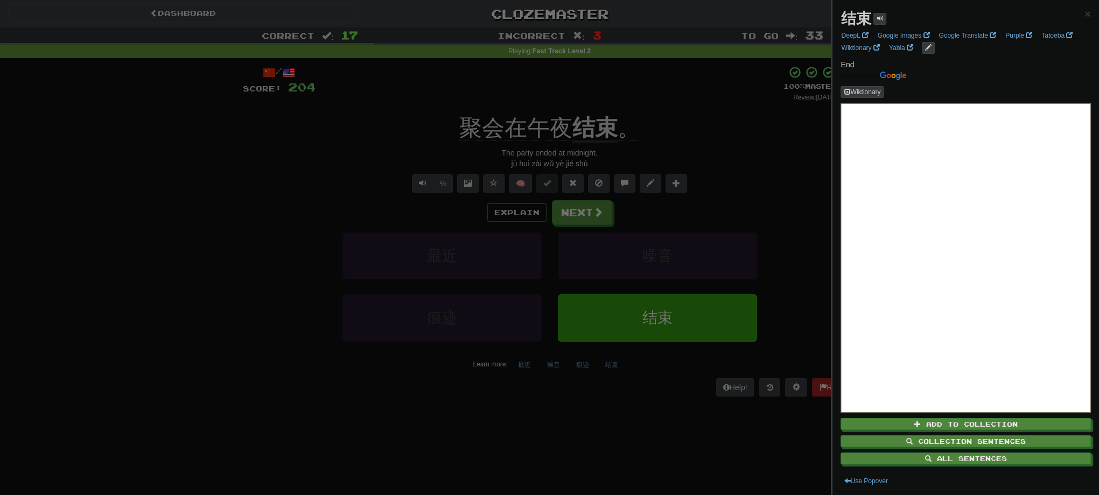
click at [710, 155] on div at bounding box center [549, 247] width 1099 height 495
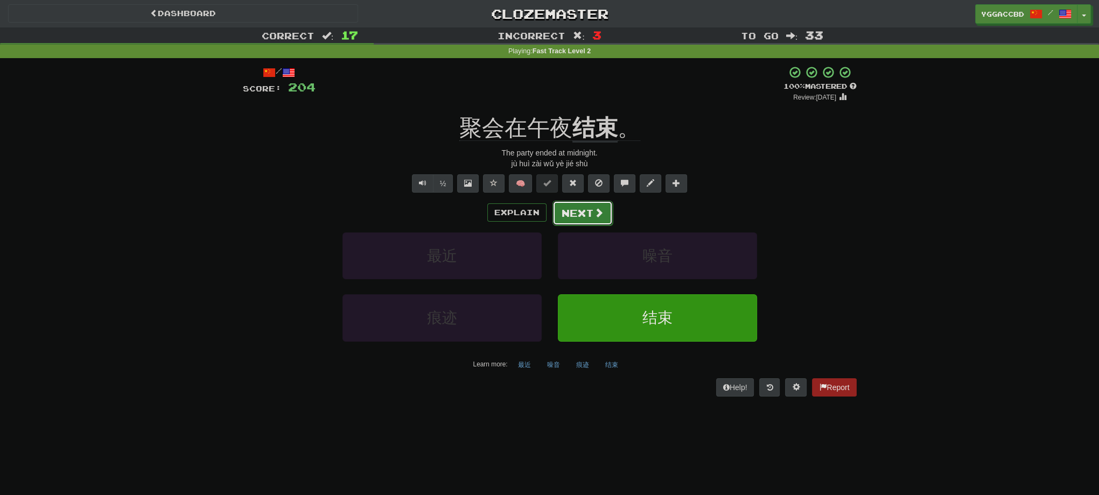
click at [588, 215] on button "Next" at bounding box center [582, 213] width 60 height 25
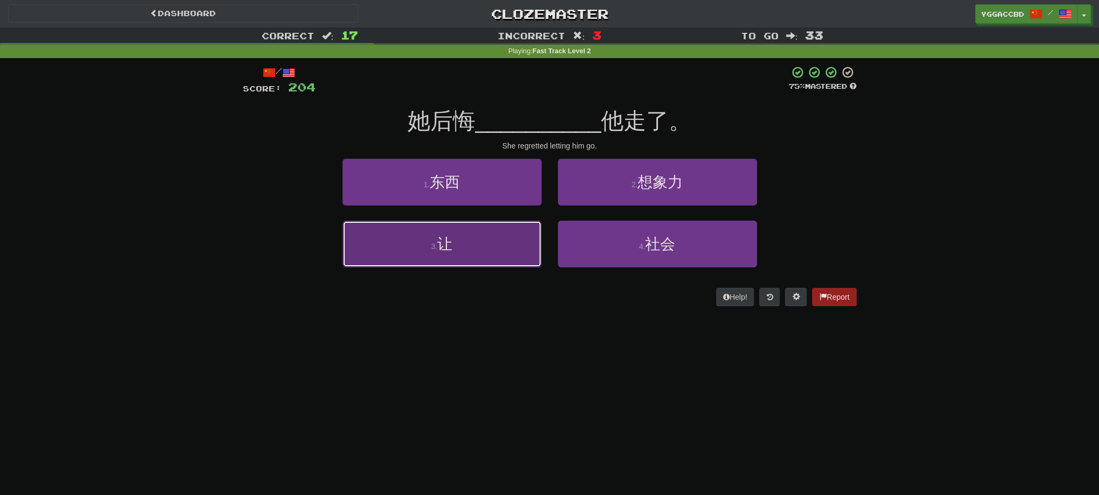
click at [459, 259] on button "3 . [PERSON_NAME]" at bounding box center [441, 244] width 199 height 47
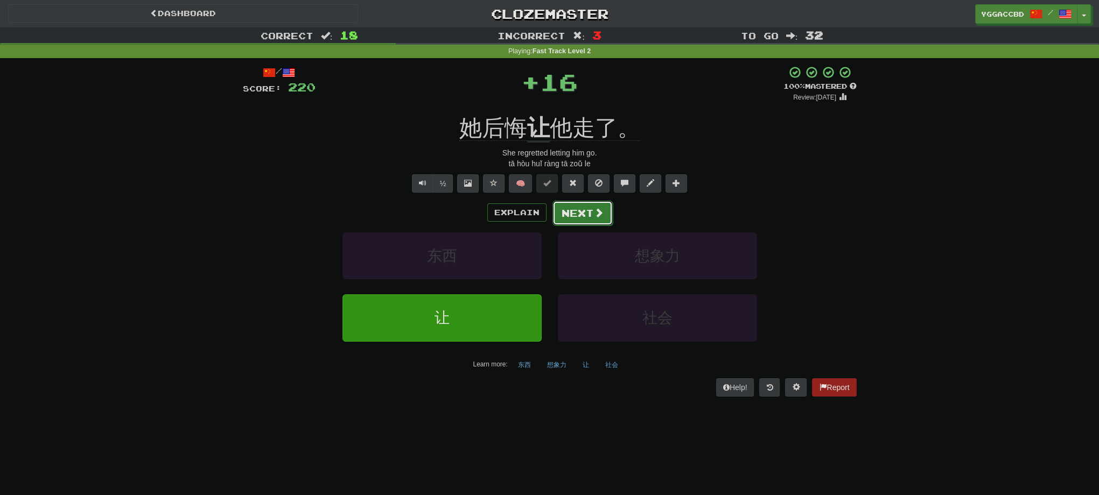
click at [583, 213] on button "Next" at bounding box center [582, 213] width 60 height 25
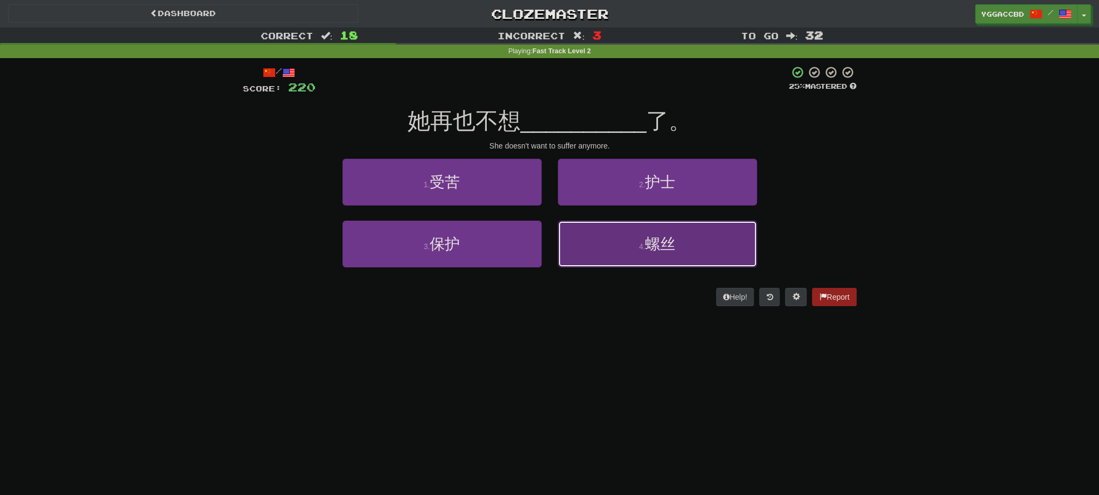
click at [689, 245] on button "4 . 螺丝" at bounding box center [657, 244] width 199 height 47
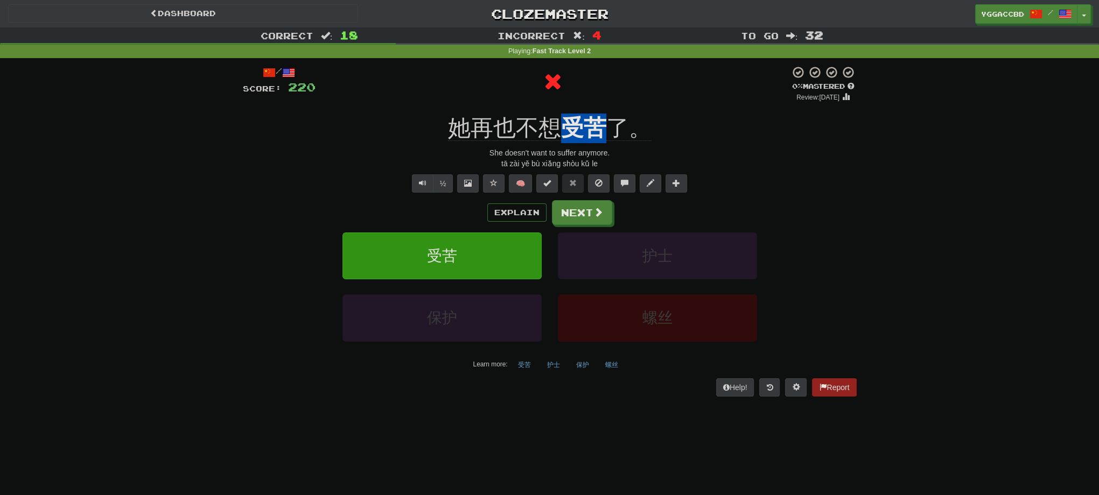
drag, startPoint x: 563, startPoint y: 110, endPoint x: 607, endPoint y: 116, distance: 44.6
click at [607, 116] on div "/ Score: 220 0 % Mastered Review: [DATE] 她再也不想 受苦 了。 She doesn't want to suffer…" at bounding box center [550, 231] width 614 height 331
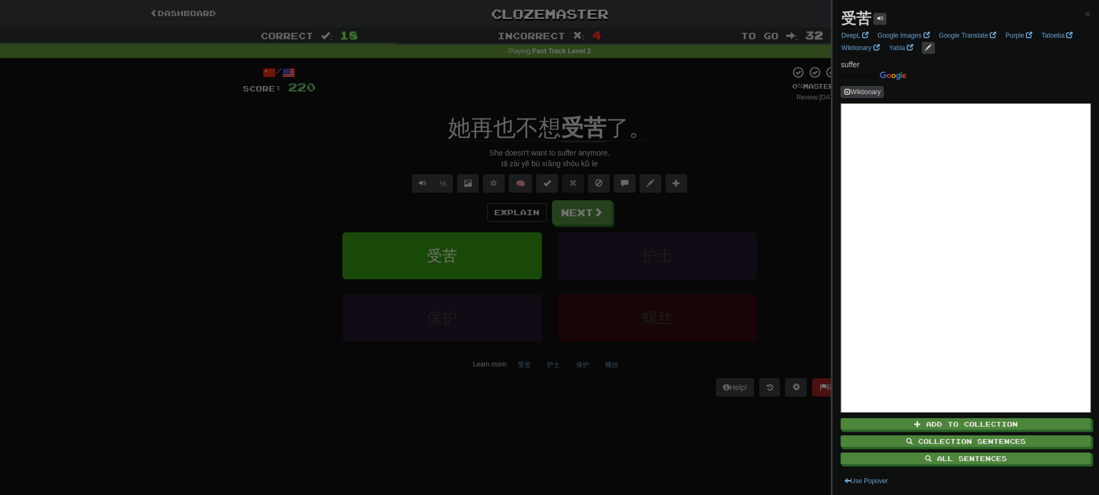
click at [767, 135] on div at bounding box center [549, 247] width 1099 height 495
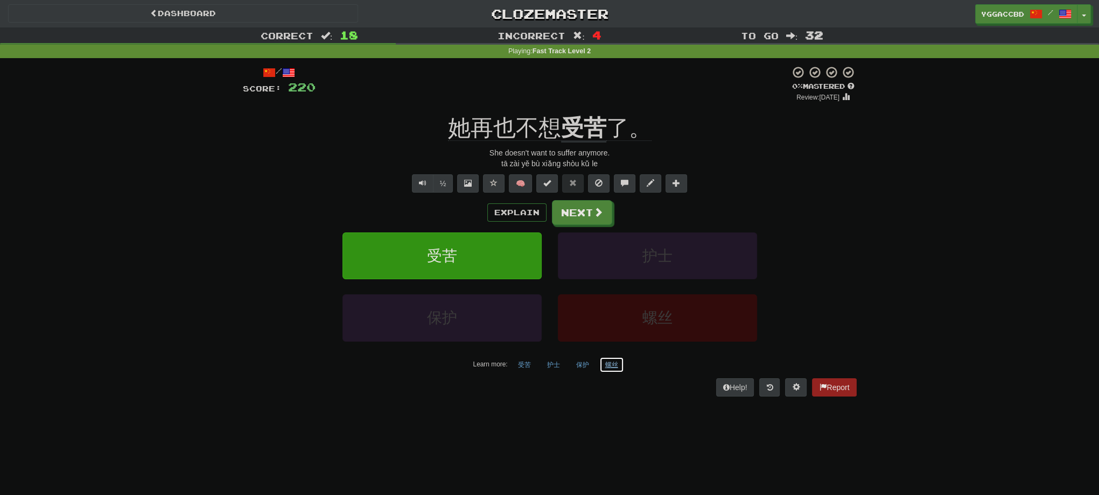
click at [613, 363] on button "螺丝" at bounding box center [611, 365] width 25 height 16
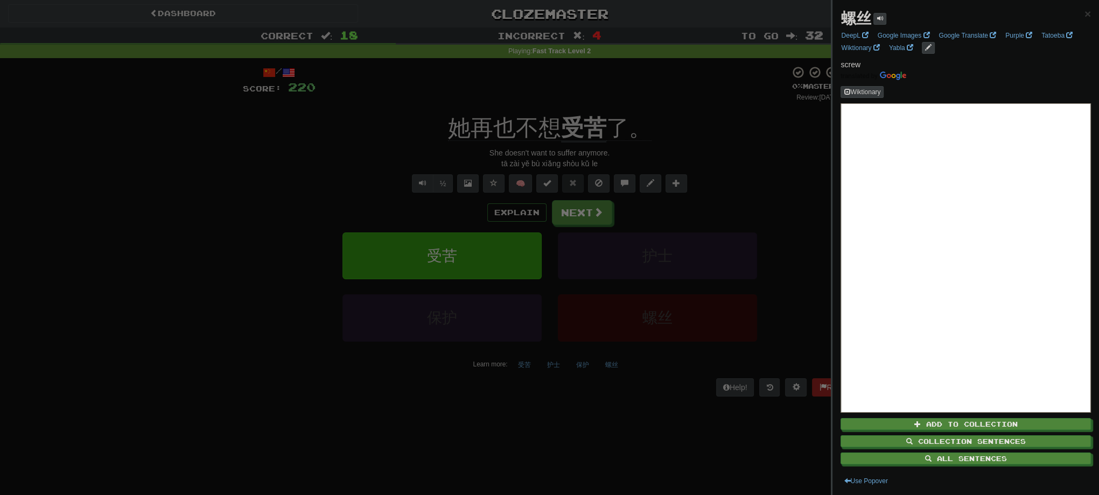
click at [756, 156] on div at bounding box center [549, 247] width 1099 height 495
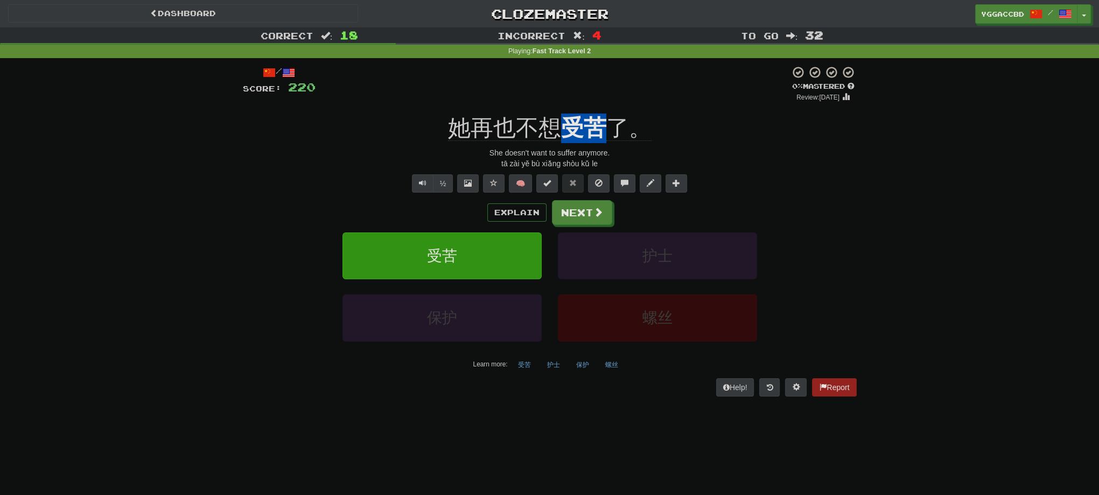
drag, startPoint x: 589, startPoint y: 112, endPoint x: 604, endPoint y: 114, distance: 15.2
click at [604, 114] on div "/ Score: 220 0 % Mastered Review: [DATE] 她再也不想 受苦 了。 She doesn't want to suffer…" at bounding box center [550, 231] width 614 height 331
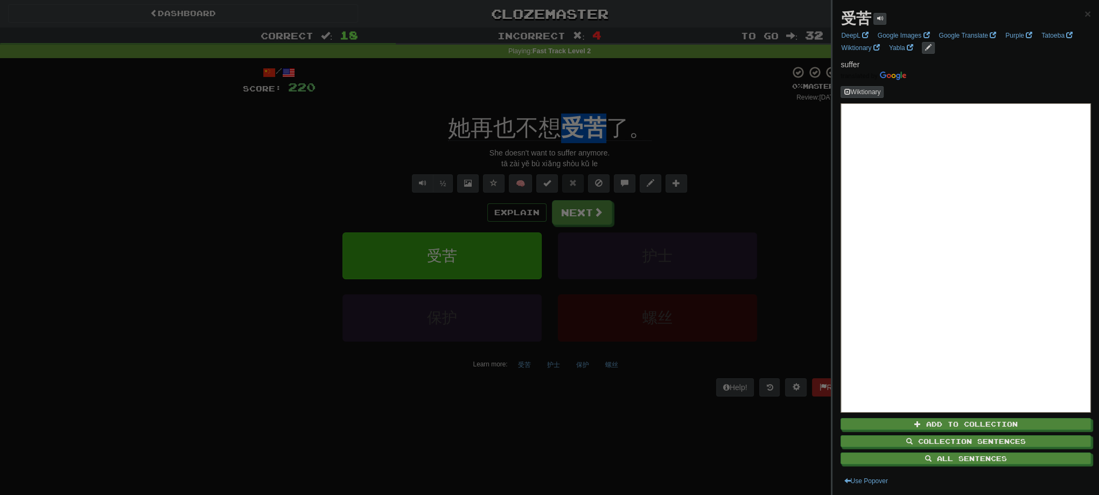
drag, startPoint x: 564, startPoint y: 219, endPoint x: 580, endPoint y: 214, distance: 16.7
click at [564, 219] on div at bounding box center [549, 247] width 1099 height 495
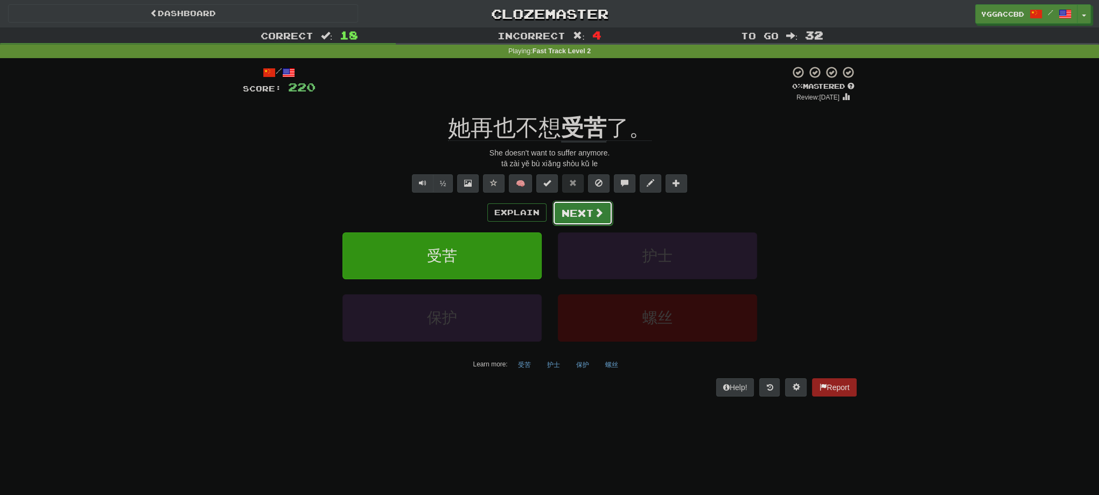
click at [568, 217] on button "Next" at bounding box center [582, 213] width 60 height 25
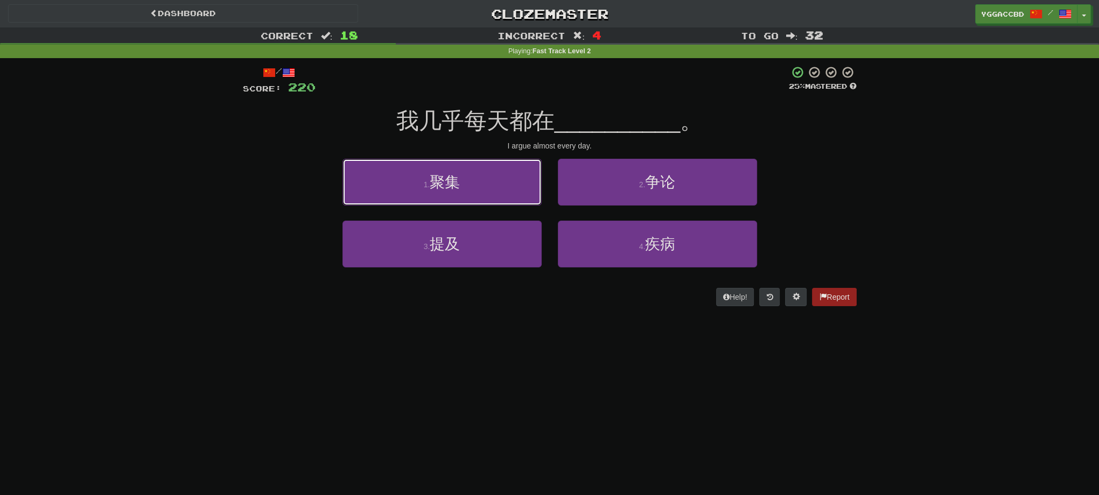
click at [342, 189] on button "1 . 聚集" at bounding box center [441, 182] width 199 height 47
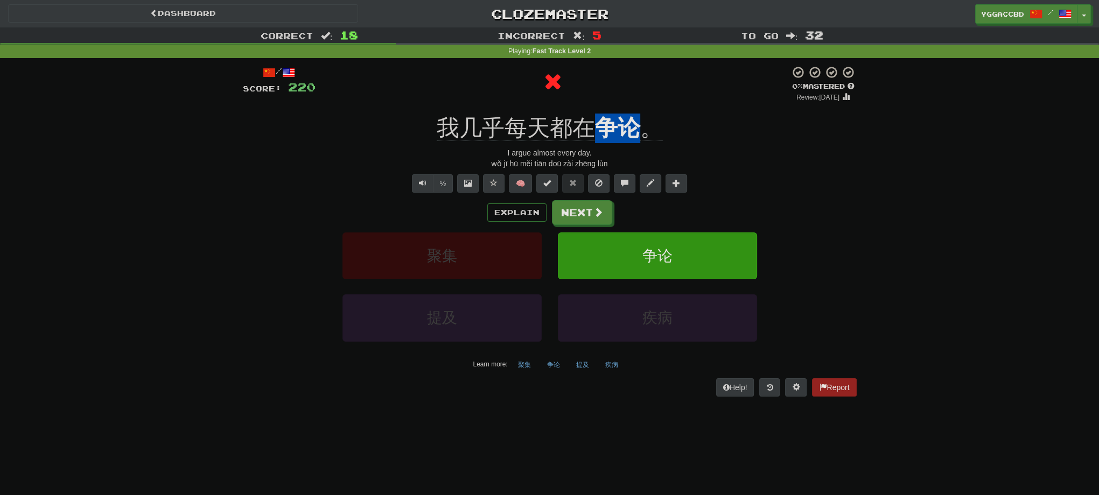
drag, startPoint x: 595, startPoint y: 110, endPoint x: 637, endPoint y: 117, distance: 42.0
click at [637, 116] on div "/ Score: 220 0 % Mastered Review: [DATE] 我几乎每天都在 争论 。 I argue almost every day.…" at bounding box center [550, 231] width 614 height 331
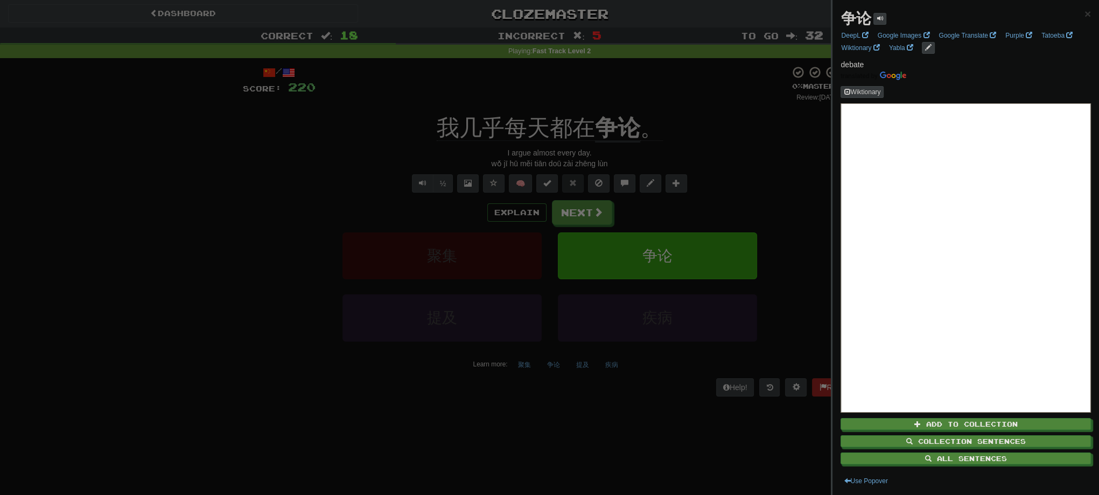
click at [721, 124] on div at bounding box center [549, 247] width 1099 height 495
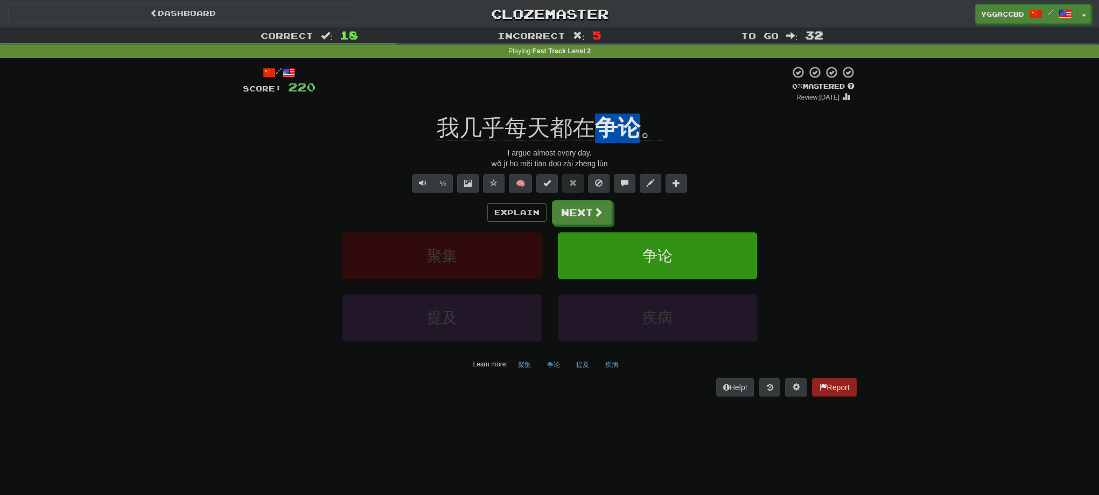
drag, startPoint x: 594, startPoint y: 110, endPoint x: 637, endPoint y: 115, distance: 43.3
click at [637, 115] on div "/ Score: 220 0 % Mastered Review: [DATE] 我几乎每天都在 争论 。 I argue almost every day.…" at bounding box center [550, 231] width 614 height 331
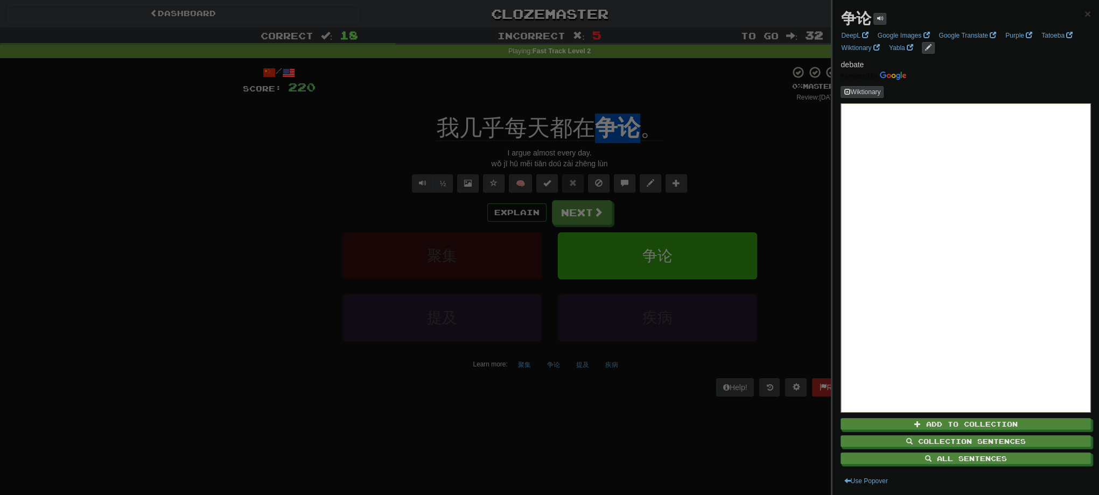
copy u "争论"
drag, startPoint x: 194, startPoint y: 211, endPoint x: 221, endPoint y: 210, distance: 26.9
click at [194, 211] on div at bounding box center [549, 247] width 1099 height 495
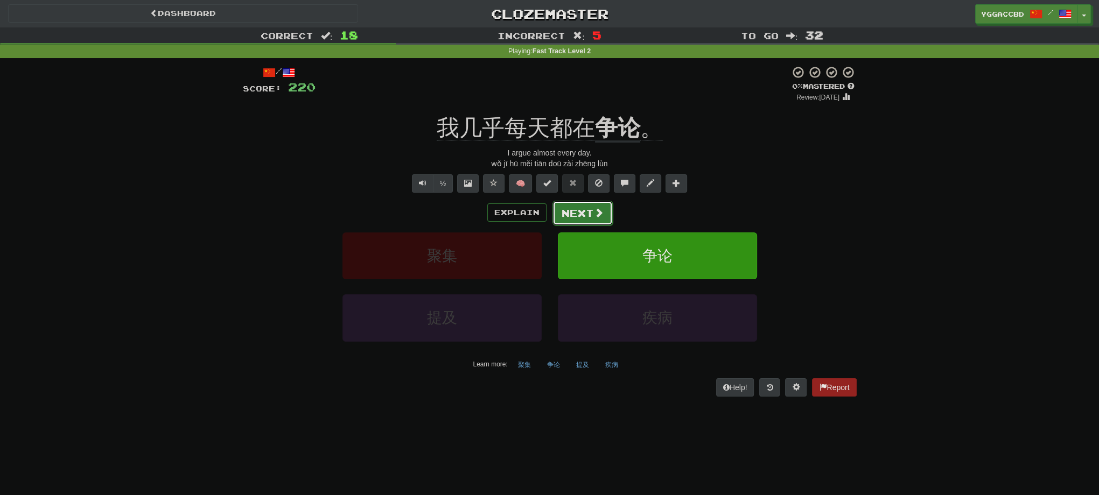
click at [561, 217] on button "Next" at bounding box center [582, 213] width 60 height 25
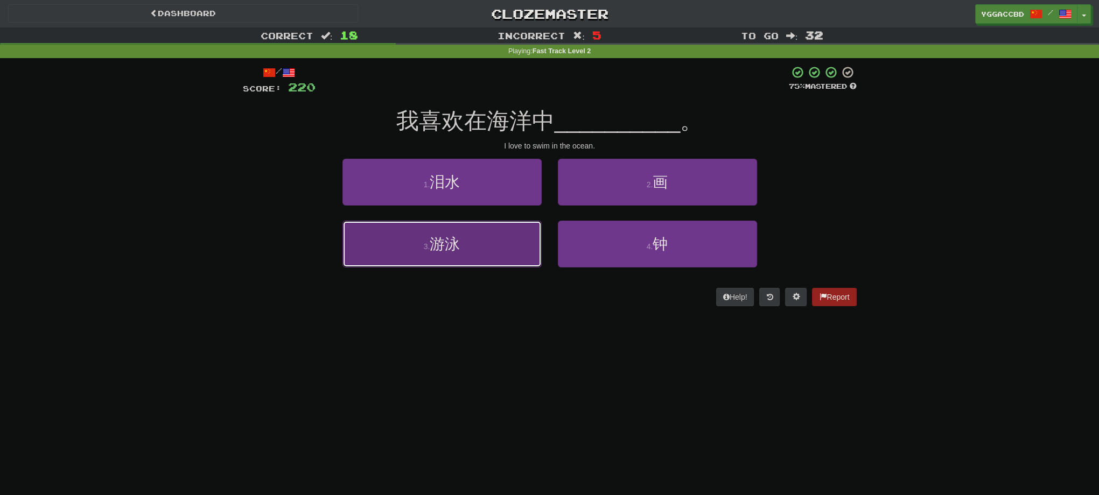
click at [508, 241] on button "3 . 游泳" at bounding box center [441, 244] width 199 height 47
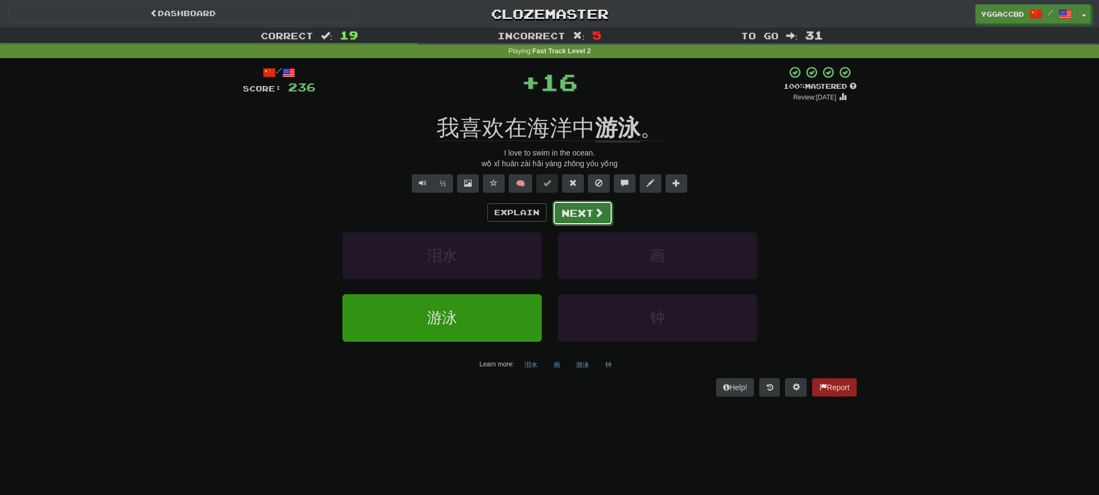
click at [581, 215] on button "Next" at bounding box center [582, 213] width 60 height 25
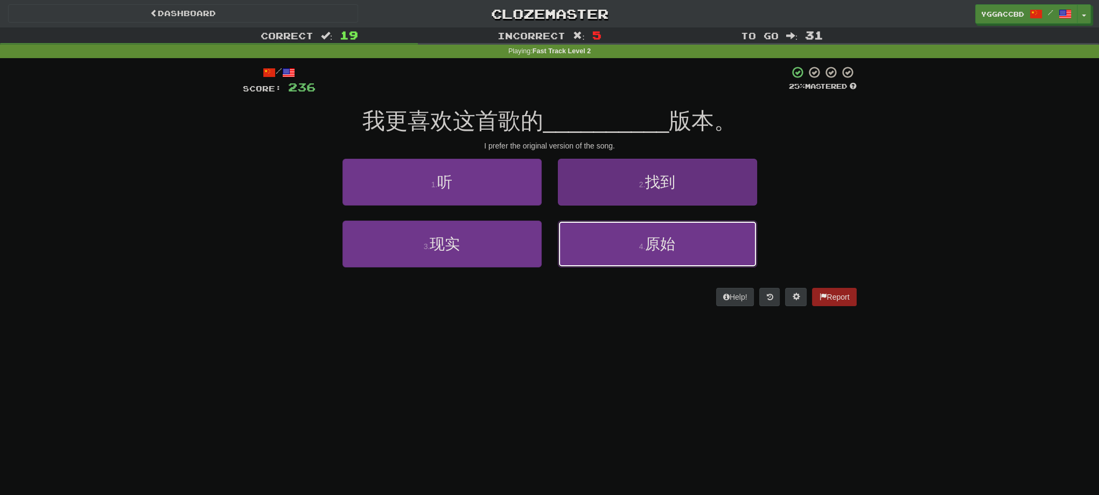
click at [638, 239] on button "4 . 原始" at bounding box center [657, 244] width 199 height 47
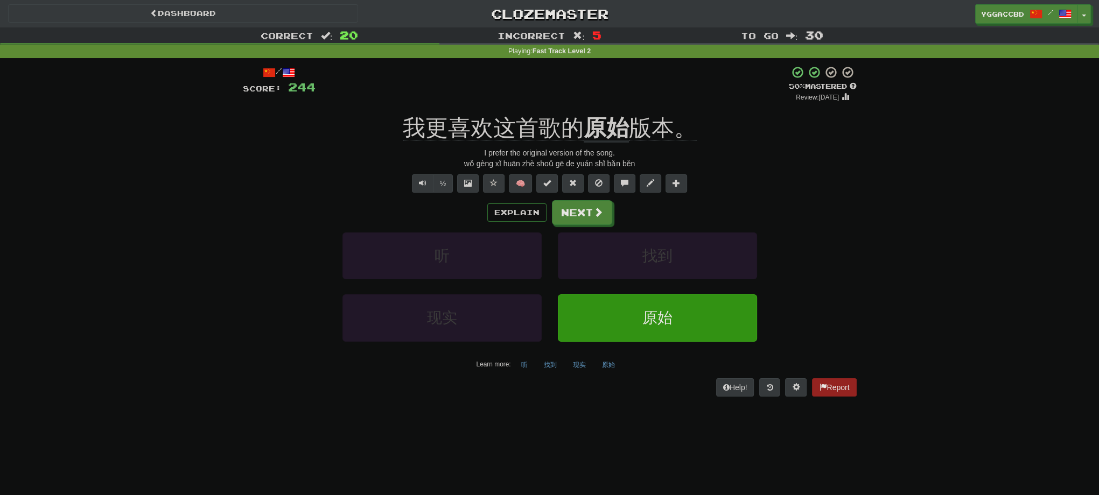
click at [945, 203] on div "Correct : 20 Incorrect : 5 To go : 30 Playing : Fast Track Level 2 / Score: 244…" at bounding box center [549, 219] width 1099 height 384
click at [577, 215] on button "Next" at bounding box center [582, 213] width 60 height 25
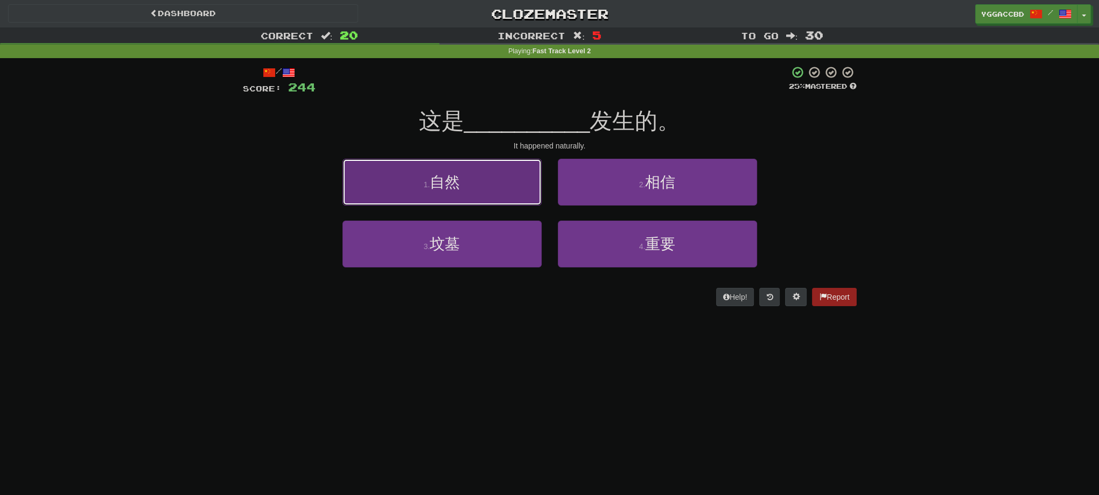
click at [497, 187] on button "1 . 自然" at bounding box center [441, 182] width 199 height 47
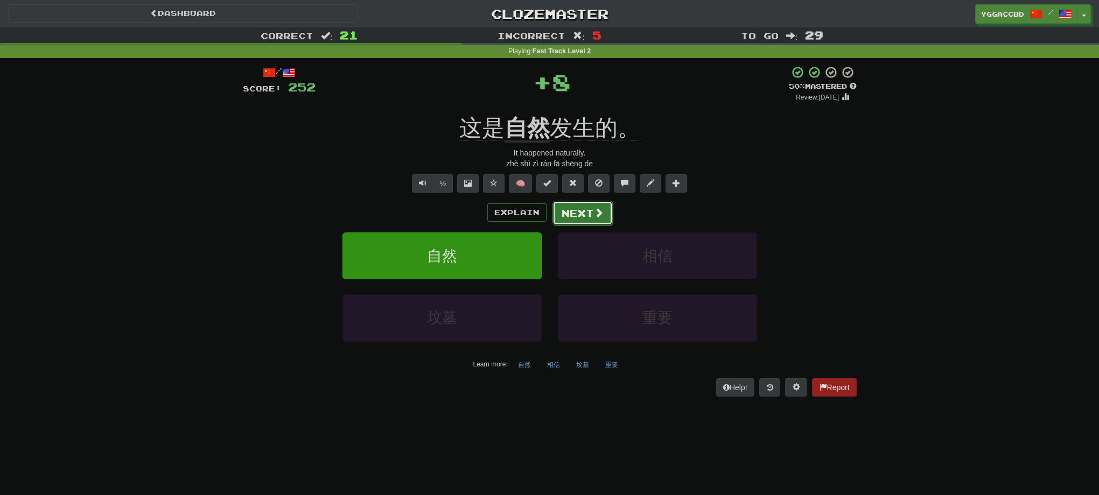
click at [587, 217] on button "Next" at bounding box center [582, 213] width 60 height 25
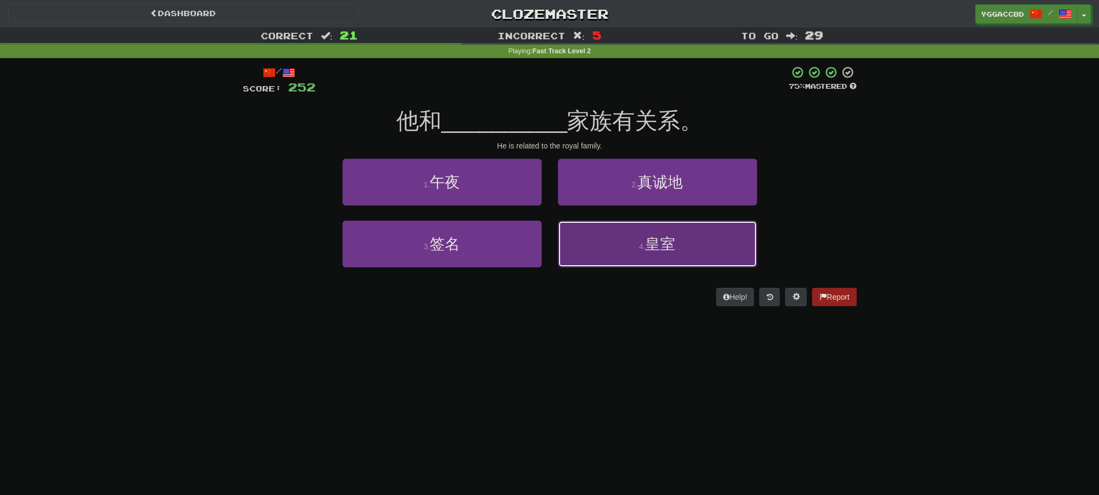
click at [663, 258] on button "4 . 皇室" at bounding box center [657, 244] width 199 height 47
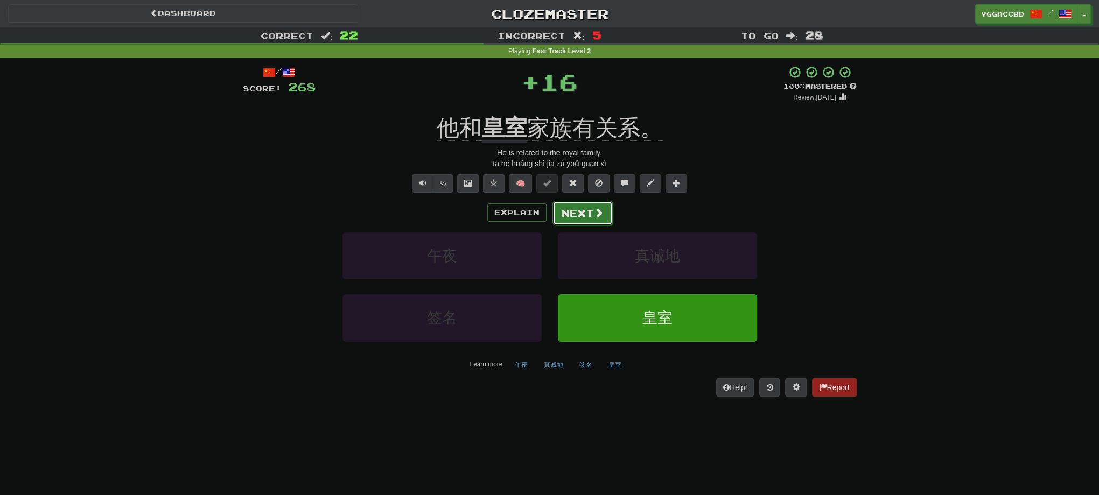
click at [583, 217] on button "Next" at bounding box center [582, 213] width 60 height 25
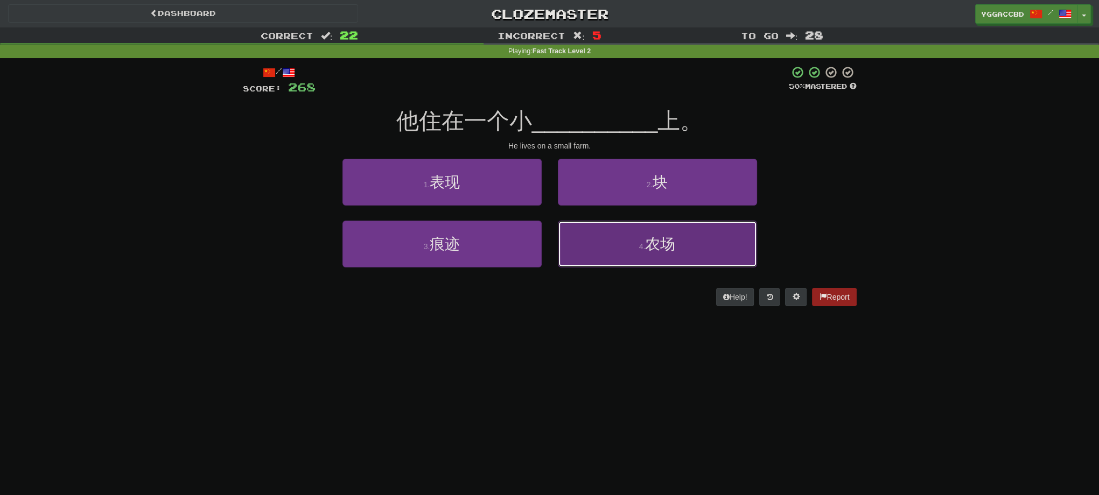
click at [674, 252] on span "农场" at bounding box center [660, 244] width 30 height 17
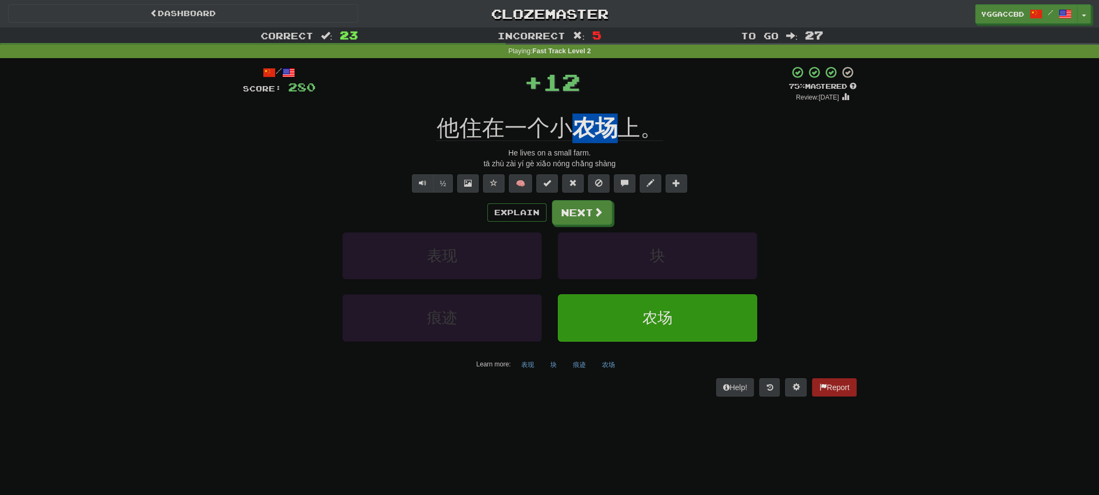
drag, startPoint x: 572, startPoint y: 107, endPoint x: 614, endPoint y: 111, distance: 41.7
click at [614, 111] on div "/ Score: 280 + 12 75 % Mastered Review: [DATE] 他住在一个小 农场 上。 He lives on a small…" at bounding box center [550, 231] width 614 height 331
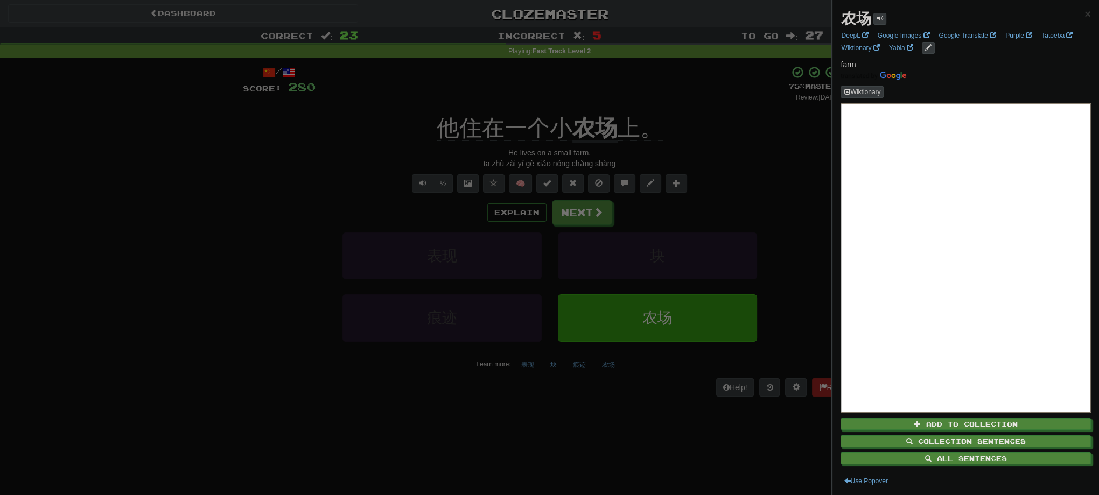
click at [696, 116] on div at bounding box center [549, 247] width 1099 height 495
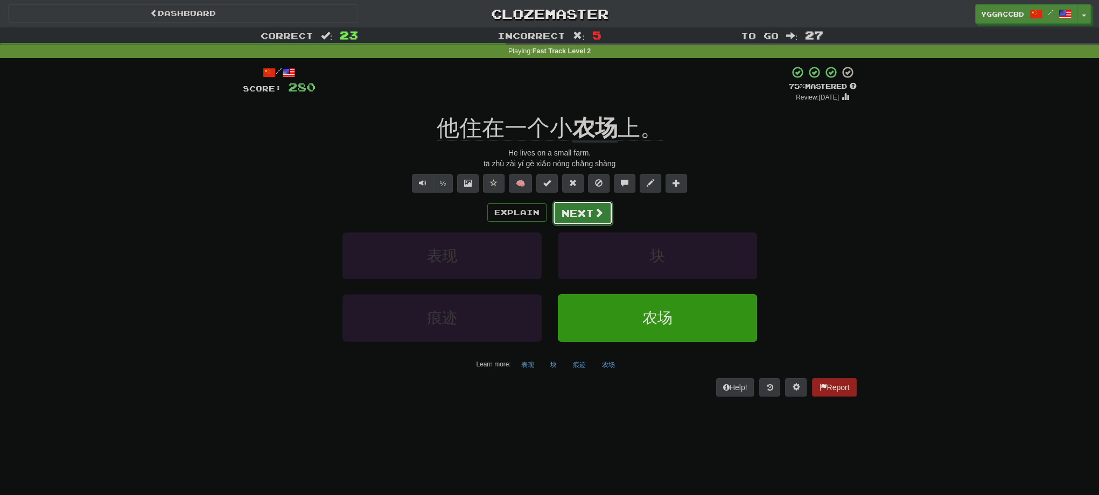
click at [581, 213] on button "Next" at bounding box center [582, 213] width 60 height 25
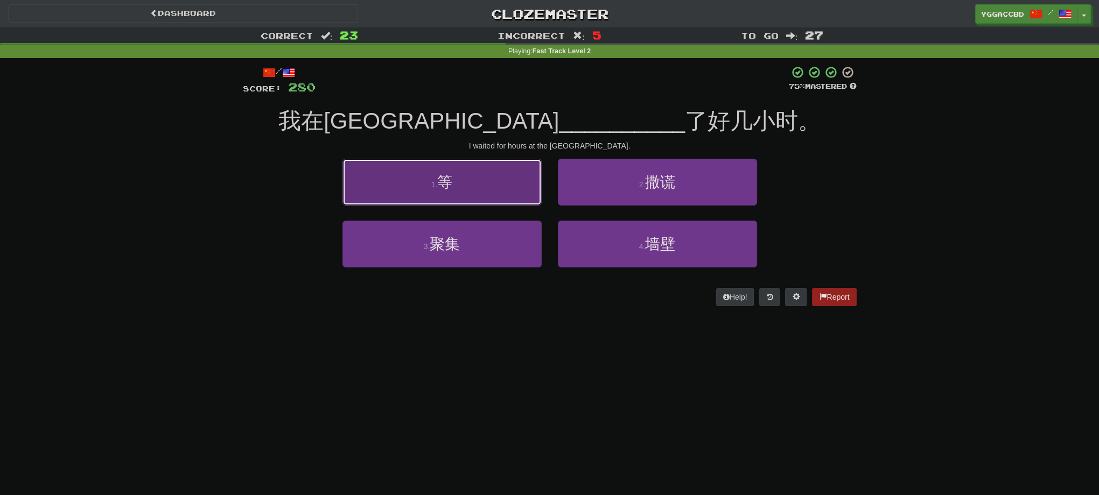
click at [495, 189] on button "1 . 等" at bounding box center [441, 182] width 199 height 47
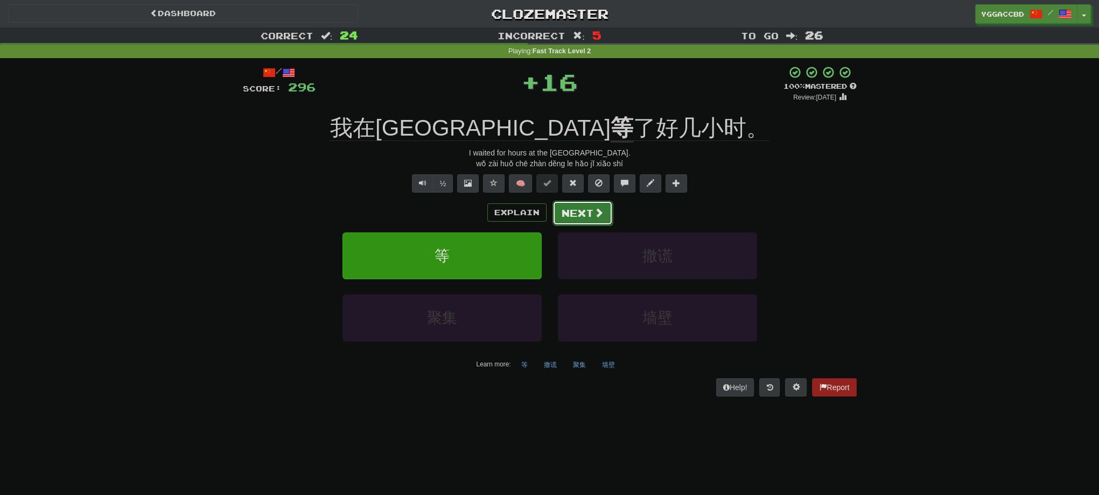
click at [566, 213] on button "Next" at bounding box center [582, 213] width 60 height 25
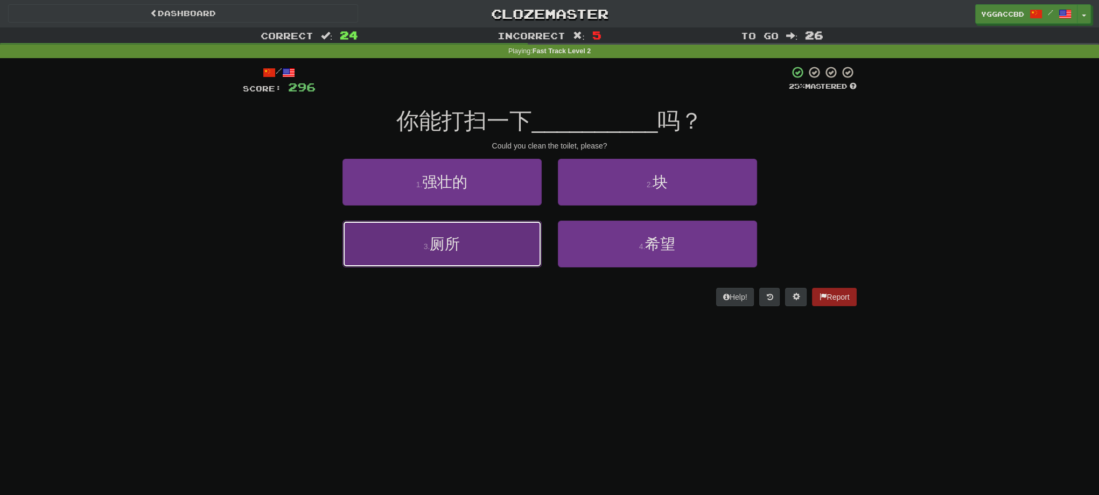
click at [458, 241] on span "厕所" at bounding box center [445, 244] width 30 height 17
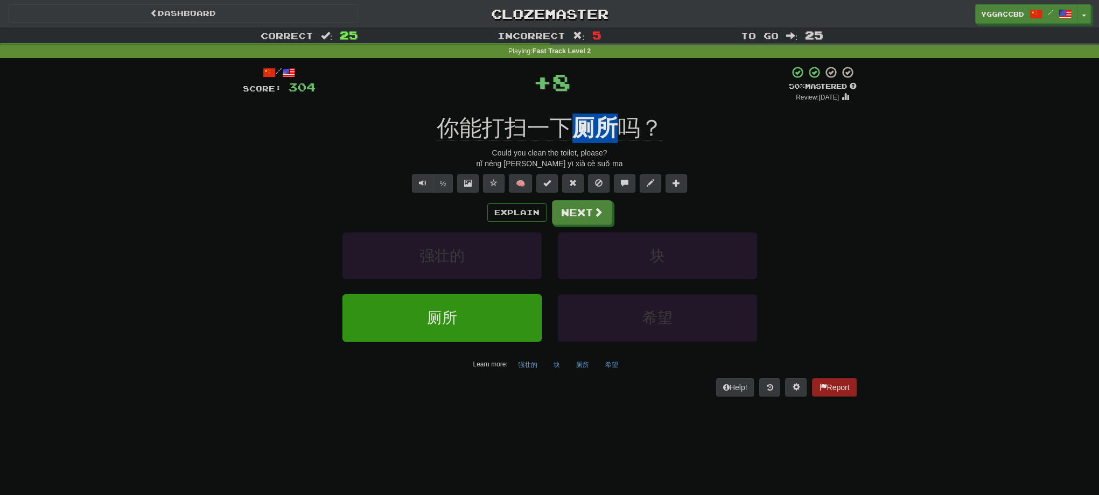
drag, startPoint x: 575, startPoint y: 110, endPoint x: 609, endPoint y: 116, distance: 35.0
click at [609, 116] on div "/ Score: 304 + 8 50 % Mastered Review: [DATE] 你能打扫一下 厕所 吗？ Could you clean the …" at bounding box center [550, 231] width 614 height 331
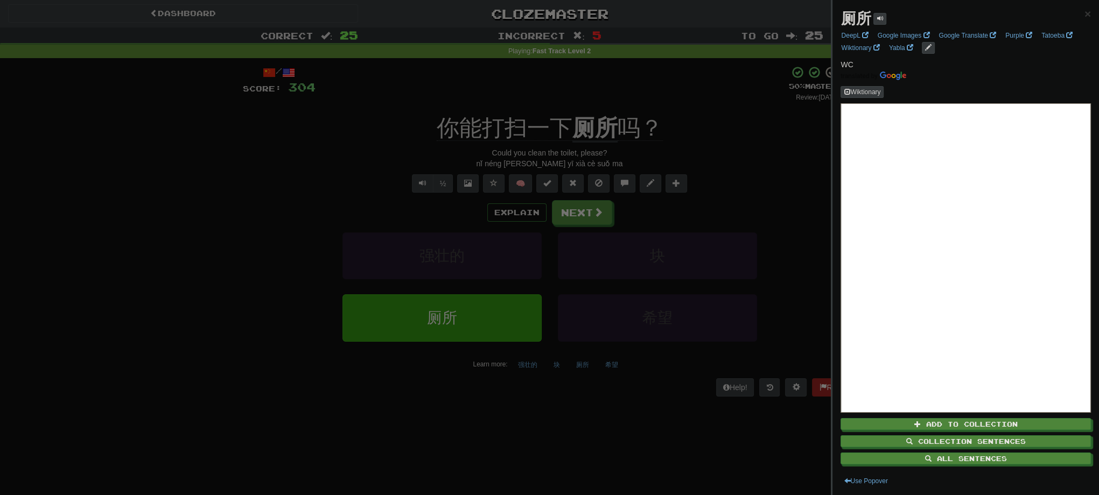
click at [779, 184] on div at bounding box center [549, 247] width 1099 height 495
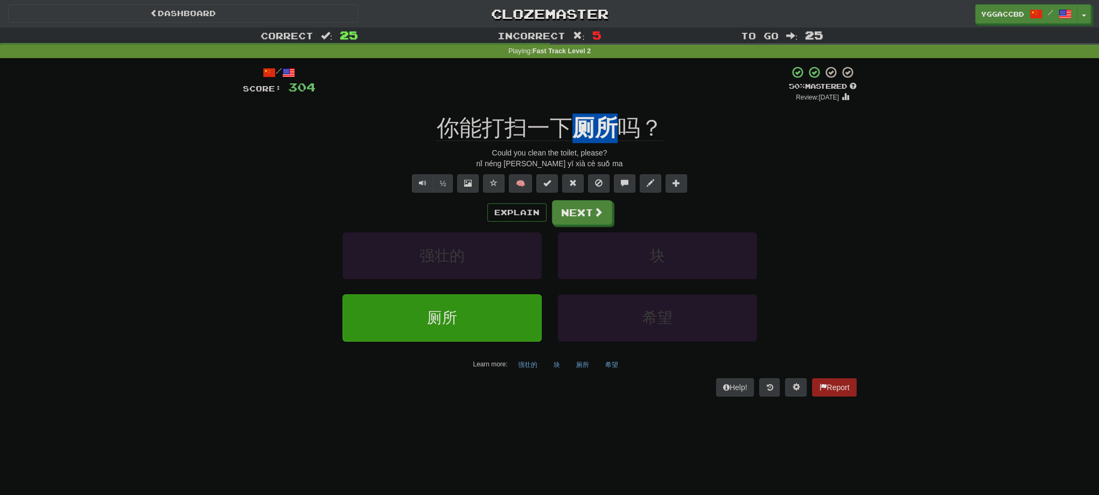
drag, startPoint x: 575, startPoint y: 109, endPoint x: 613, endPoint y: 116, distance: 38.9
click at [613, 116] on div "/ Score: 304 + 8 50 % Mastered Review: [DATE] 你能打扫一下 厕所 吗？ Could you clean the …" at bounding box center [550, 231] width 614 height 331
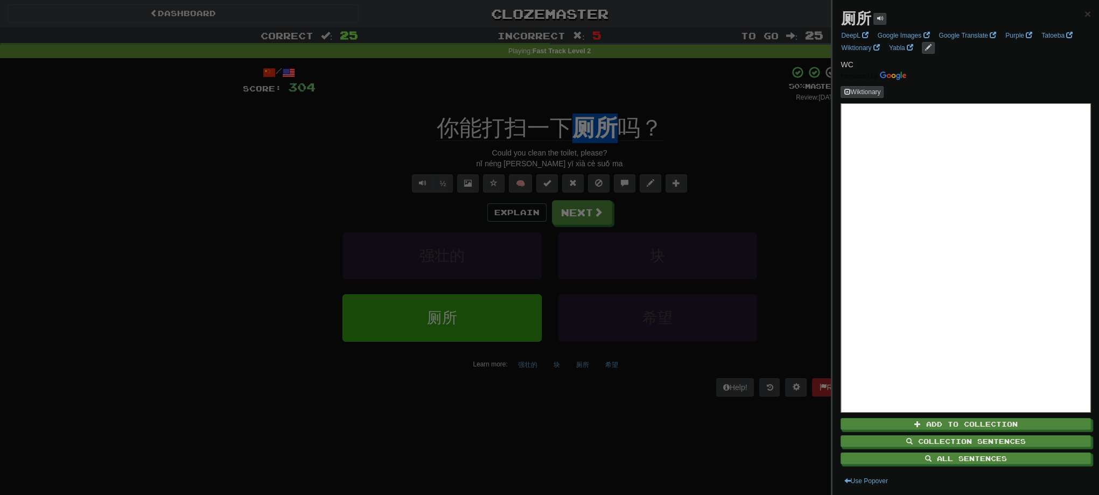
copy u "厕所"
click at [793, 204] on div at bounding box center [549, 247] width 1099 height 495
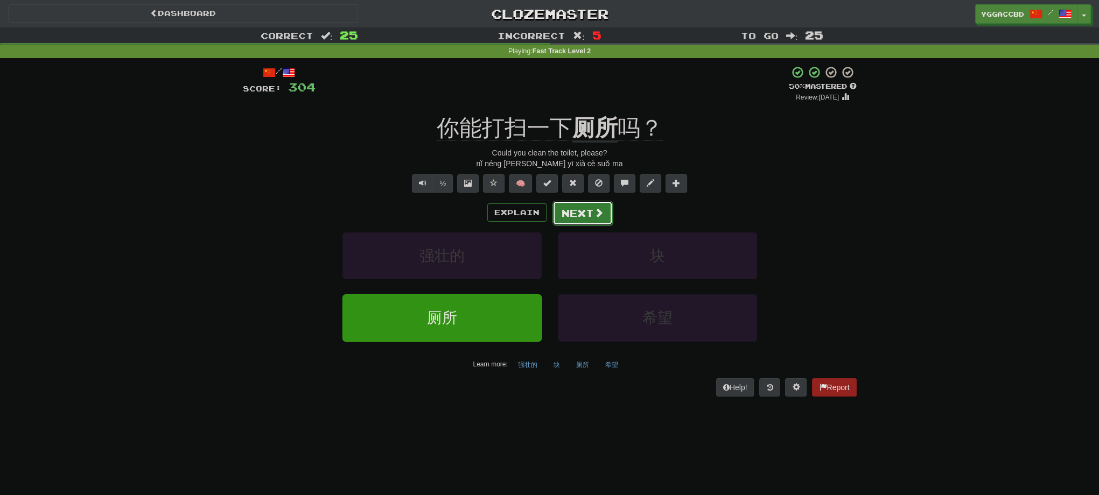
click at [569, 213] on button "Next" at bounding box center [582, 213] width 60 height 25
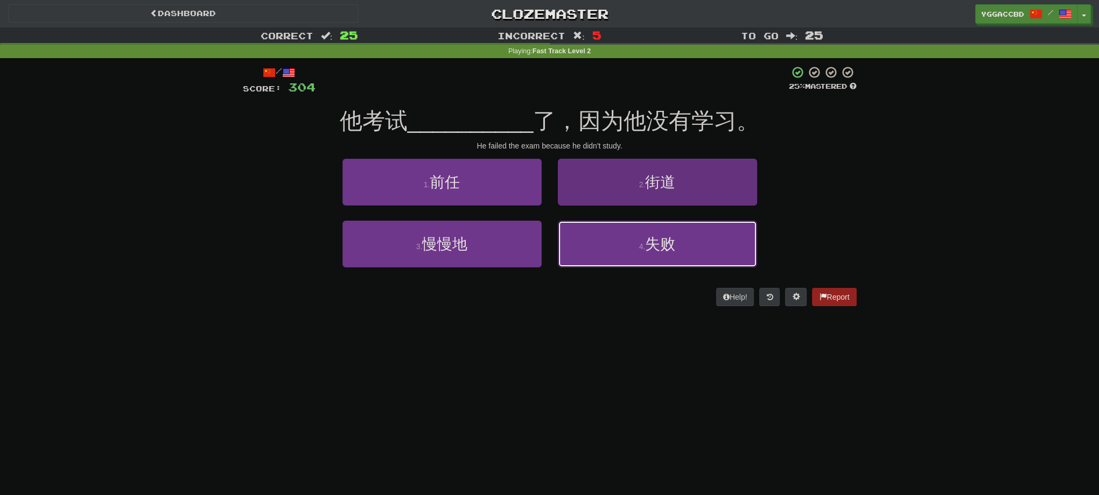
click at [708, 237] on button "4 . 失败" at bounding box center [657, 244] width 199 height 47
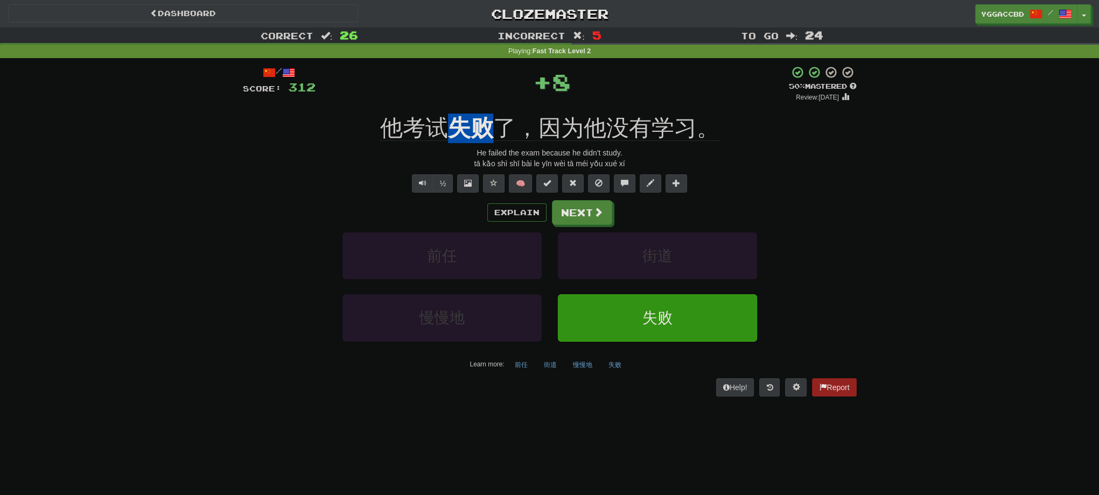
drag, startPoint x: 444, startPoint y: 107, endPoint x: 491, endPoint y: 112, distance: 47.6
click at [491, 112] on div "/ Score: 312 + 8 50 % Mastered Review: [DATE] 他考试 失败 了，因为他没有学习。 He failed the e…" at bounding box center [550, 231] width 614 height 331
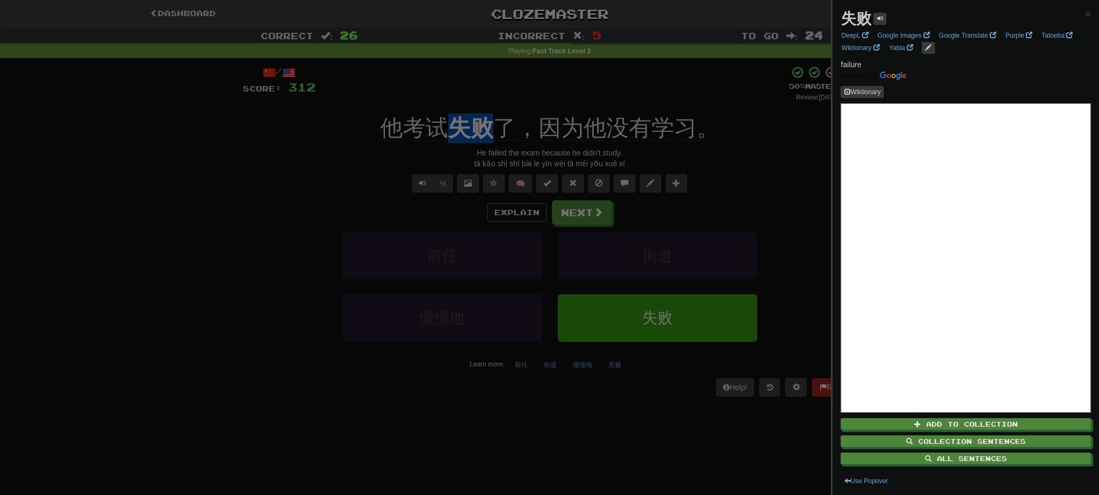
click at [319, 230] on div at bounding box center [549, 247] width 1099 height 495
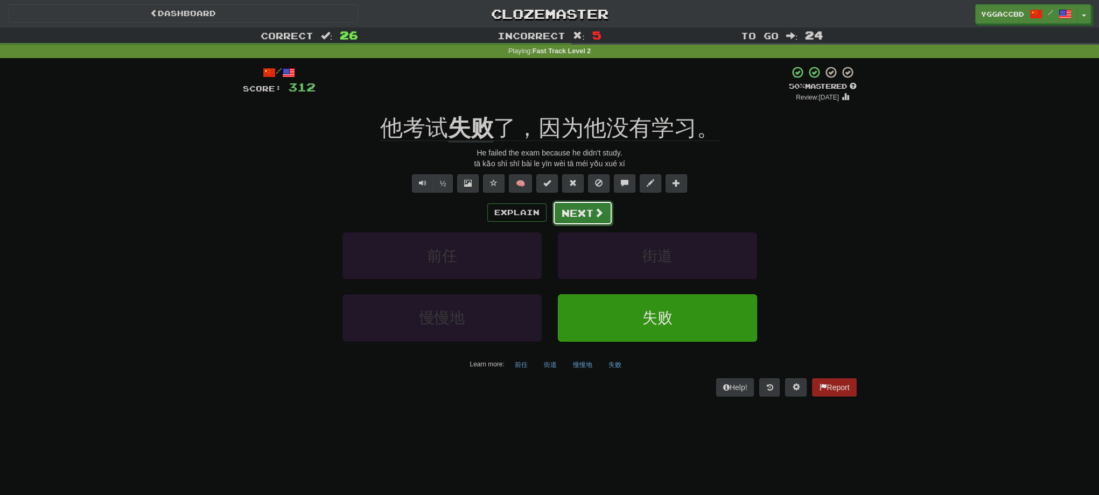
click at [572, 209] on button "Next" at bounding box center [582, 213] width 60 height 25
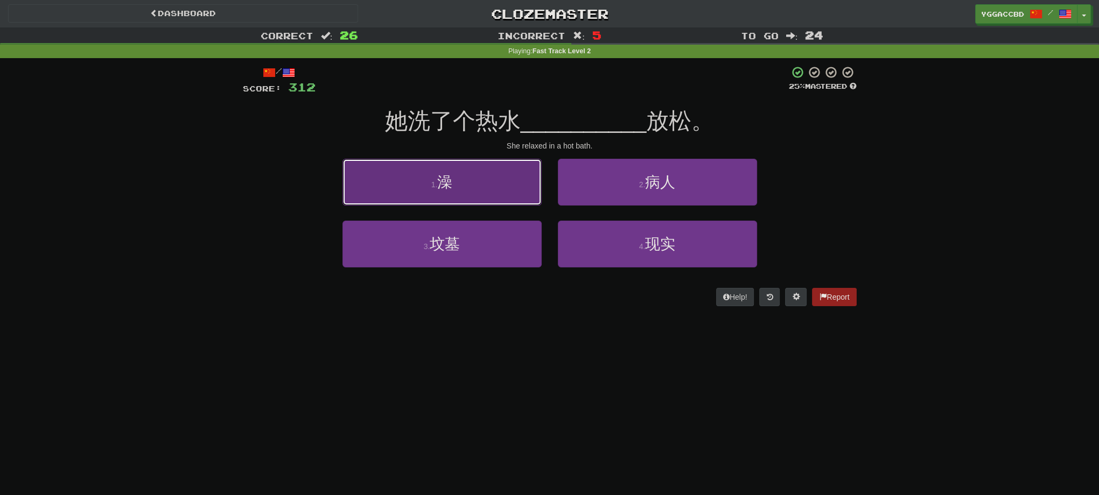
click at [416, 193] on button "1 . 澡" at bounding box center [441, 182] width 199 height 47
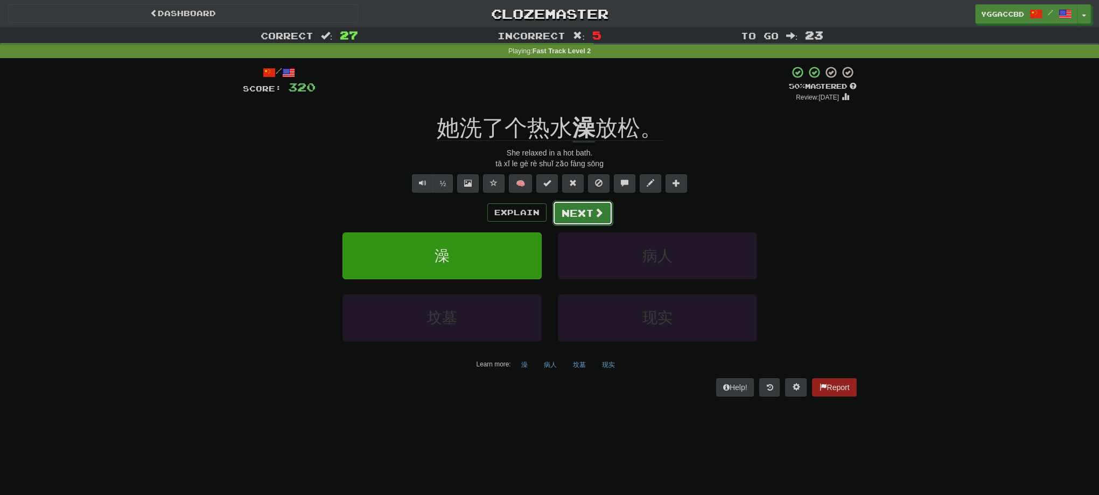
click at [577, 207] on button "Next" at bounding box center [582, 213] width 60 height 25
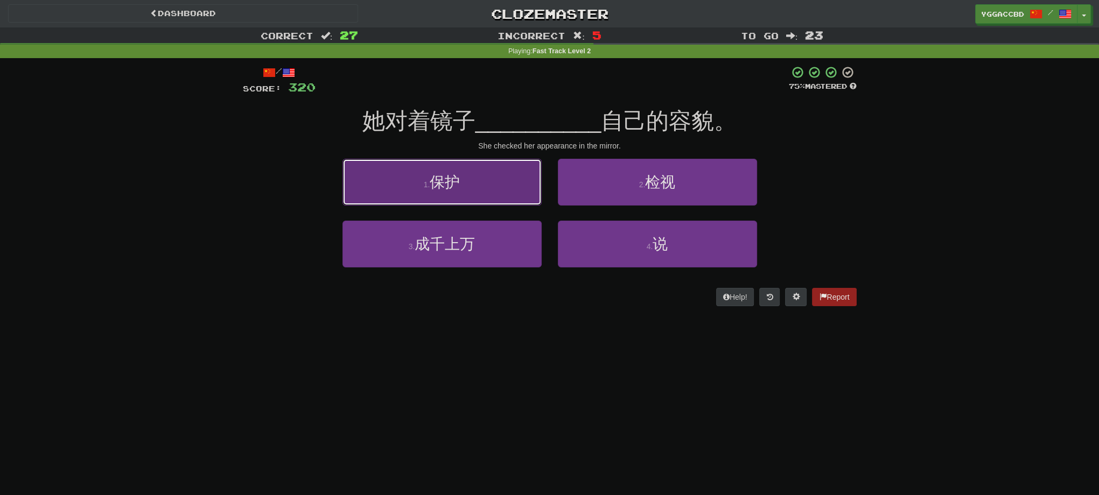
click at [439, 177] on span "保护" at bounding box center [445, 182] width 30 height 17
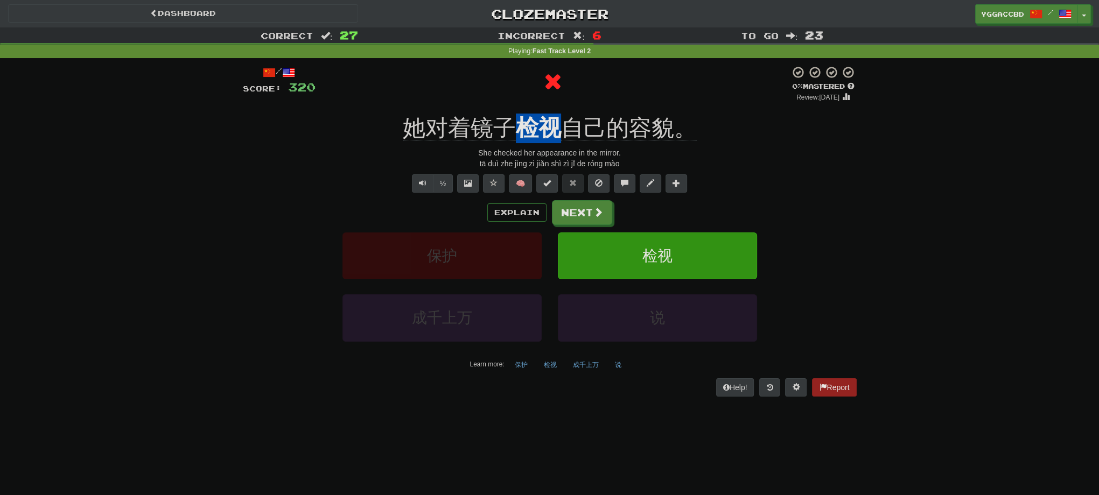
drag, startPoint x: 541, startPoint y: 113, endPoint x: 556, endPoint y: 114, distance: 14.6
click at [556, 114] on div "/ Score: 320 0 % Mastered Review: [DATE] 她对着镜子 检视 自己的容貌。 She checked her appear…" at bounding box center [550, 231] width 614 height 331
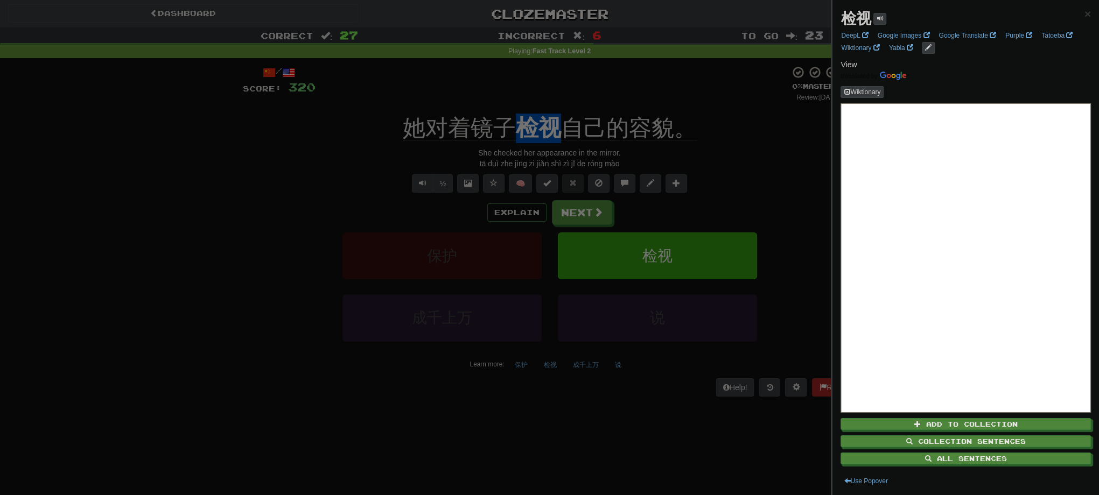
copy u "检视"
drag, startPoint x: 248, startPoint y: 153, endPoint x: 459, endPoint y: 191, distance: 214.4
click at [253, 152] on div at bounding box center [549, 247] width 1099 height 495
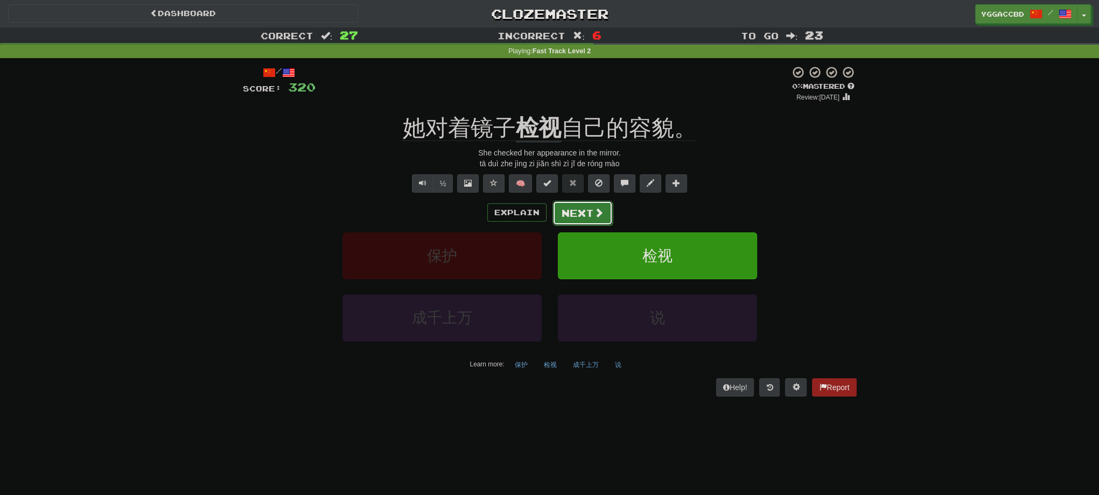
click at [584, 216] on button "Next" at bounding box center [582, 213] width 60 height 25
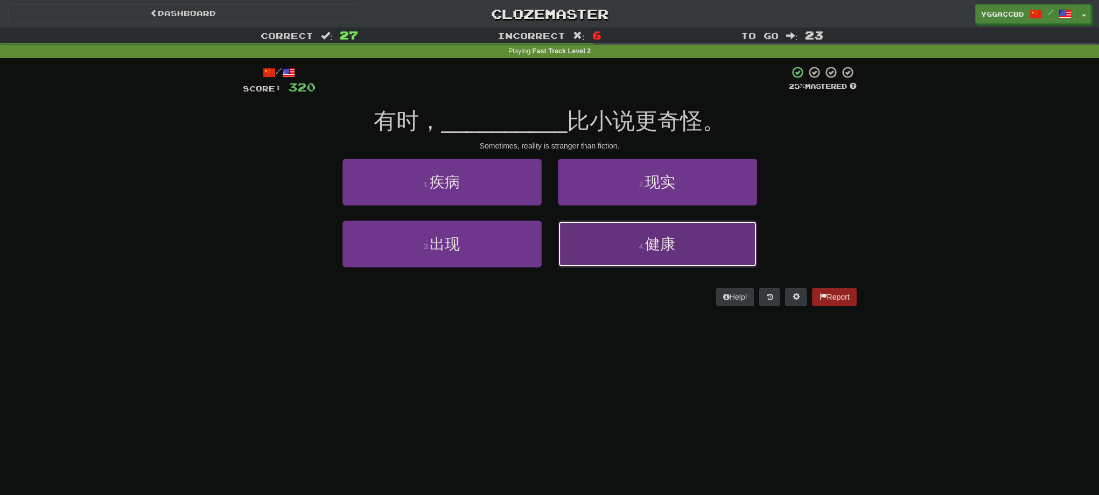
click at [652, 266] on button "4 . 健康" at bounding box center [657, 244] width 199 height 47
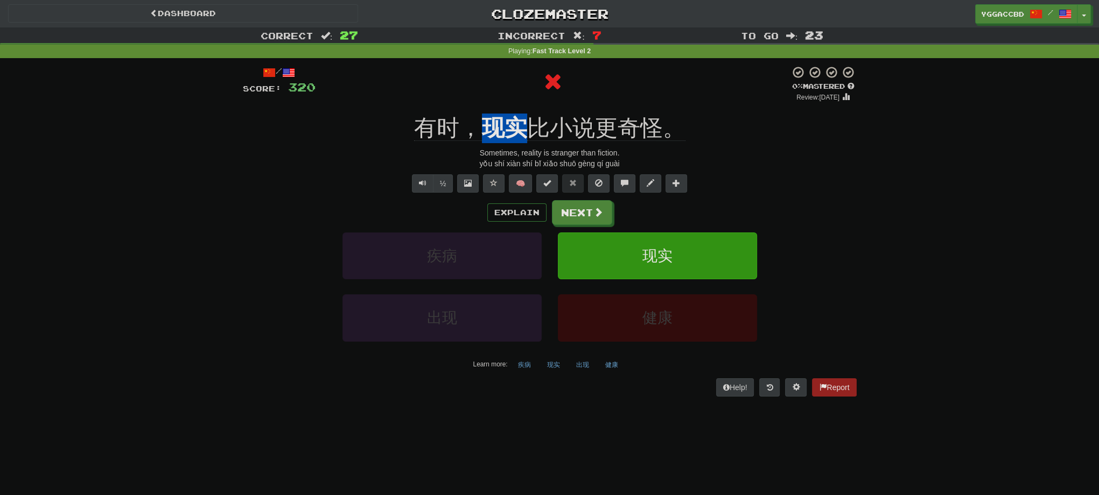
drag, startPoint x: 483, startPoint y: 106, endPoint x: 522, endPoint y: 110, distance: 39.5
click at [522, 110] on div "/ Score: 320 0 % Mastered Review: [DATE] 有时， 现实 比小说更奇怪。 Sometimes, reality is s…" at bounding box center [550, 231] width 614 height 331
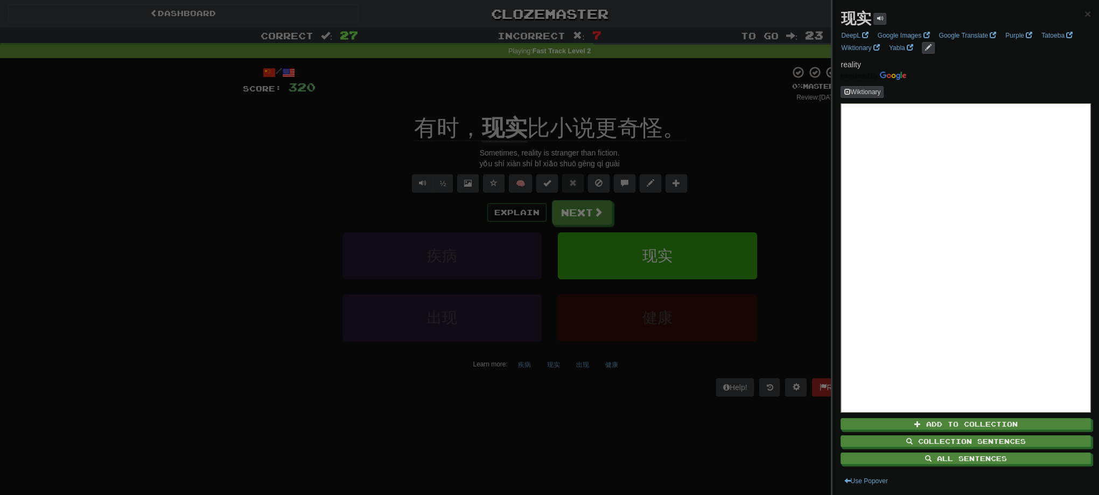
click at [812, 161] on div at bounding box center [549, 247] width 1099 height 495
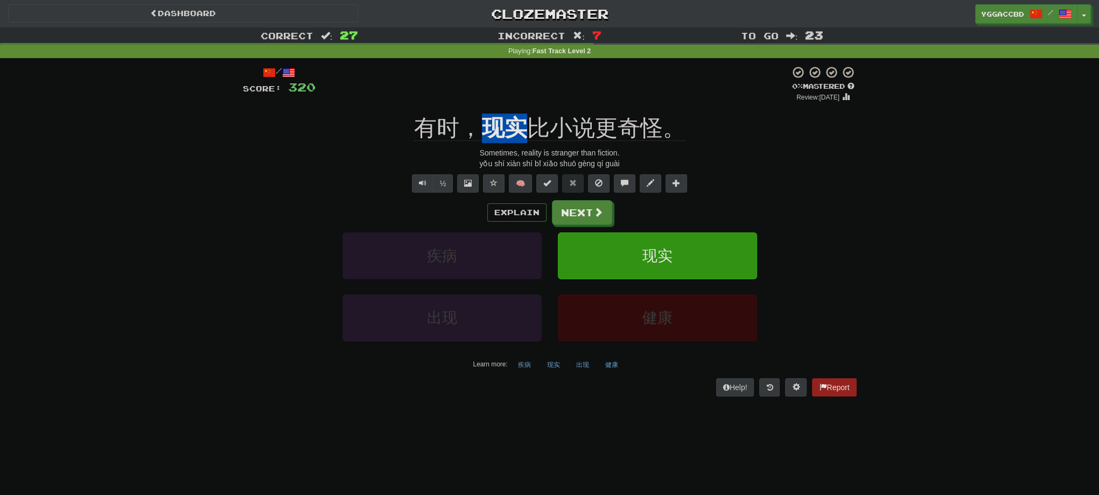
drag, startPoint x: 482, startPoint y: 106, endPoint x: 536, endPoint y: 112, distance: 54.2
click at [536, 112] on div "/ Score: 320 0 % Mastered Review: [DATE] 有时， 现实 比小说更奇怪。 Sometimes, reality is s…" at bounding box center [550, 231] width 614 height 331
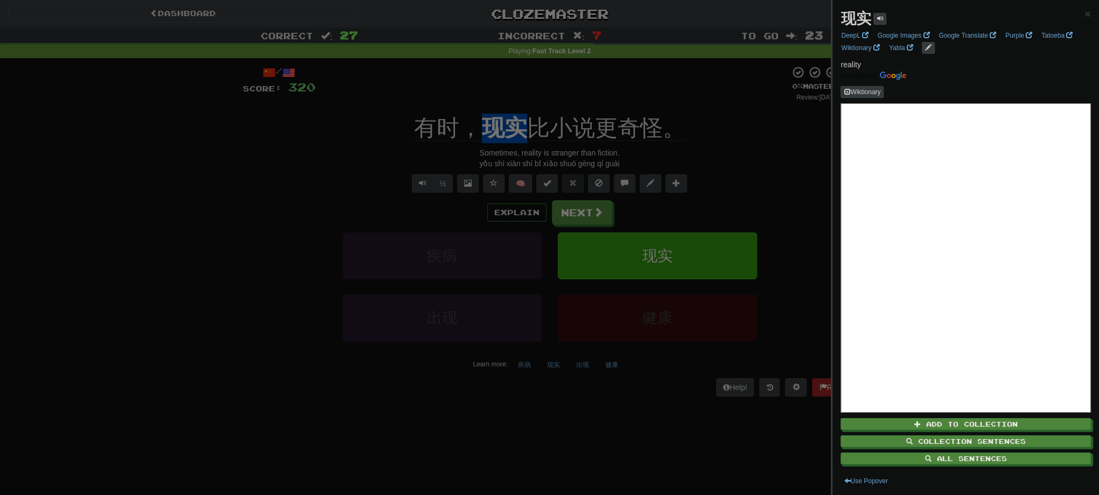
click at [211, 234] on div at bounding box center [549, 247] width 1099 height 495
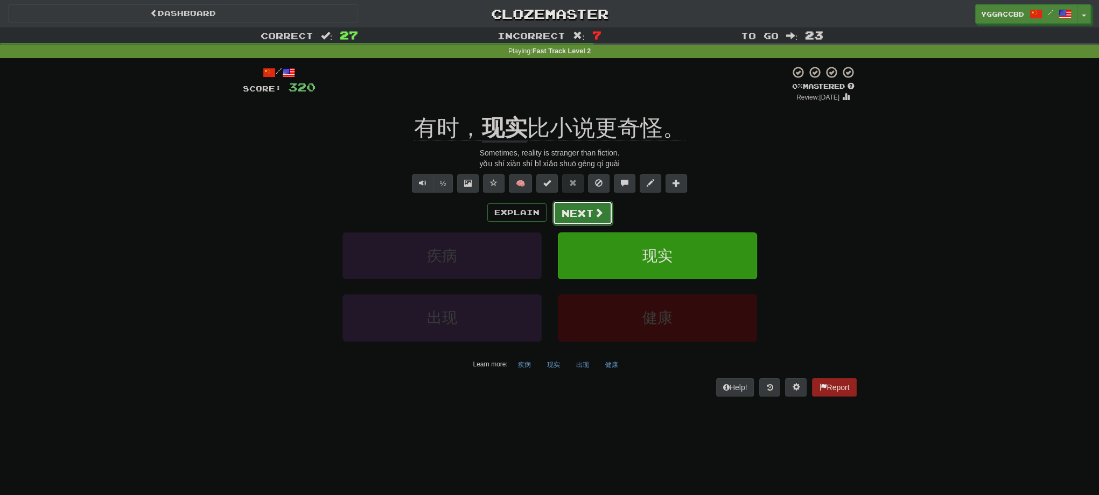
click at [583, 208] on button "Next" at bounding box center [582, 213] width 60 height 25
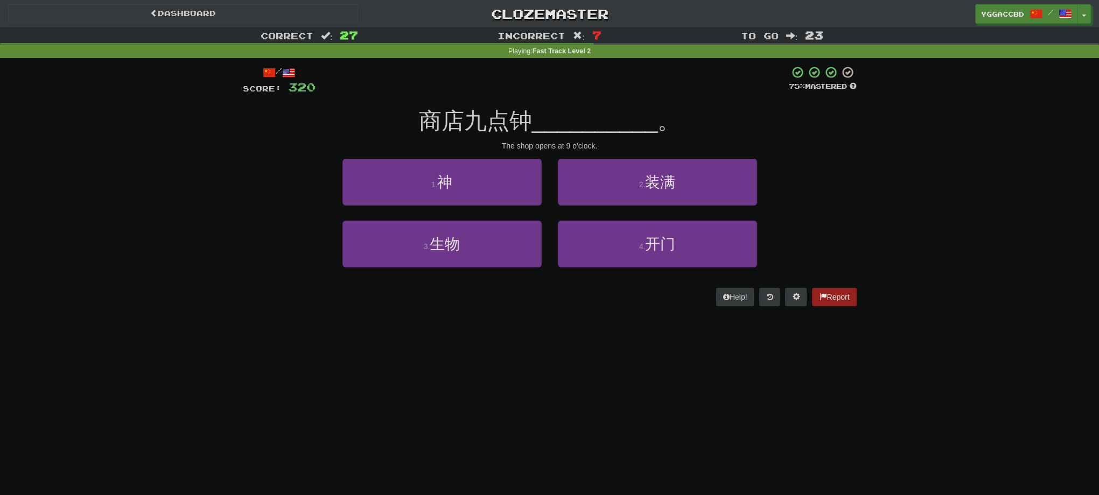
click at [666, 269] on div "4 . 开门" at bounding box center [657, 252] width 215 height 62
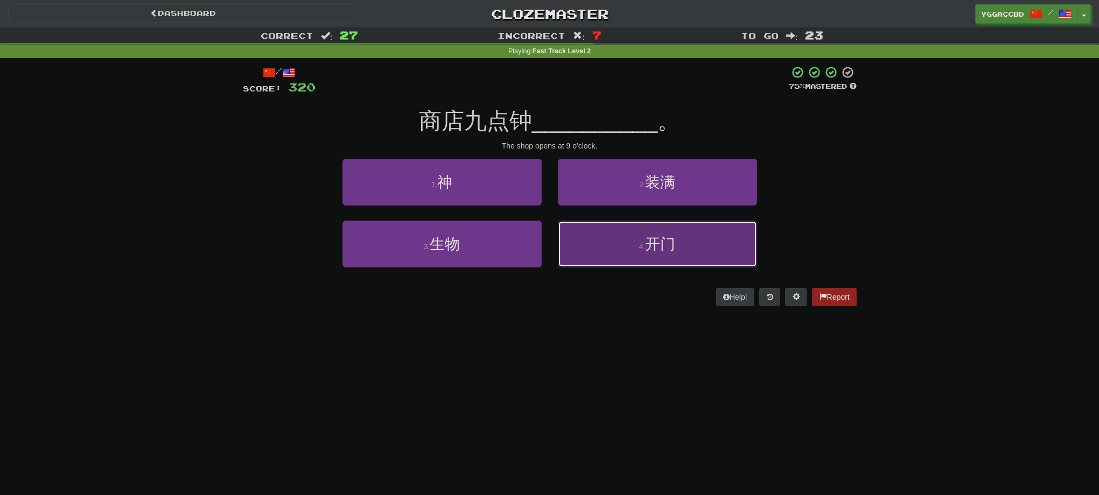
click at [620, 245] on button "4 . 开门" at bounding box center [657, 244] width 199 height 47
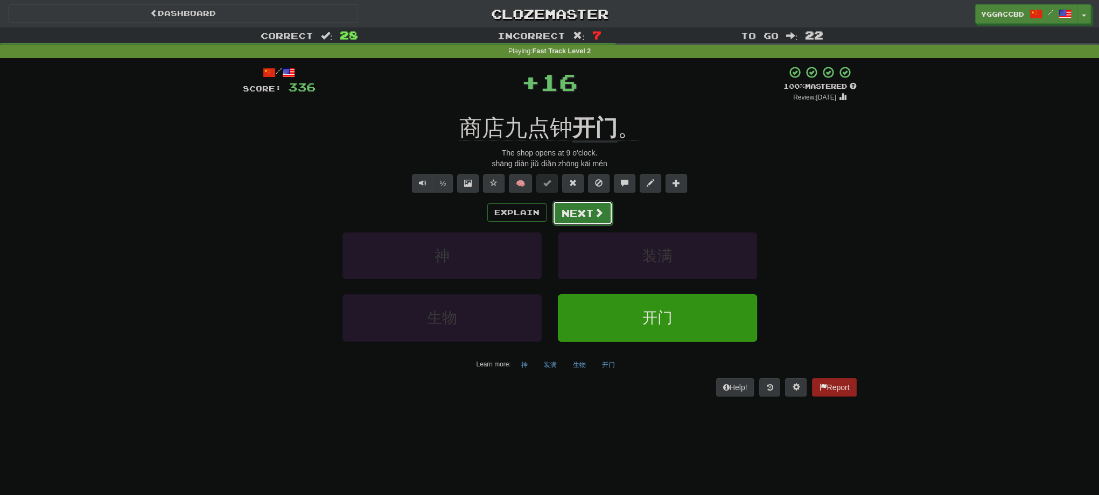
click at [583, 211] on button "Next" at bounding box center [582, 213] width 60 height 25
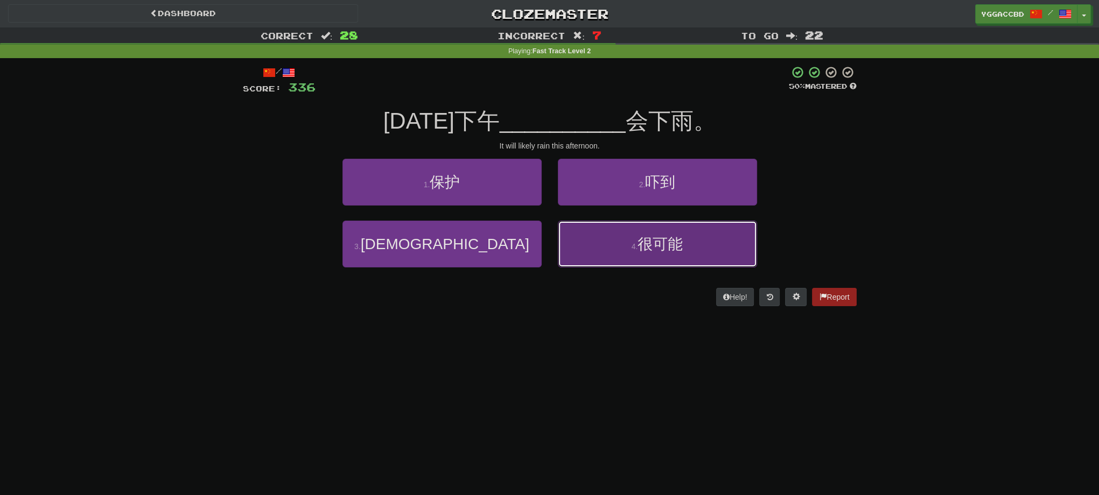
click at [689, 252] on button "4 . 很可能" at bounding box center [657, 244] width 199 height 47
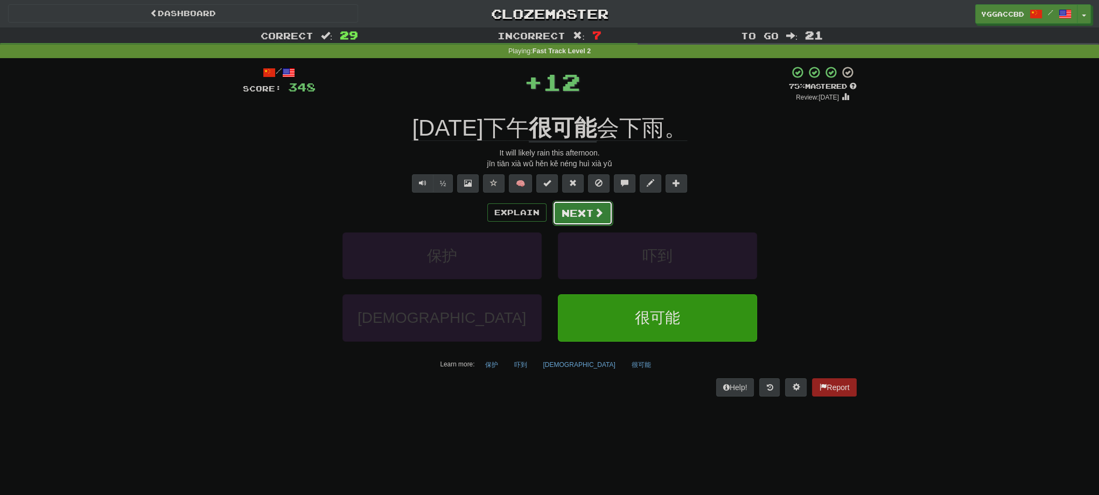
click at [566, 217] on button "Next" at bounding box center [582, 213] width 60 height 25
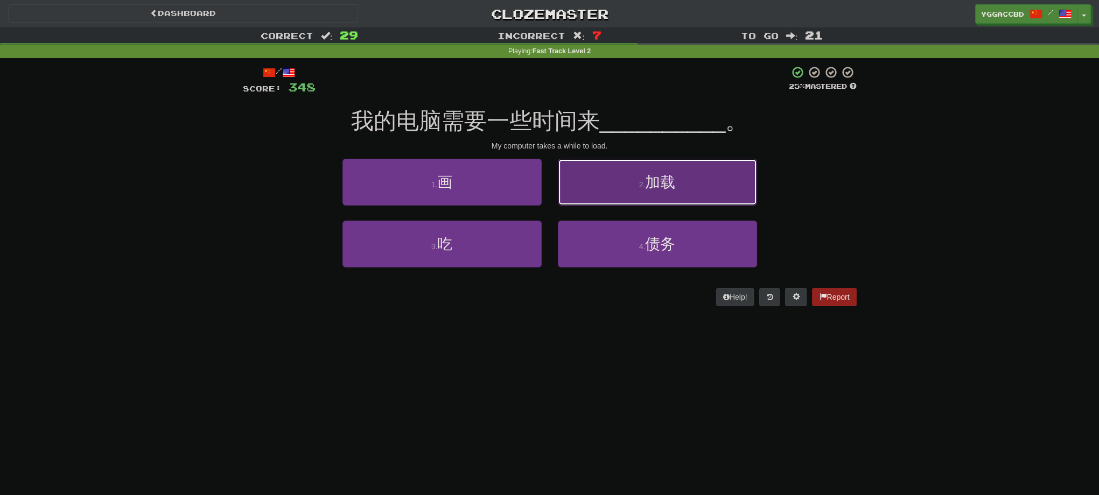
click at [696, 182] on button "2 . 加载" at bounding box center [657, 182] width 199 height 47
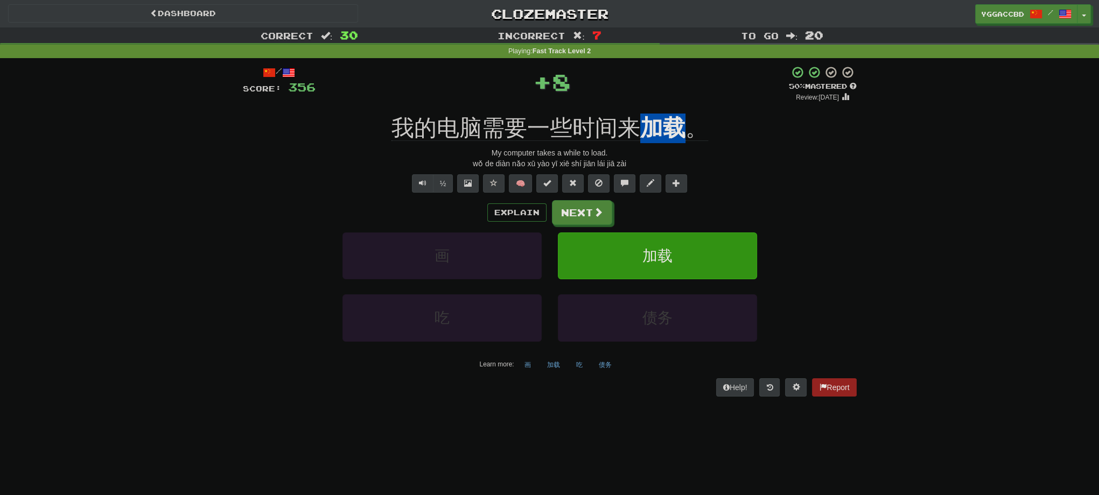
drag, startPoint x: 641, startPoint y: 104, endPoint x: 691, endPoint y: 107, distance: 49.6
click at [691, 107] on div "/ Score: 356 + 8 50 % Mastered Review: [DATE] 我的电脑需要一些时间来 加载 。 My computer take…" at bounding box center [550, 231] width 614 height 331
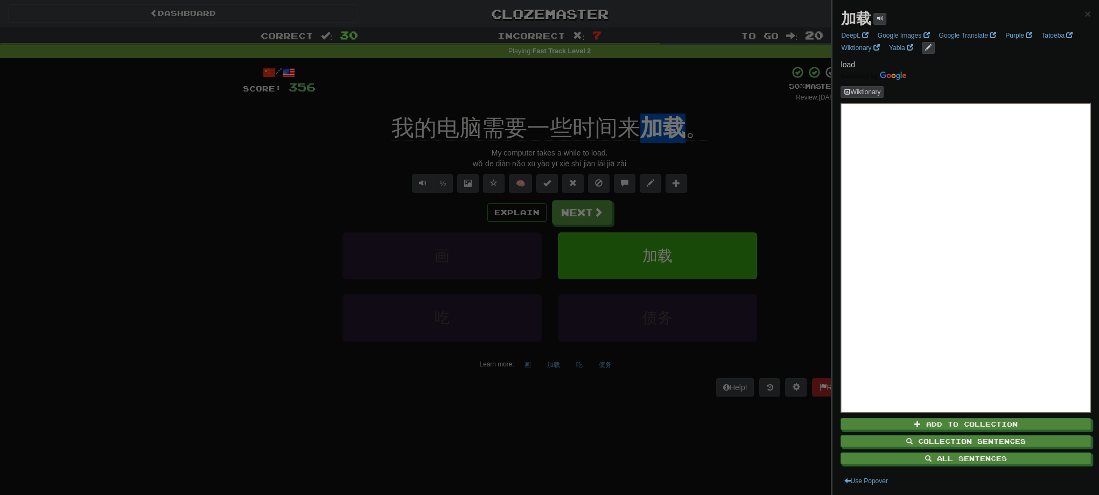
drag, startPoint x: 766, startPoint y: 132, endPoint x: 720, endPoint y: 117, distance: 48.3
click at [764, 132] on div at bounding box center [549, 247] width 1099 height 495
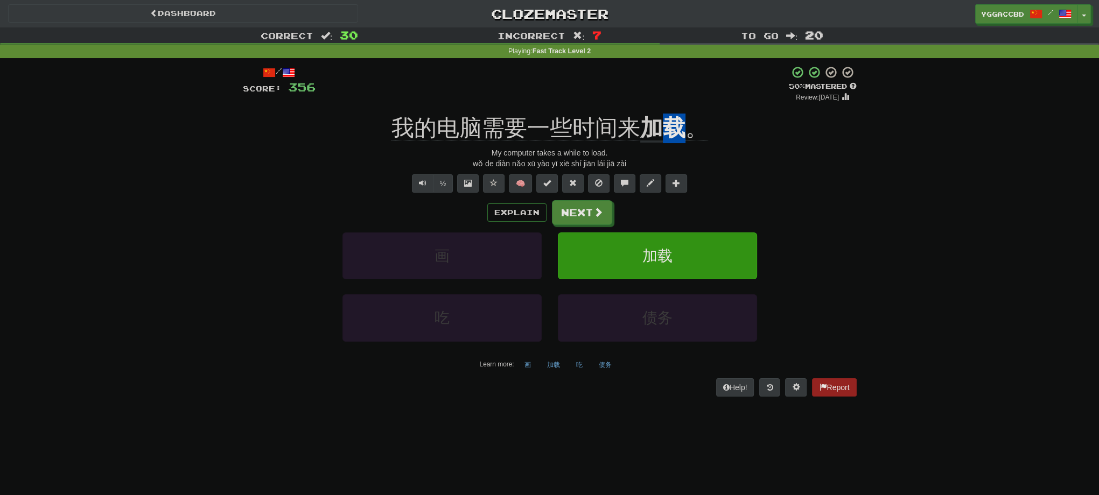
drag, startPoint x: 673, startPoint y: 110, endPoint x: 684, endPoint y: 112, distance: 10.9
click at [684, 112] on div "/ Score: 356 + 8 50 % Mastered Review: [DATE] 我的电脑需要一些时间来 加载 。 My computer take…" at bounding box center [550, 231] width 614 height 331
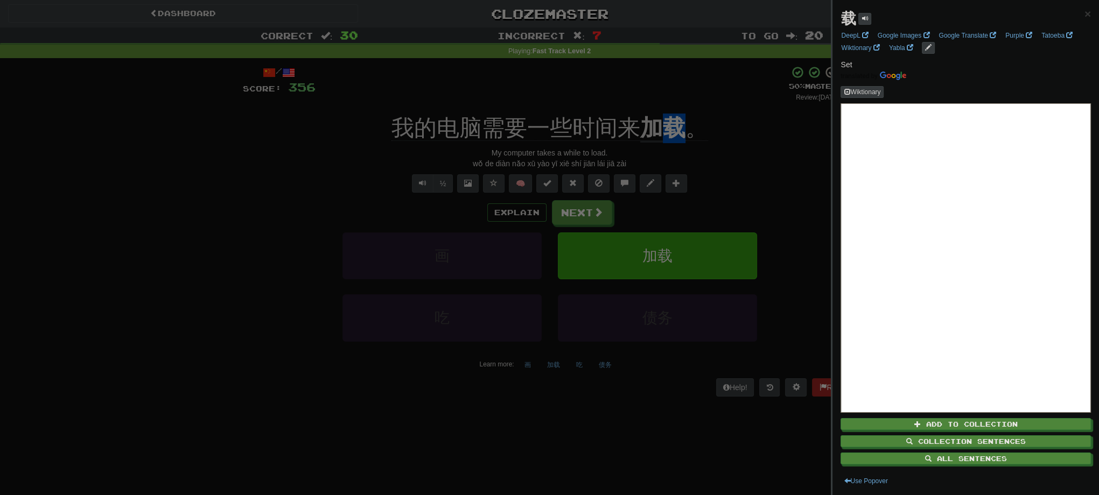
click at [728, 114] on div at bounding box center [549, 247] width 1099 height 495
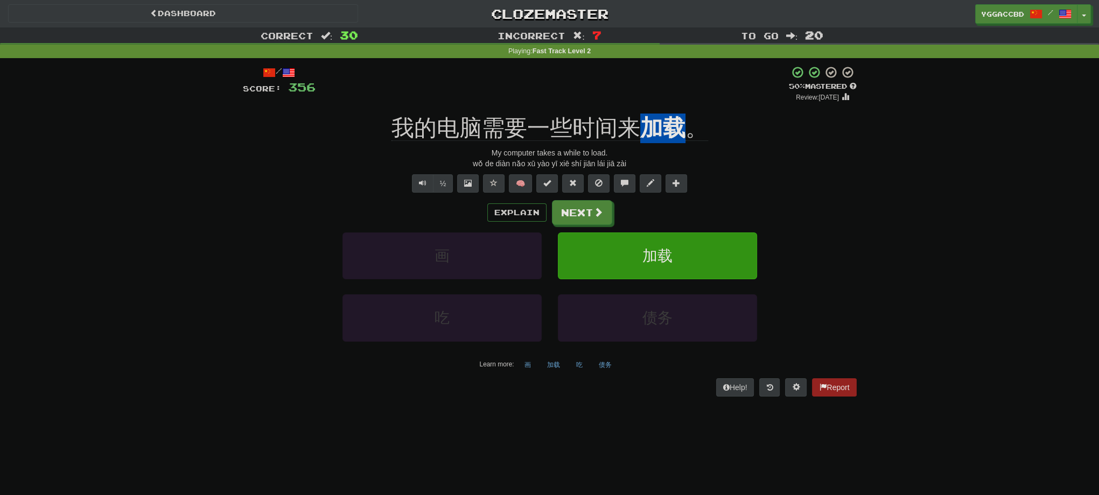
drag, startPoint x: 639, startPoint y: 109, endPoint x: 683, endPoint y: 108, distance: 44.2
click at [683, 108] on div "/ Score: 356 + 8 50 % Mastered Review: [DATE] 我的电脑需要一些时间来 加载 。 My computer take…" at bounding box center [550, 231] width 614 height 331
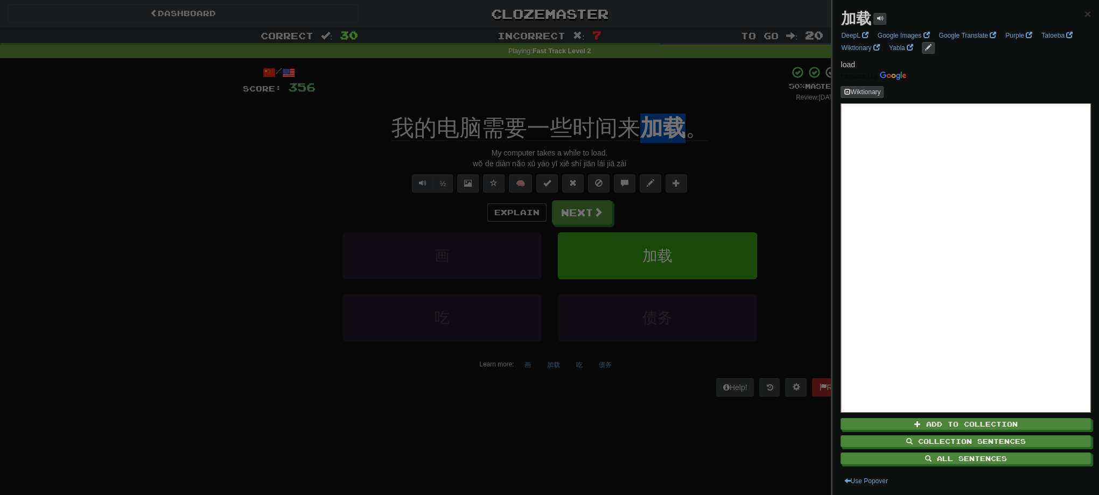
click at [586, 215] on div at bounding box center [549, 247] width 1099 height 495
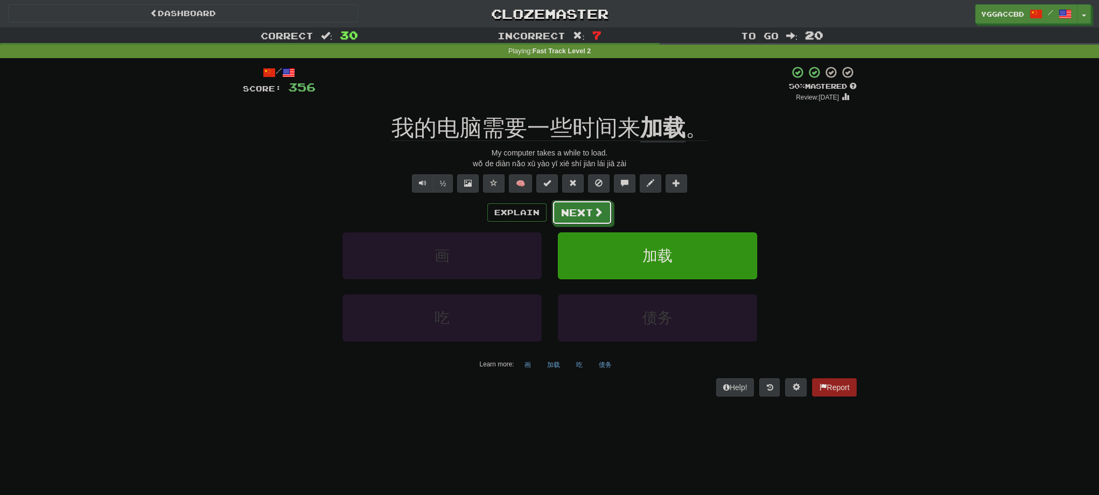
click at [586, 215] on button "Next" at bounding box center [582, 212] width 60 height 25
